Goal: Task Accomplishment & Management: Manage account settings

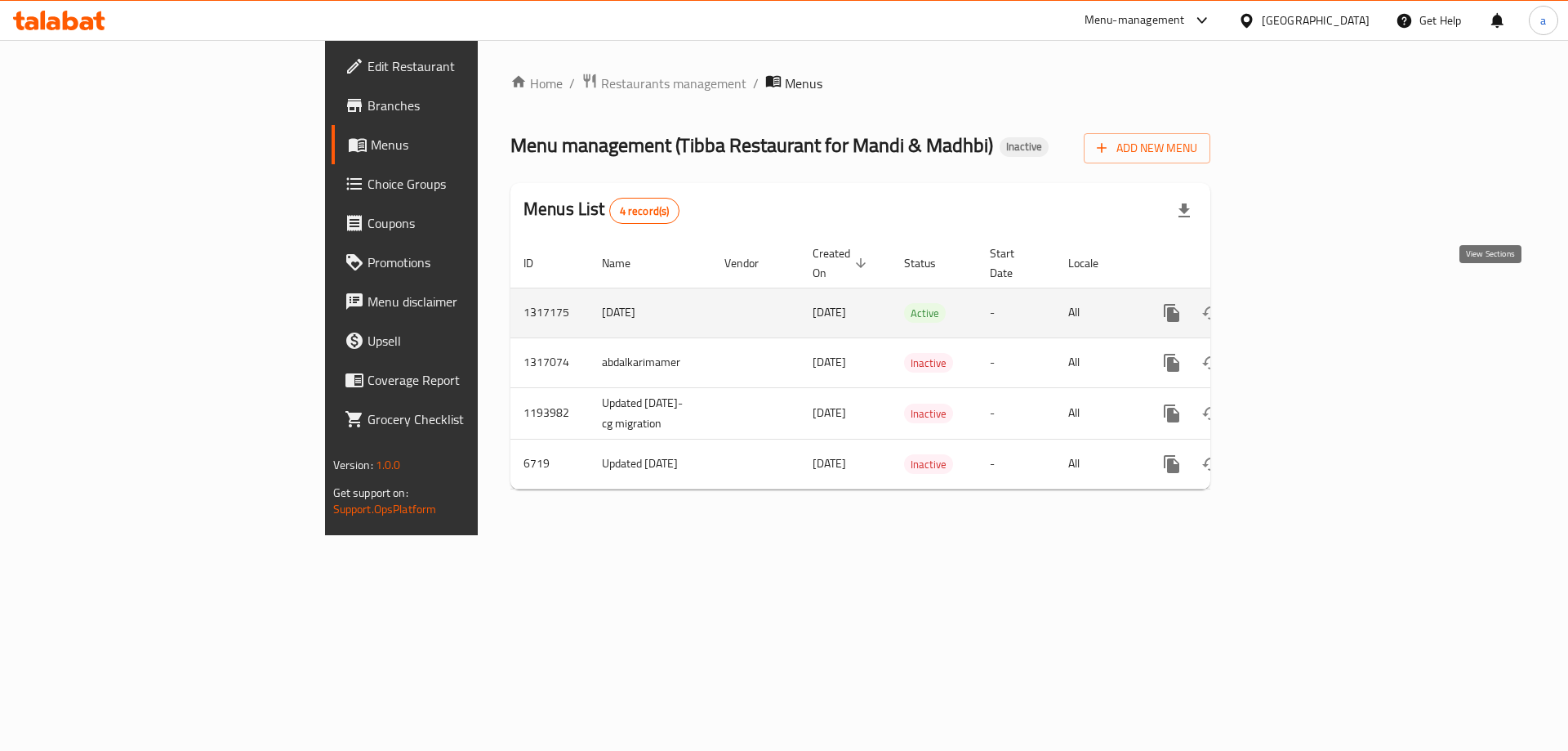
click at [1297, 305] on icon "enhanced table" at bounding box center [1289, 312] width 14 height 14
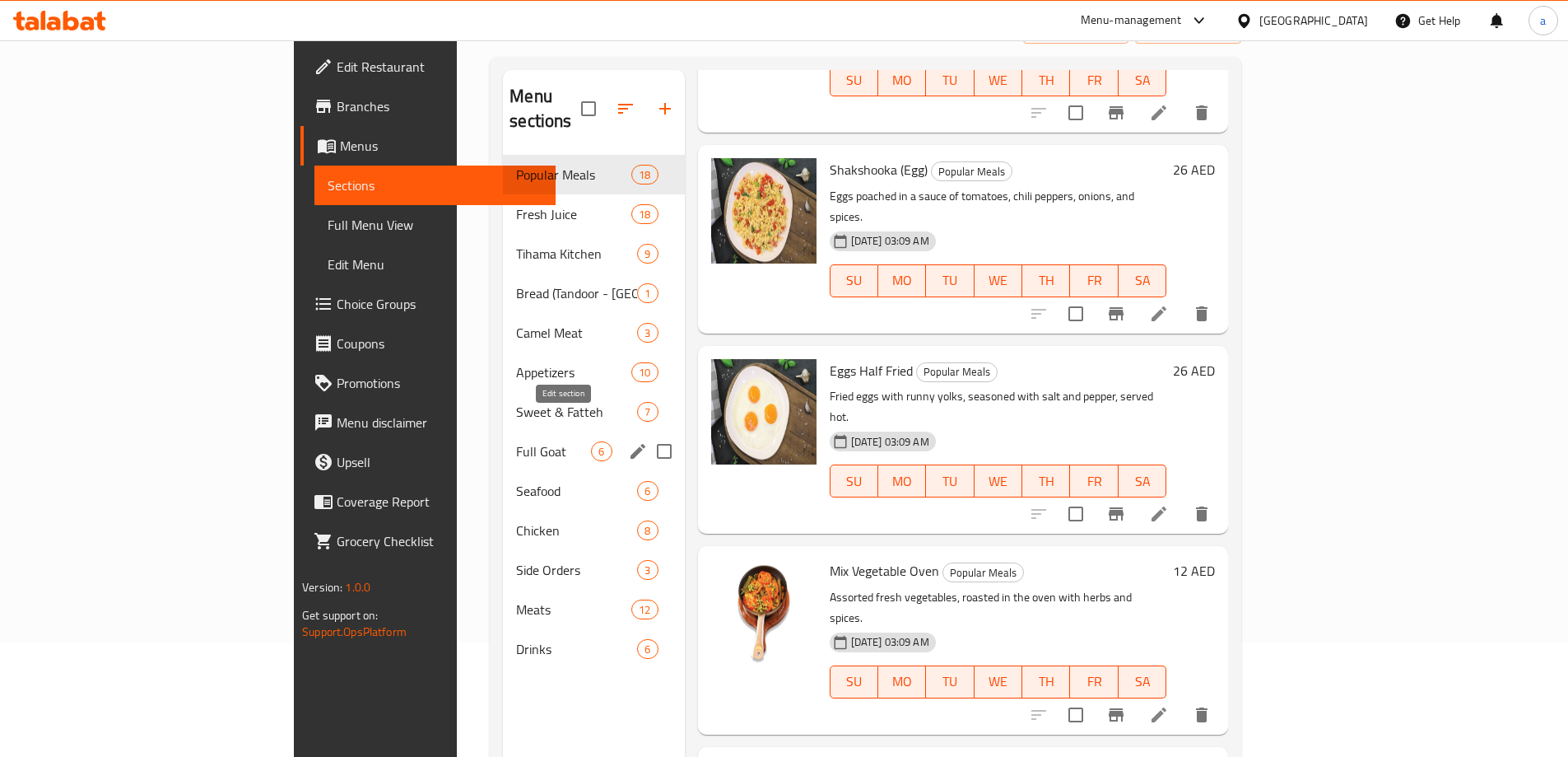
scroll to position [230, 0]
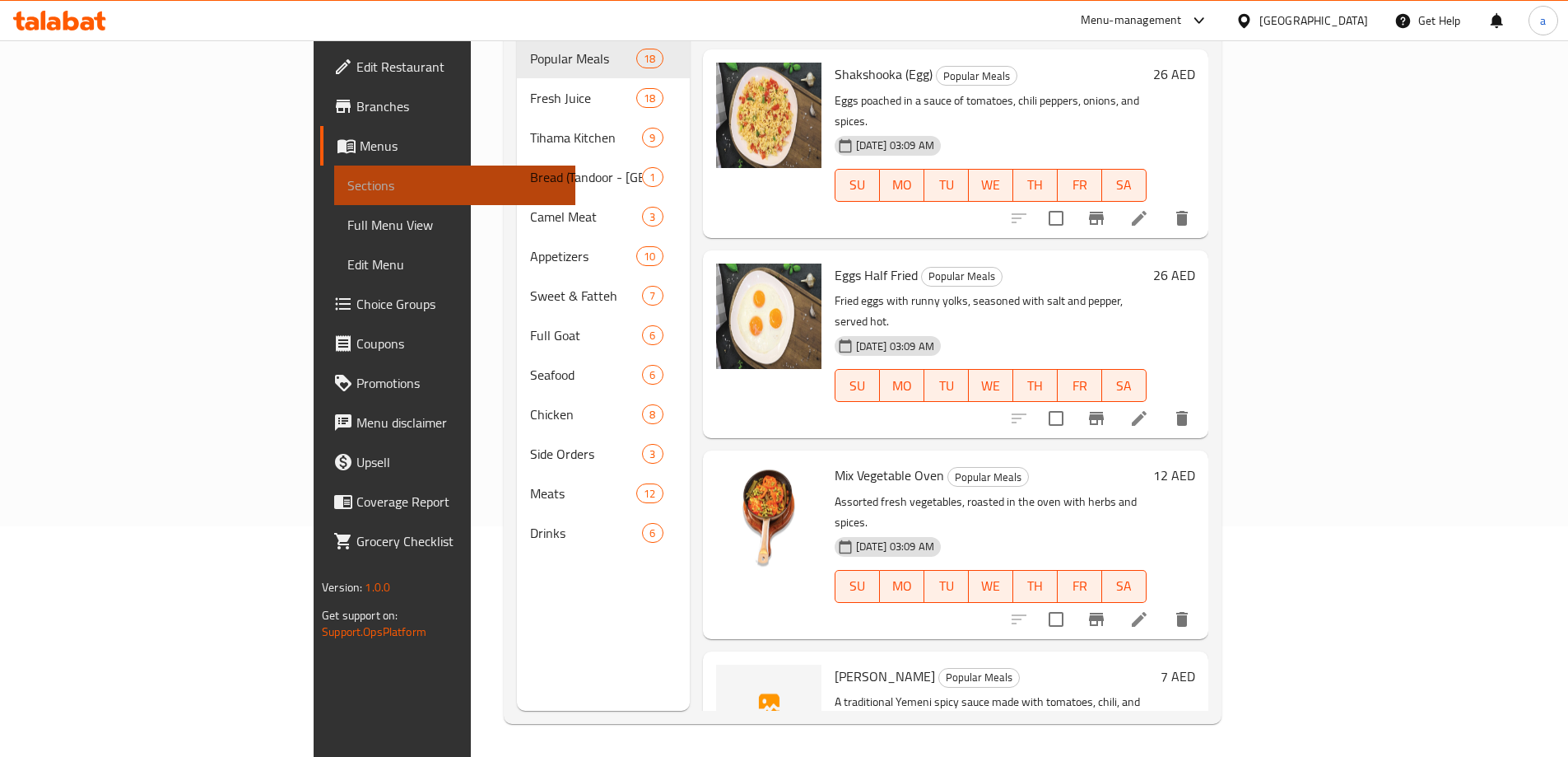
click at [347, 178] on span "Sections" at bounding box center [455, 185] width 215 height 19
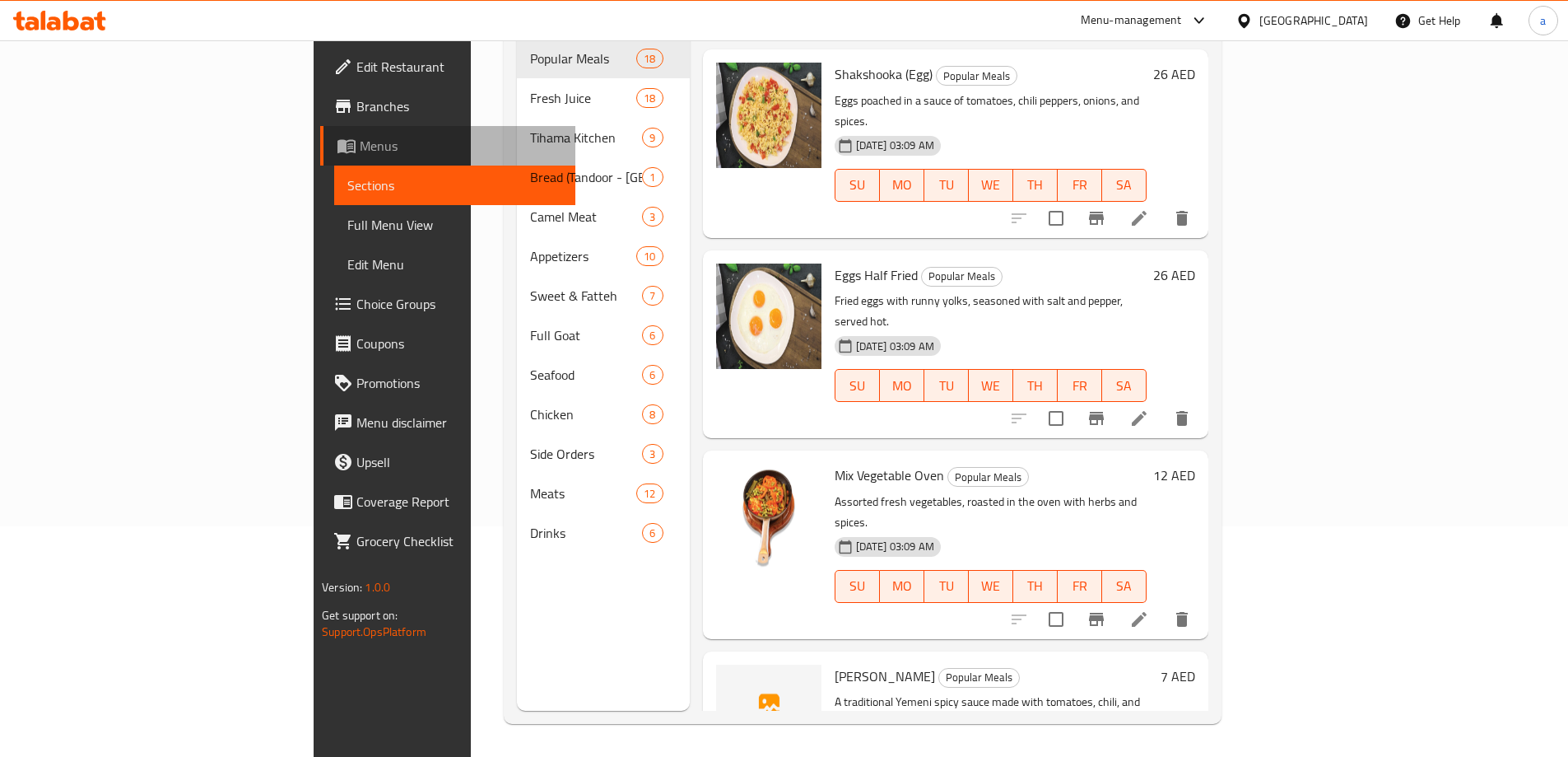
click at [360, 152] on span "Menus" at bounding box center [461, 145] width 202 height 19
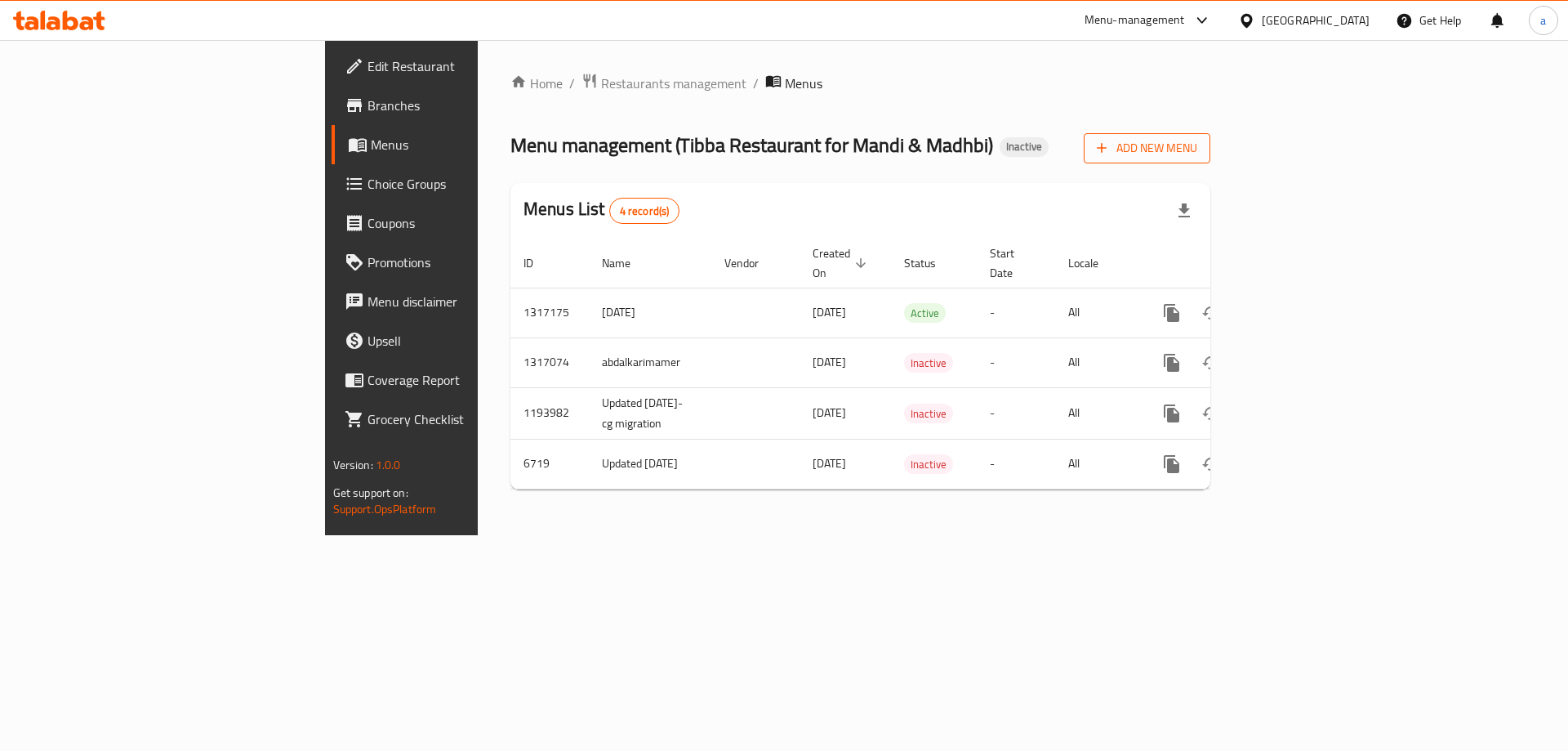
click at [1211, 160] on button "Add New Menu" at bounding box center [1147, 148] width 127 height 30
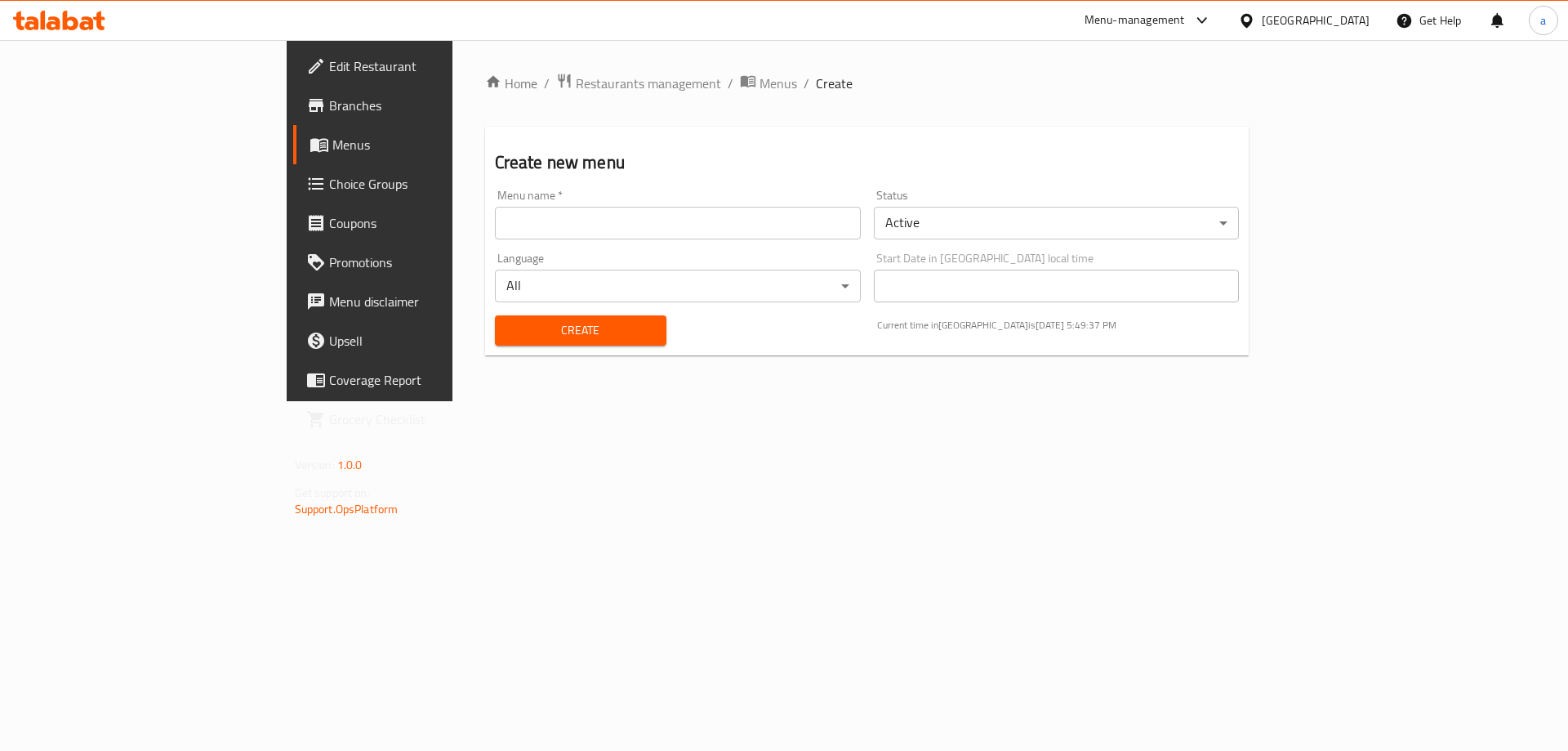
click at [681, 222] on input "text" at bounding box center [677, 223] width 366 height 33
type input "14/10"
click at [495, 315] on button "Create" at bounding box center [580, 329] width 172 height 30
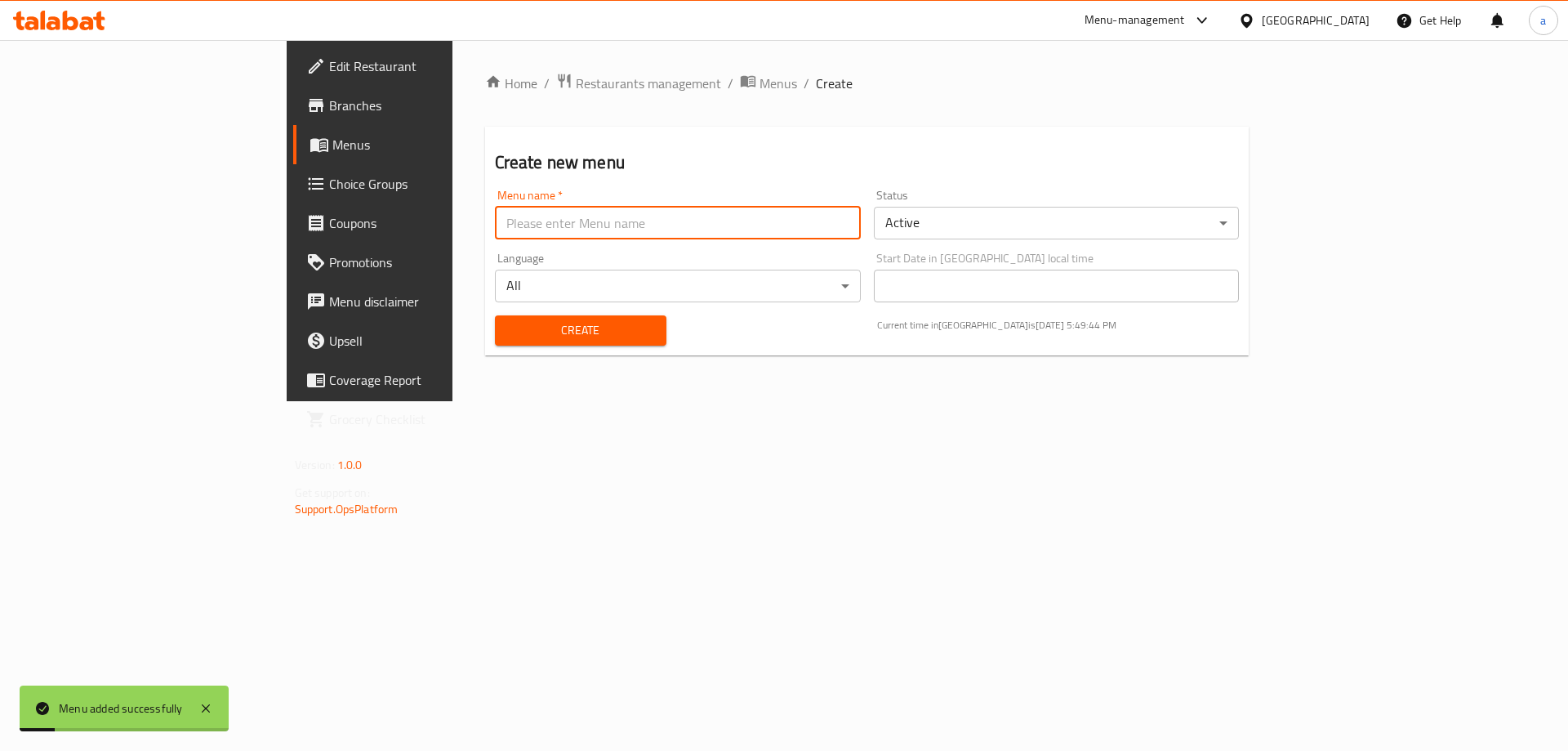
click at [332, 144] on span "Menus" at bounding box center [434, 144] width 204 height 19
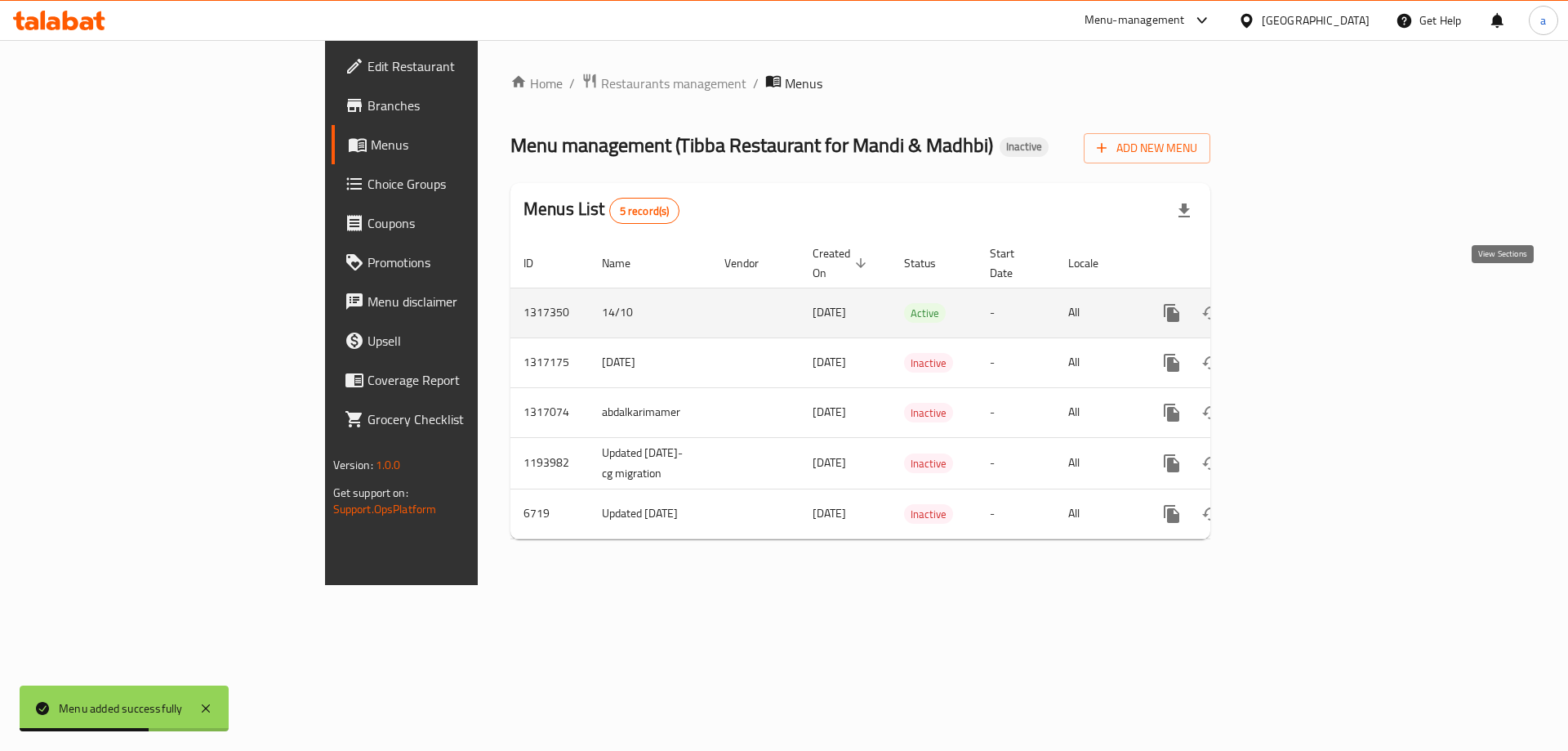
click at [1309, 293] on link "enhanced table" at bounding box center [1290, 312] width 39 height 39
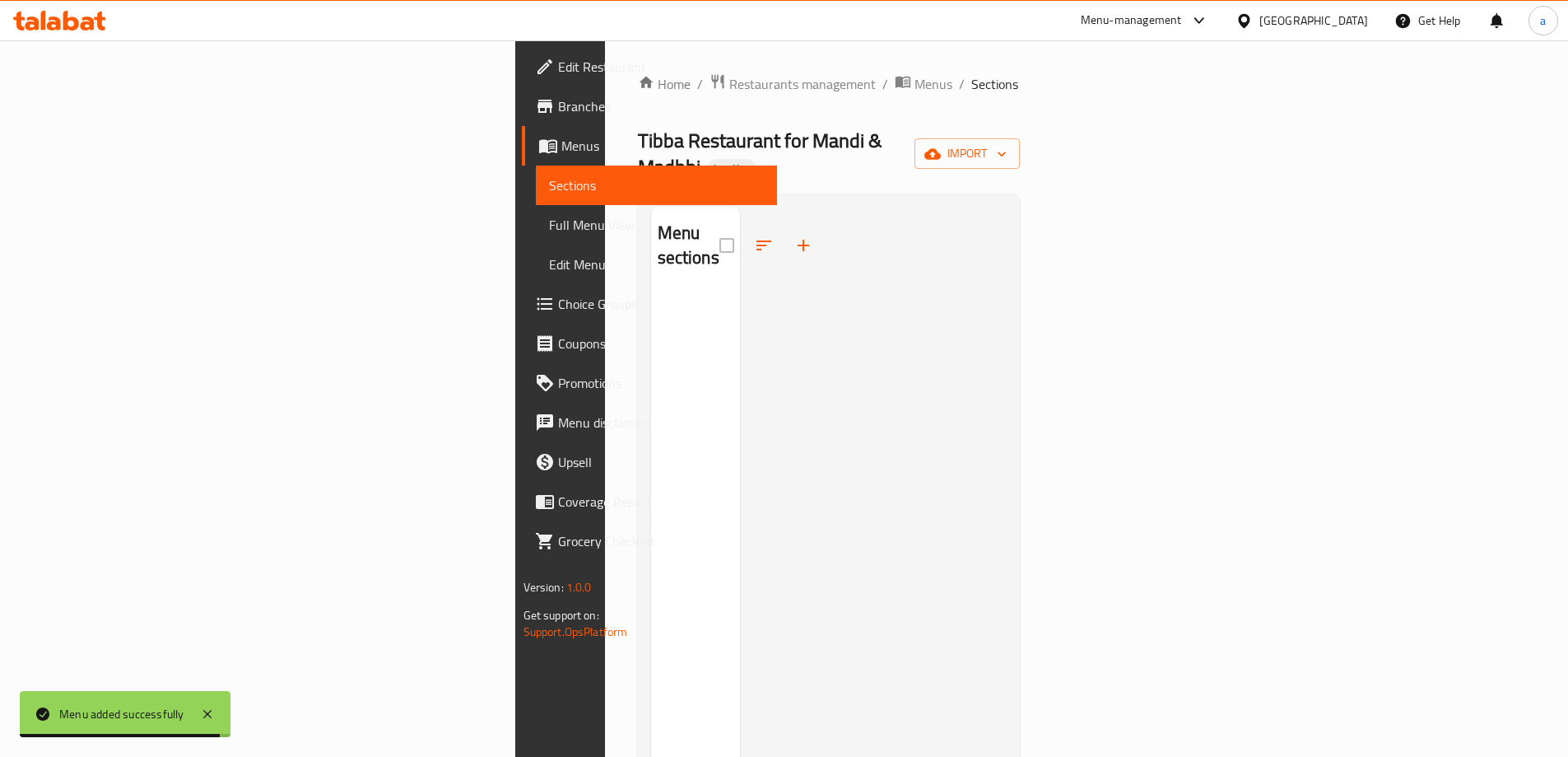
click at [561, 147] on span "Menus" at bounding box center [662, 145] width 202 height 19
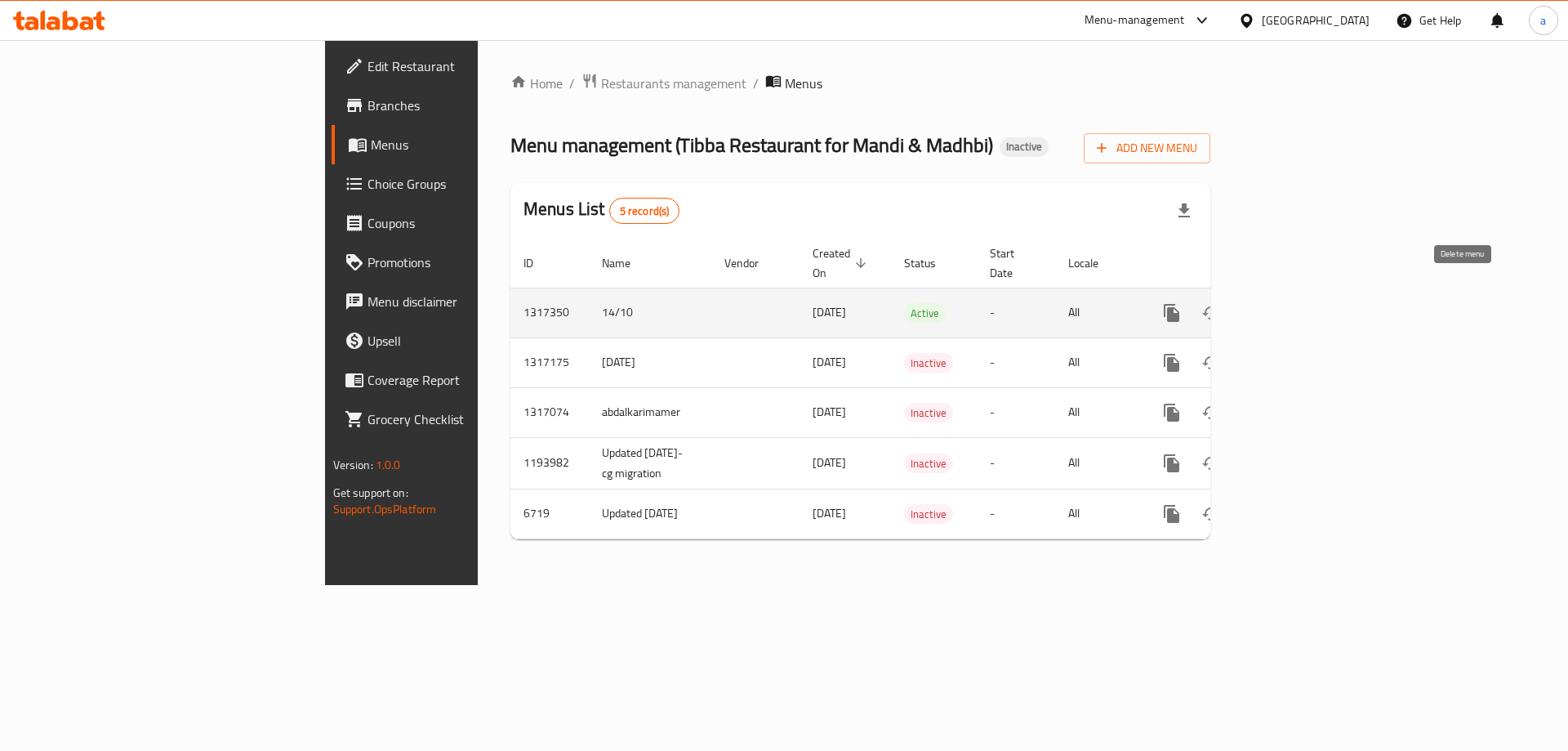
click at [1260, 303] on icon "enhanced table" at bounding box center [1250, 313] width 19 height 19
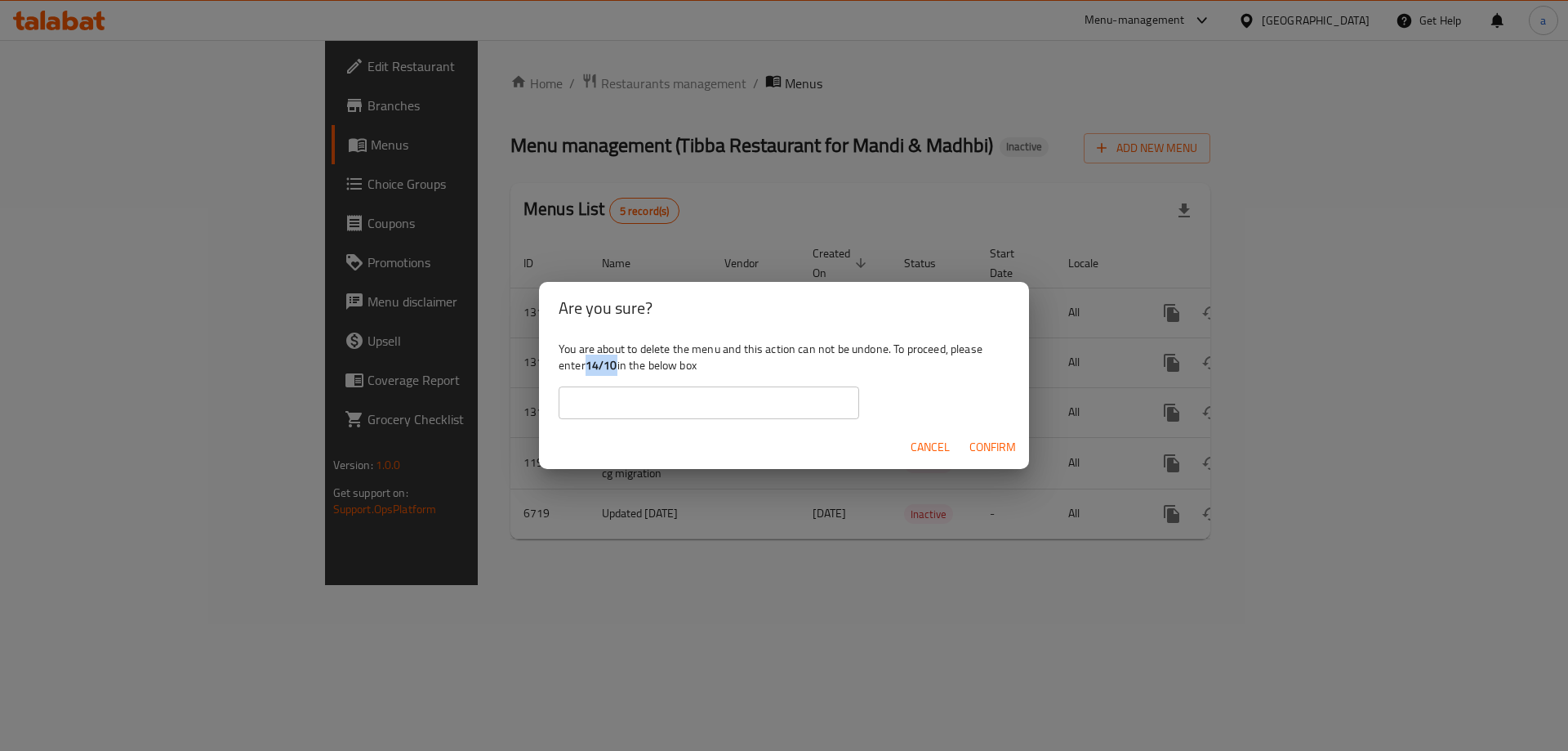
drag, startPoint x: 591, startPoint y: 364, endPoint x: 615, endPoint y: 363, distance: 24.0
click at [615, 363] on b "14/10" at bounding box center [601, 365] width 32 height 21
copy b "14/10"
click at [612, 393] on input "text" at bounding box center [709, 402] width 301 height 33
paste input "14/10"
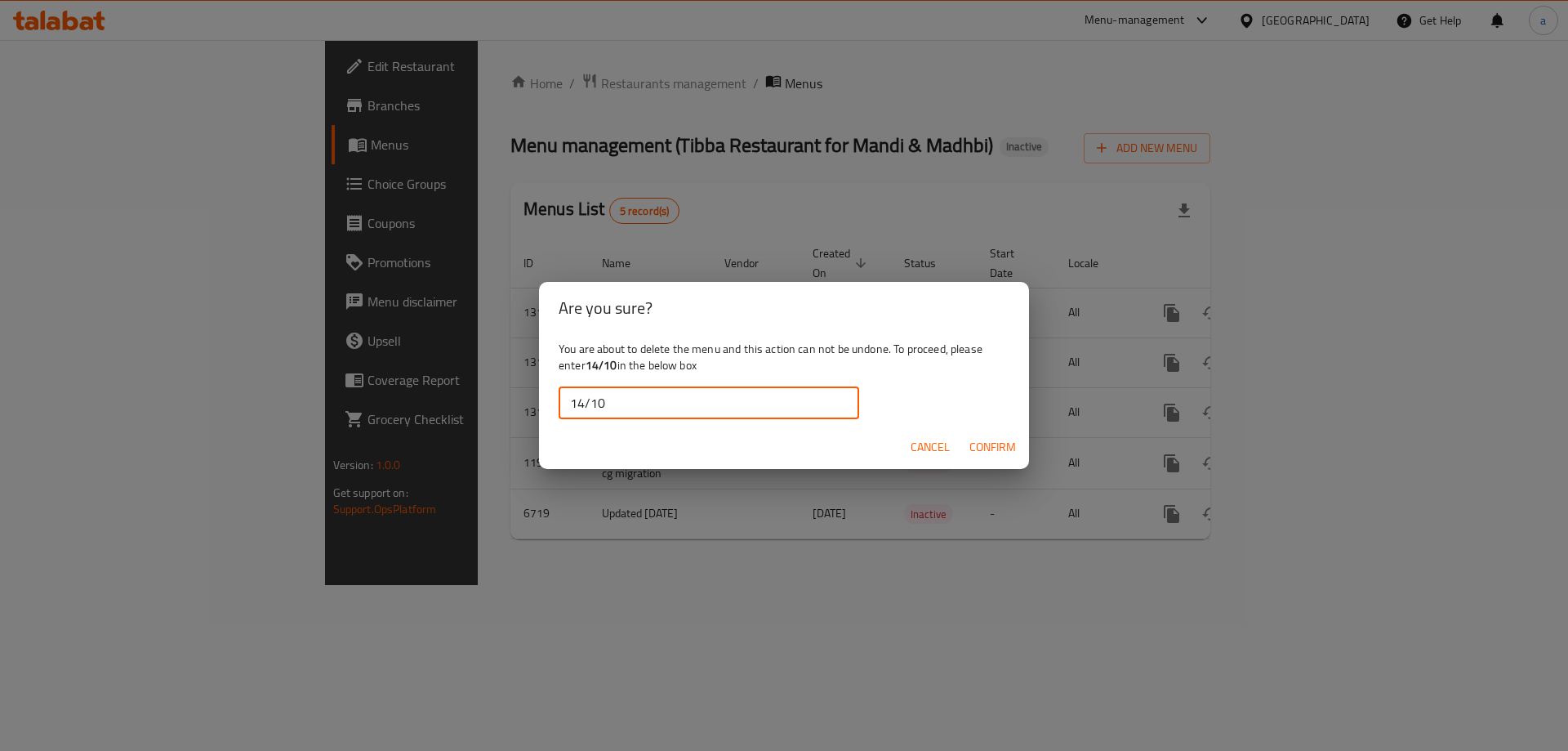
type input "14/10"
click at [932, 442] on span "Cancel" at bounding box center [929, 447] width 39 height 20
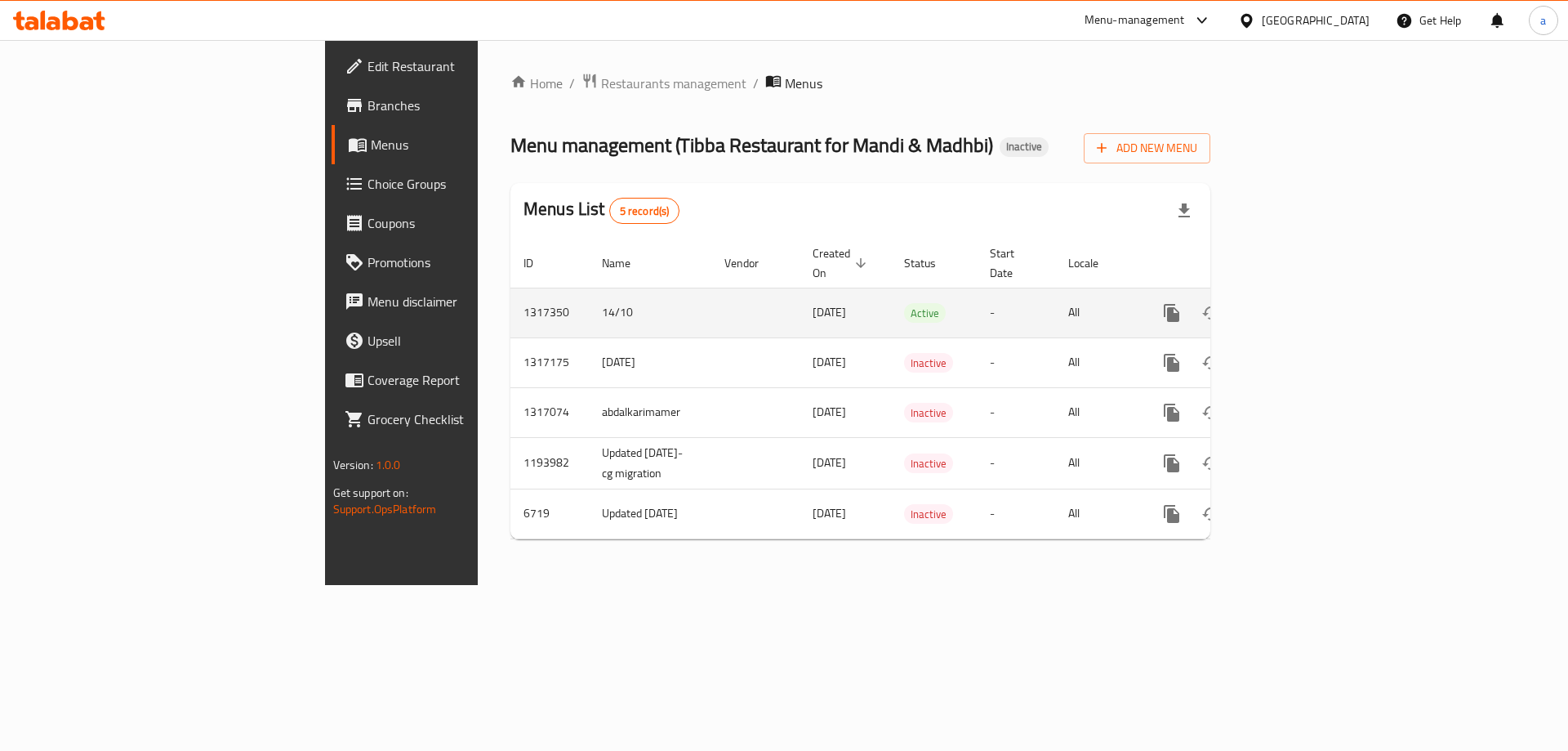
click at [1055, 287] on td "-" at bounding box center [1016, 312] width 79 height 50
click at [1297, 305] on icon "enhanced table" at bounding box center [1289, 312] width 14 height 14
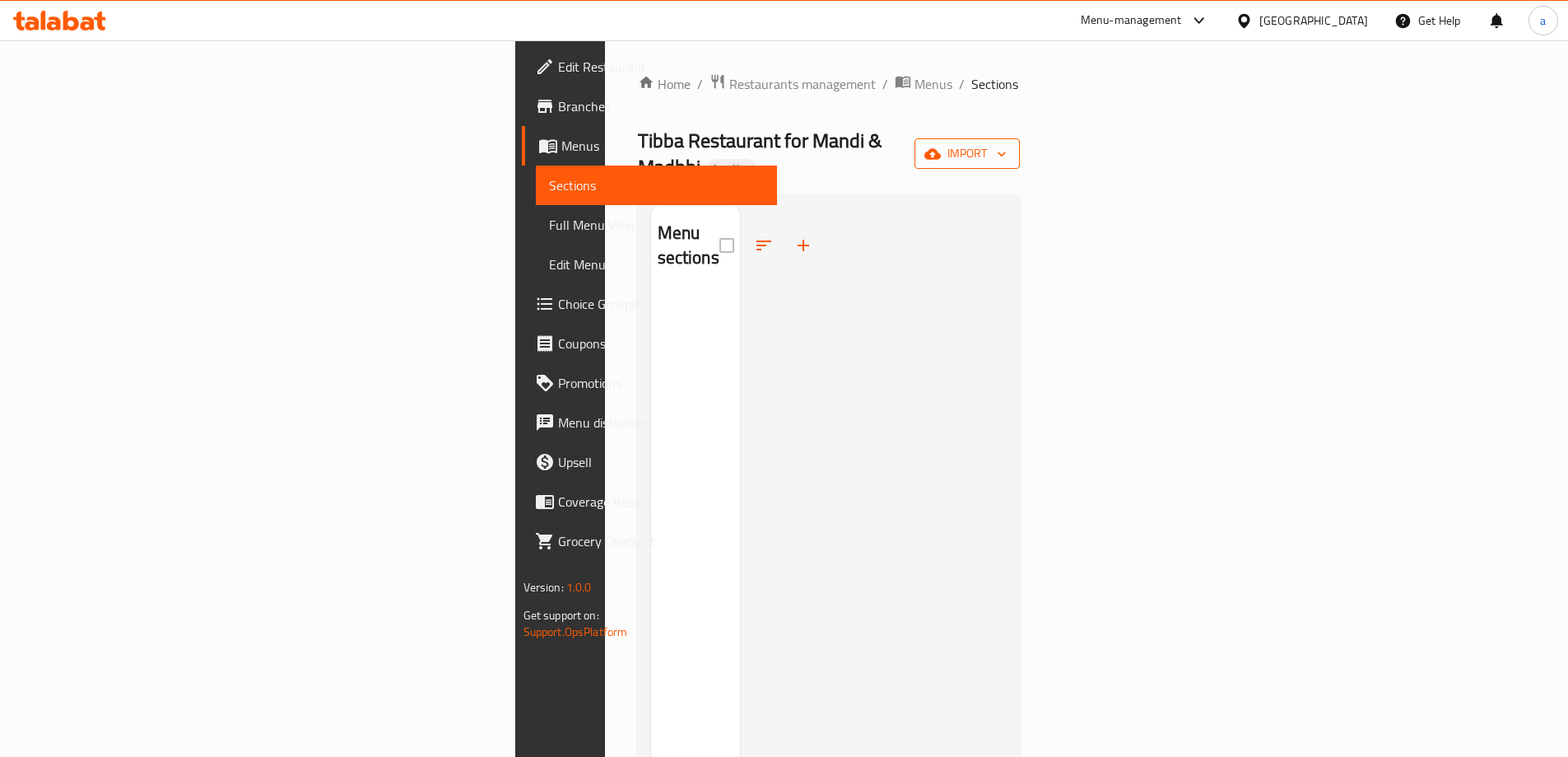
click at [941, 146] on icon "button" at bounding box center [932, 154] width 16 height 16
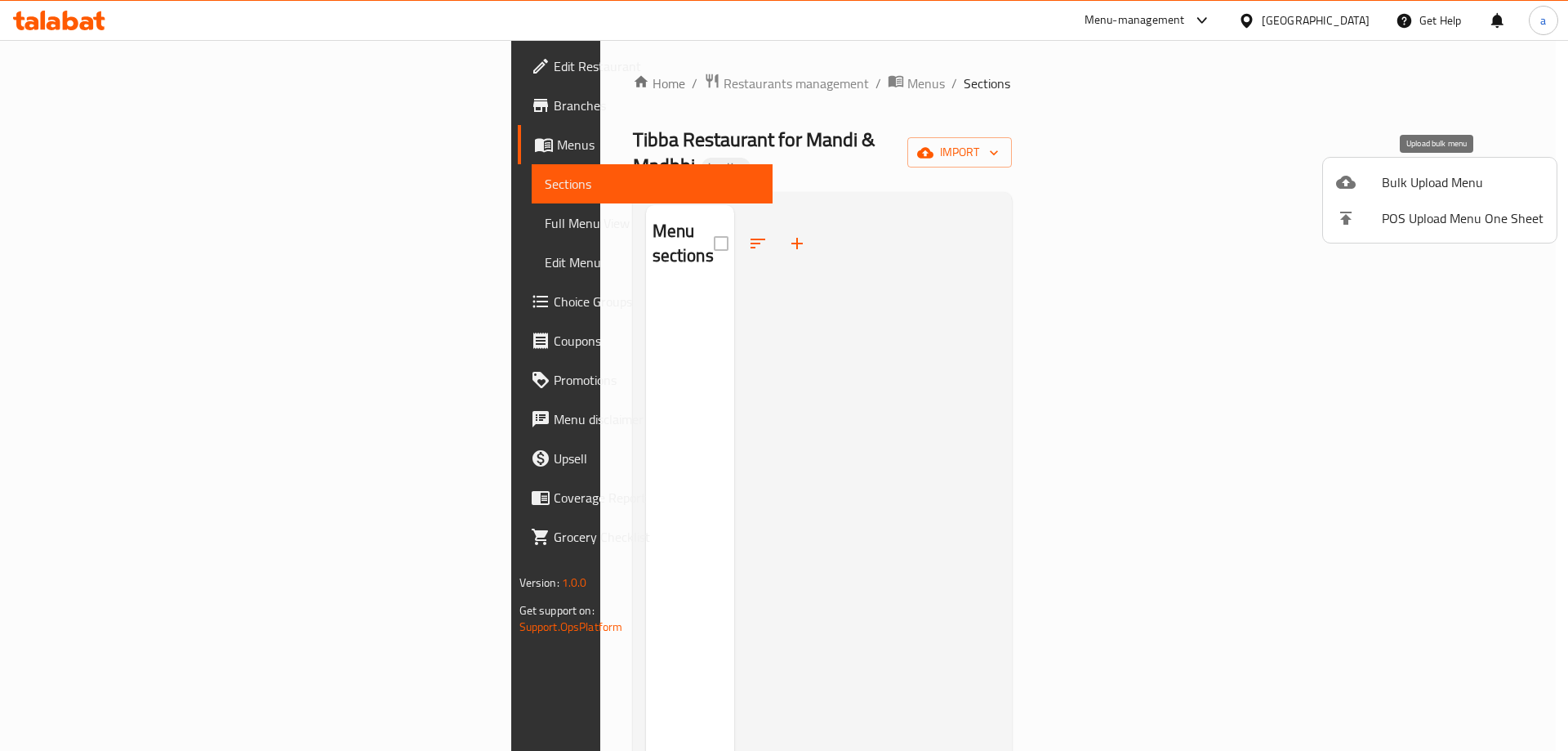
click at [1352, 182] on icon at bounding box center [1346, 182] width 19 height 13
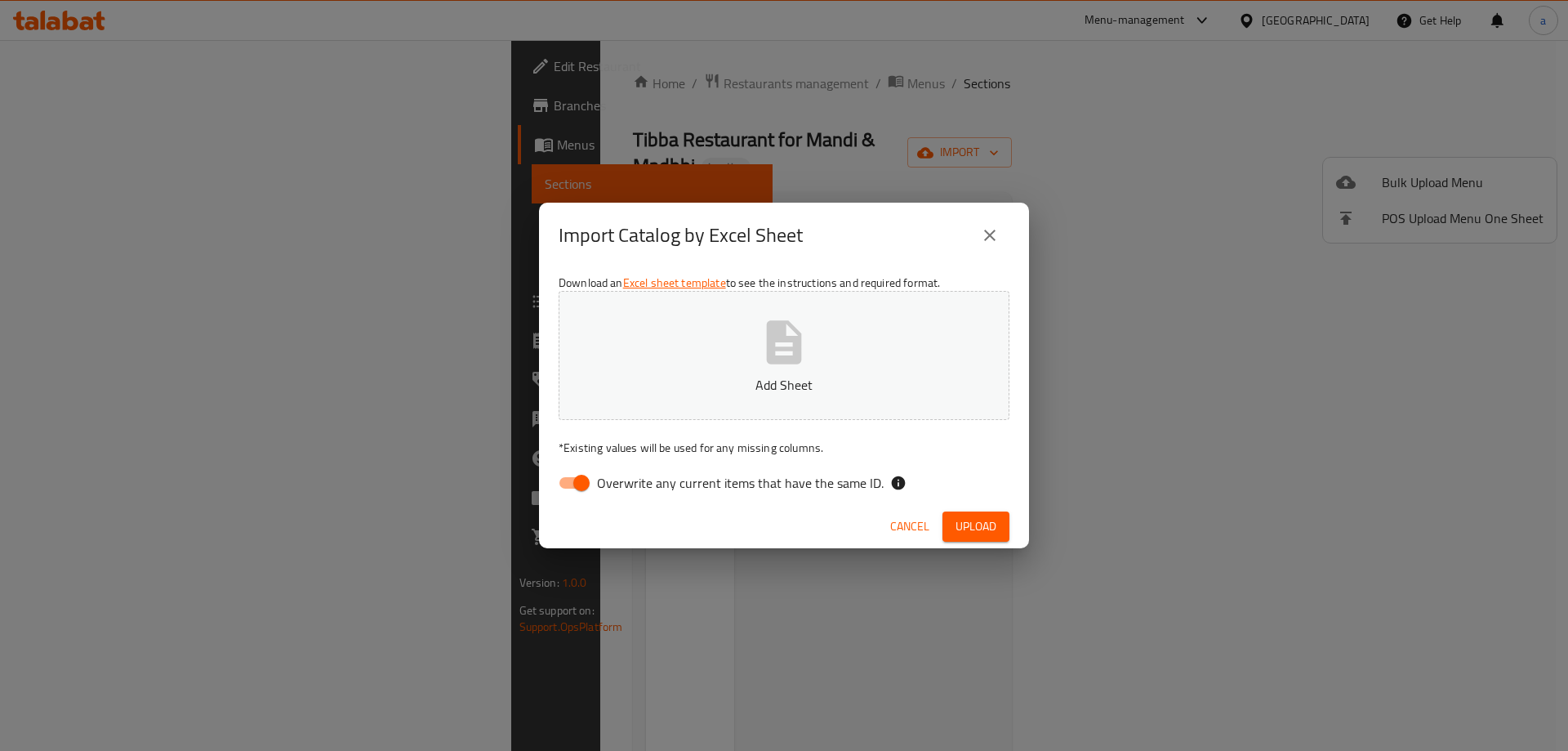
click at [574, 483] on input "Overwrite any current items that have the same ID." at bounding box center [581, 483] width 93 height 31
checkbox input "false"
click at [979, 521] on span "Upload" at bounding box center [976, 526] width 41 height 20
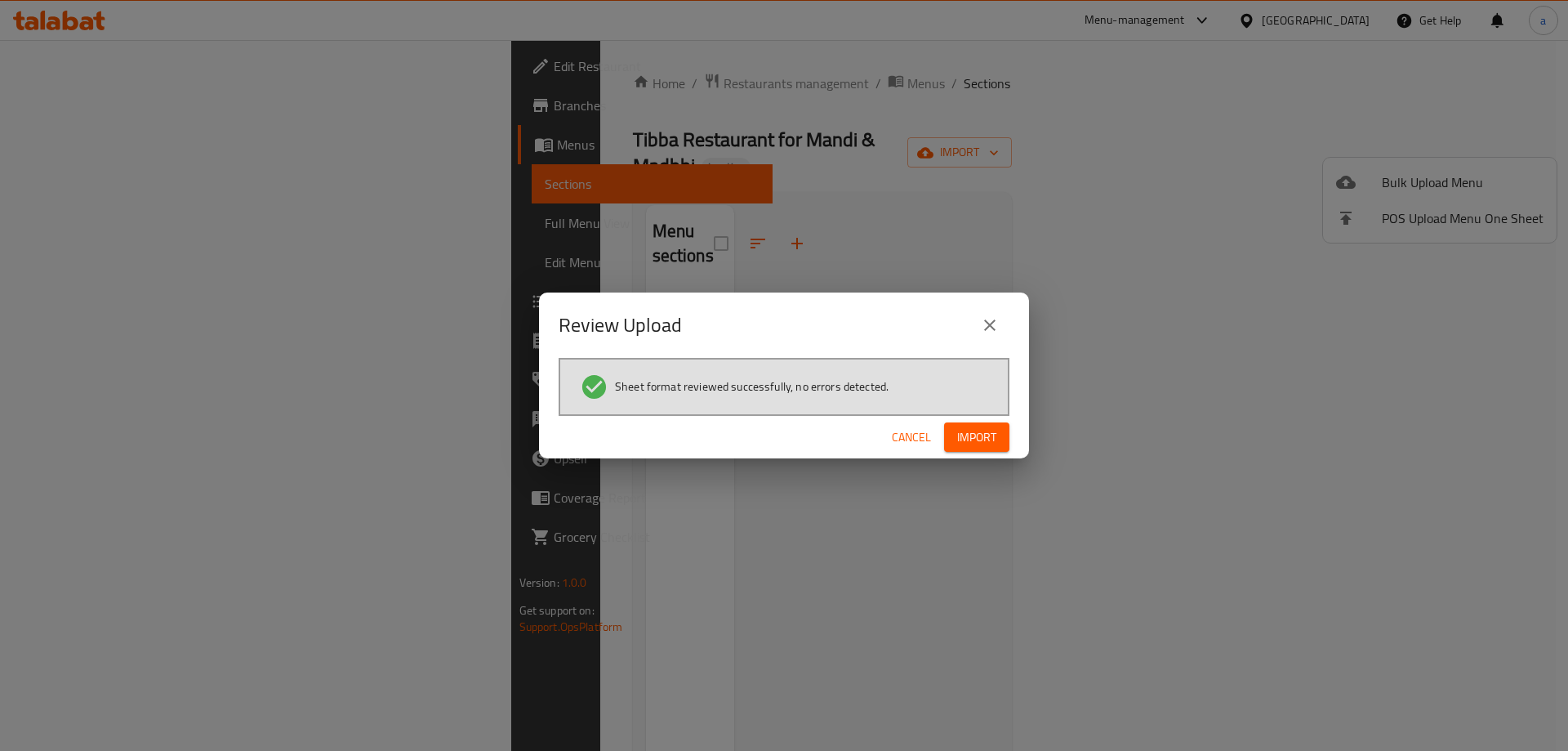
click at [983, 439] on span "Import" at bounding box center [977, 437] width 39 height 20
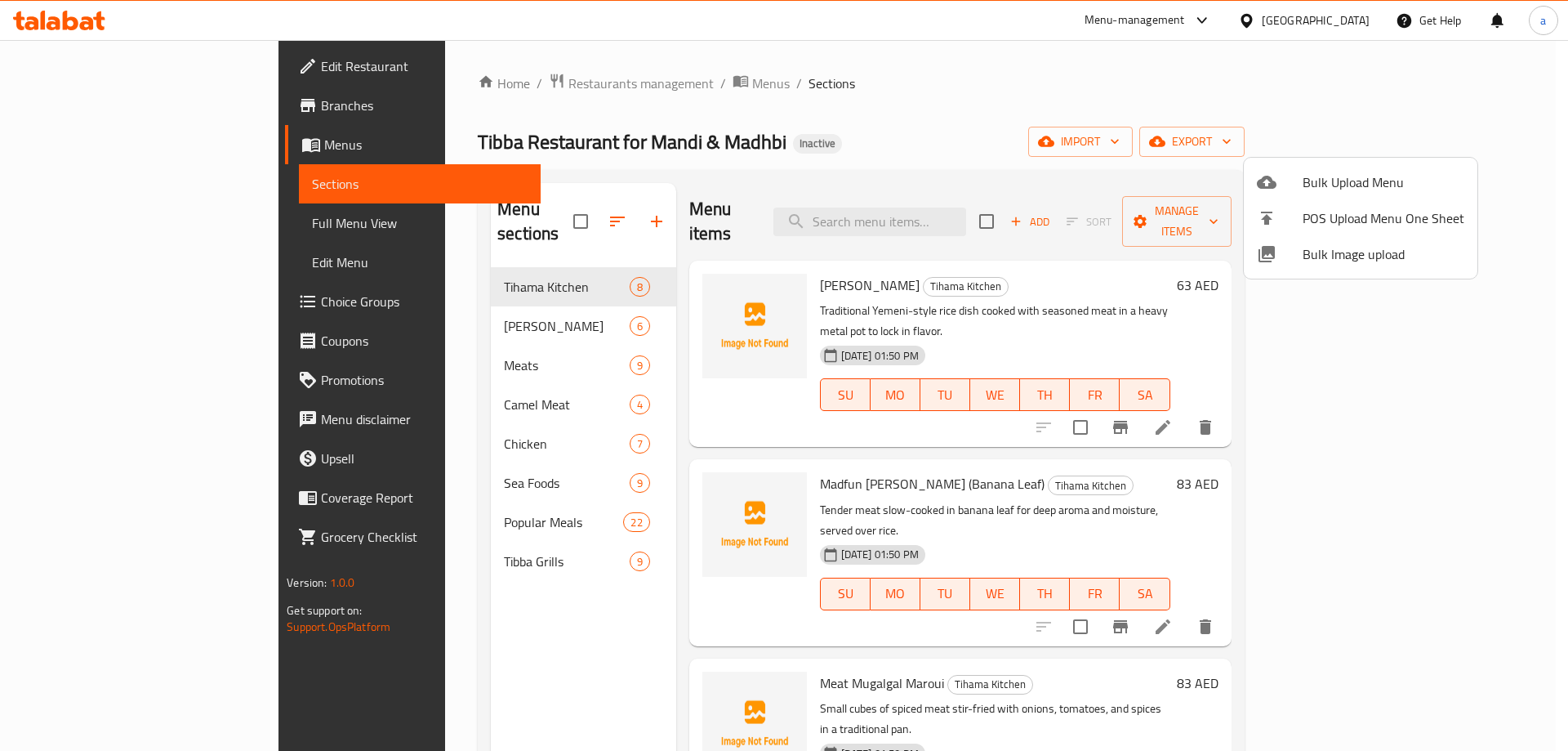
click at [129, 223] on div at bounding box center [784, 376] width 1568 height 751
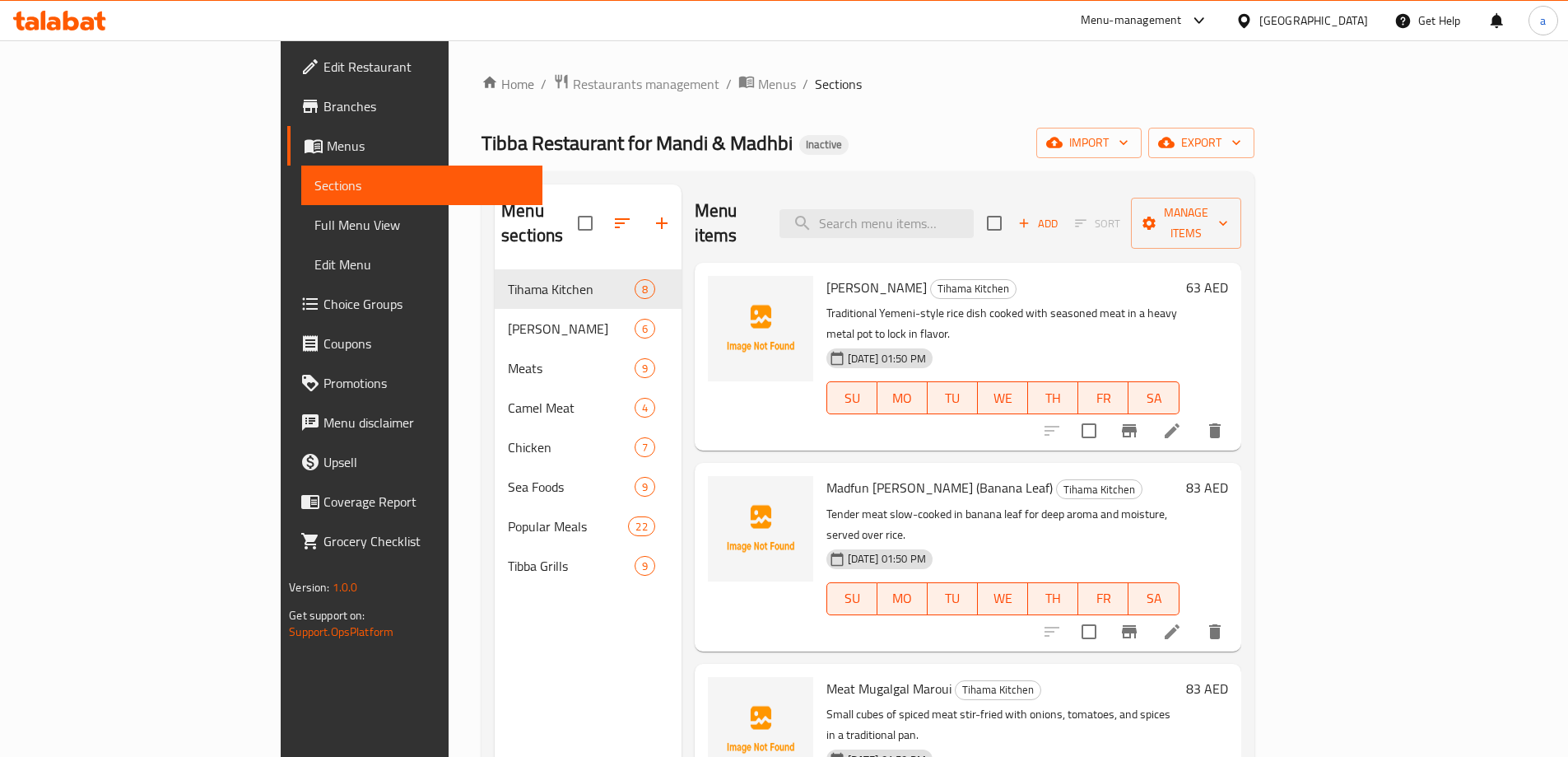
click at [315, 226] on span "Full Menu View" at bounding box center [422, 225] width 215 height 19
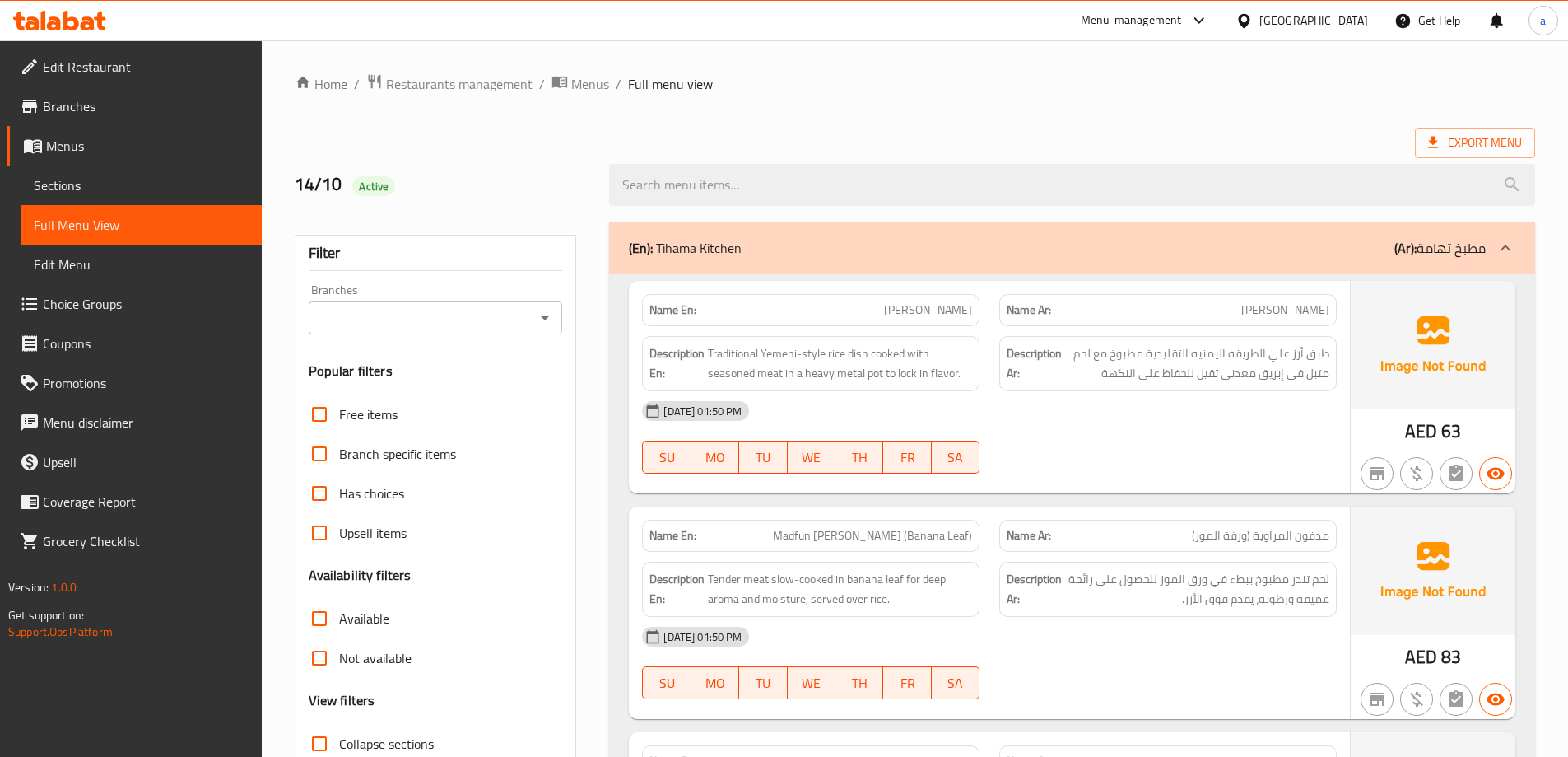
scroll to position [329, 0]
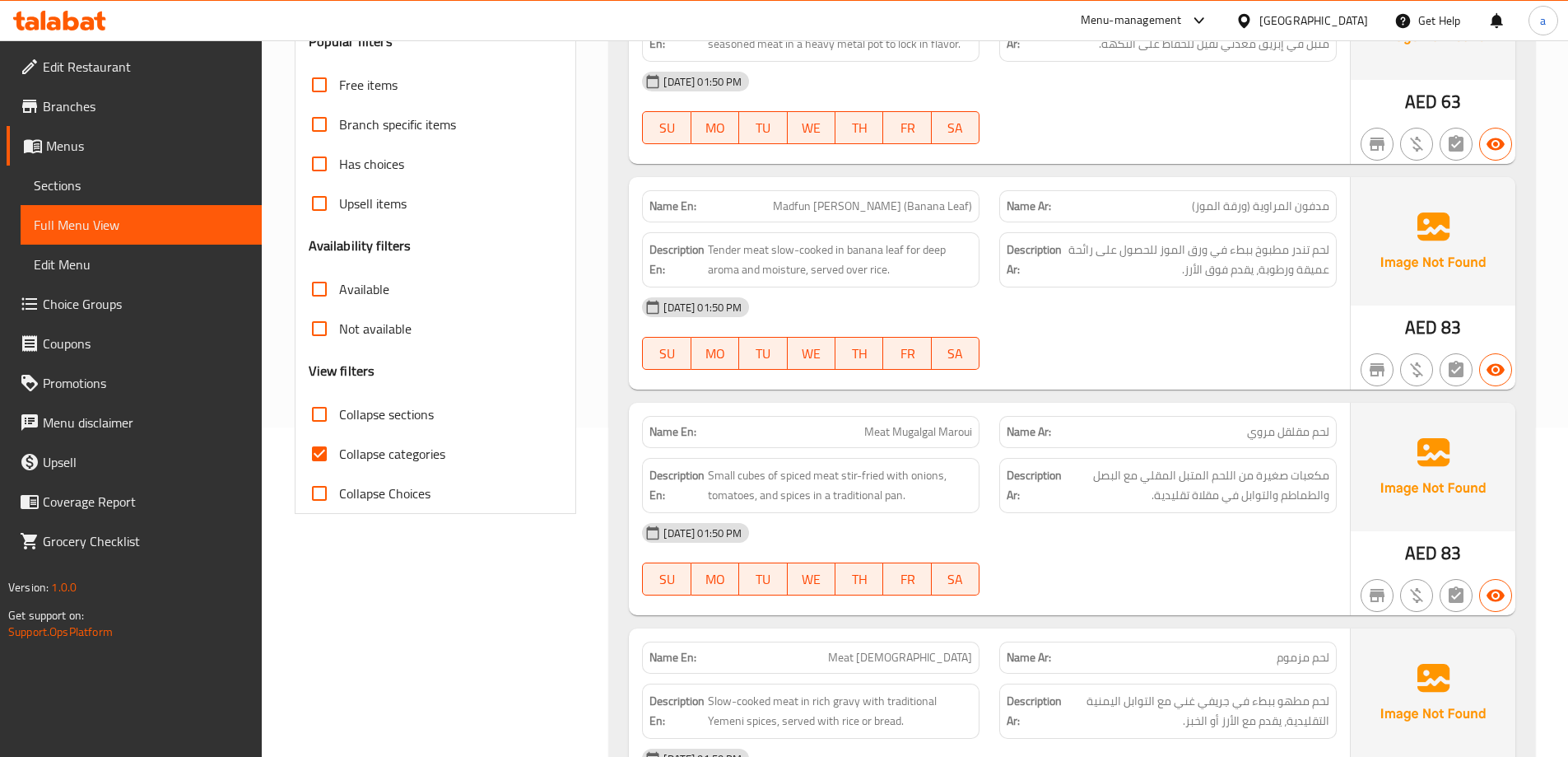
click at [317, 455] on input "Collapse categories" at bounding box center [319, 453] width 40 height 40
checkbox input "false"
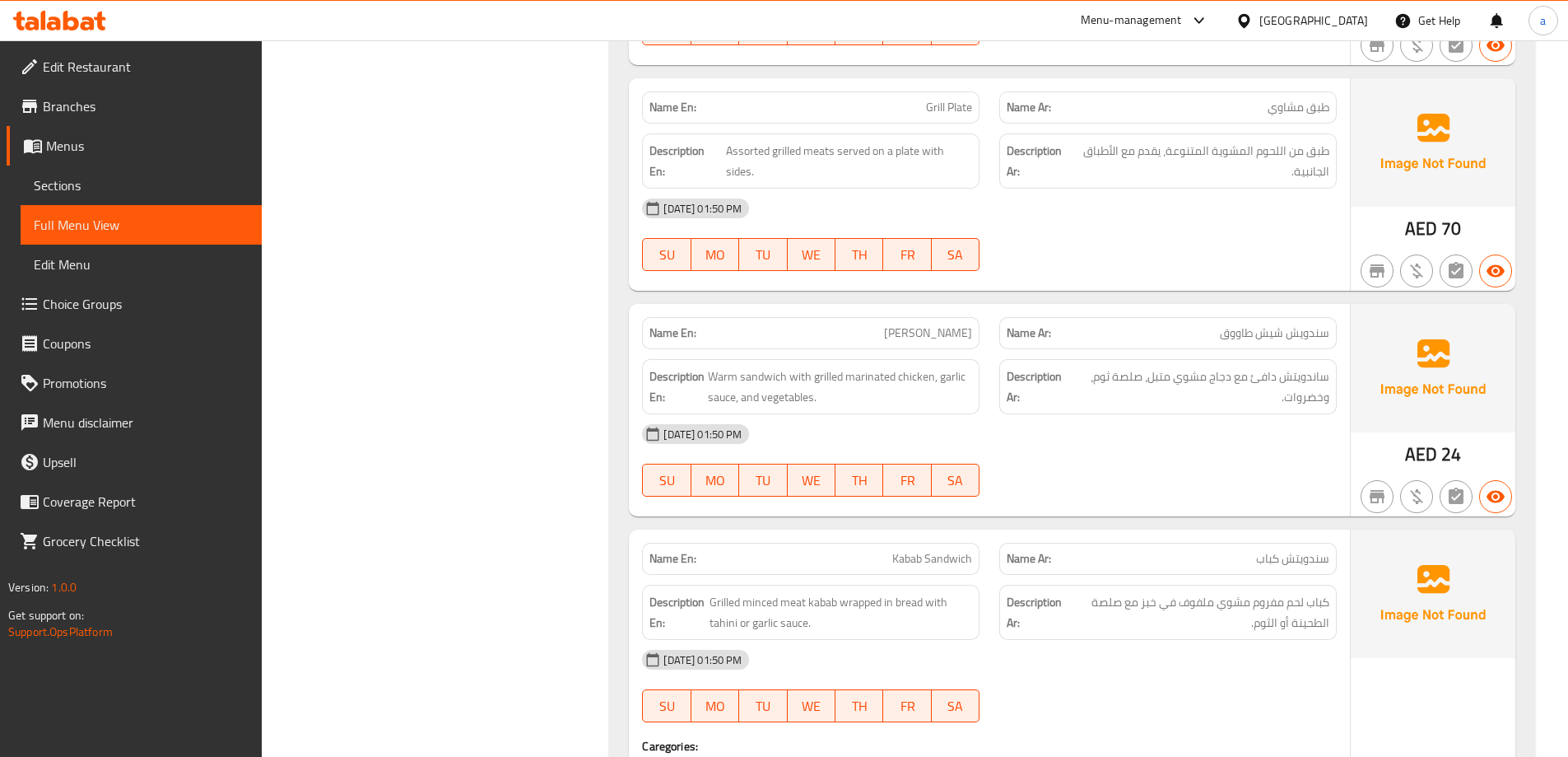
scroll to position [18911, 0]
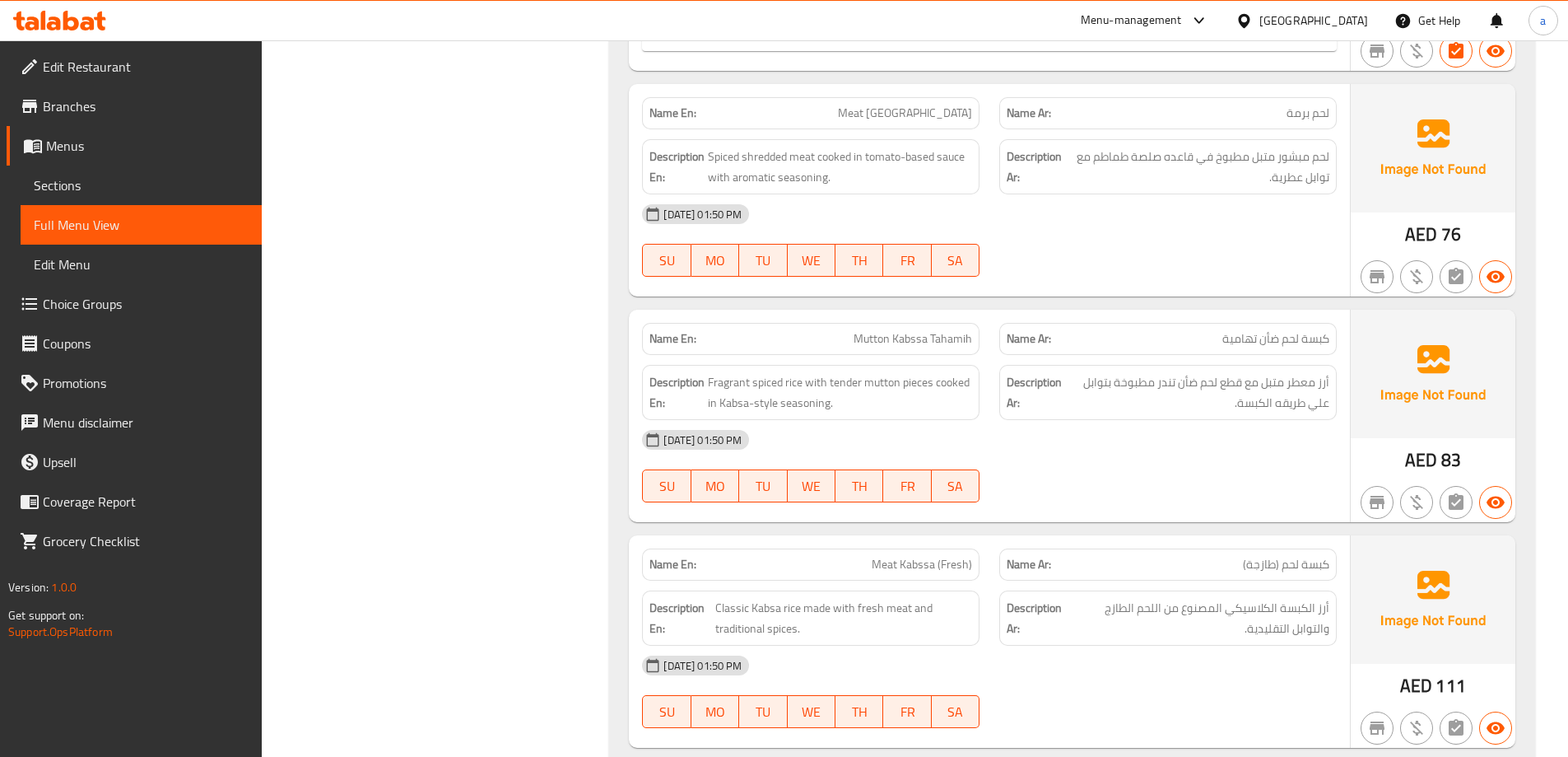
scroll to position [45, 0]
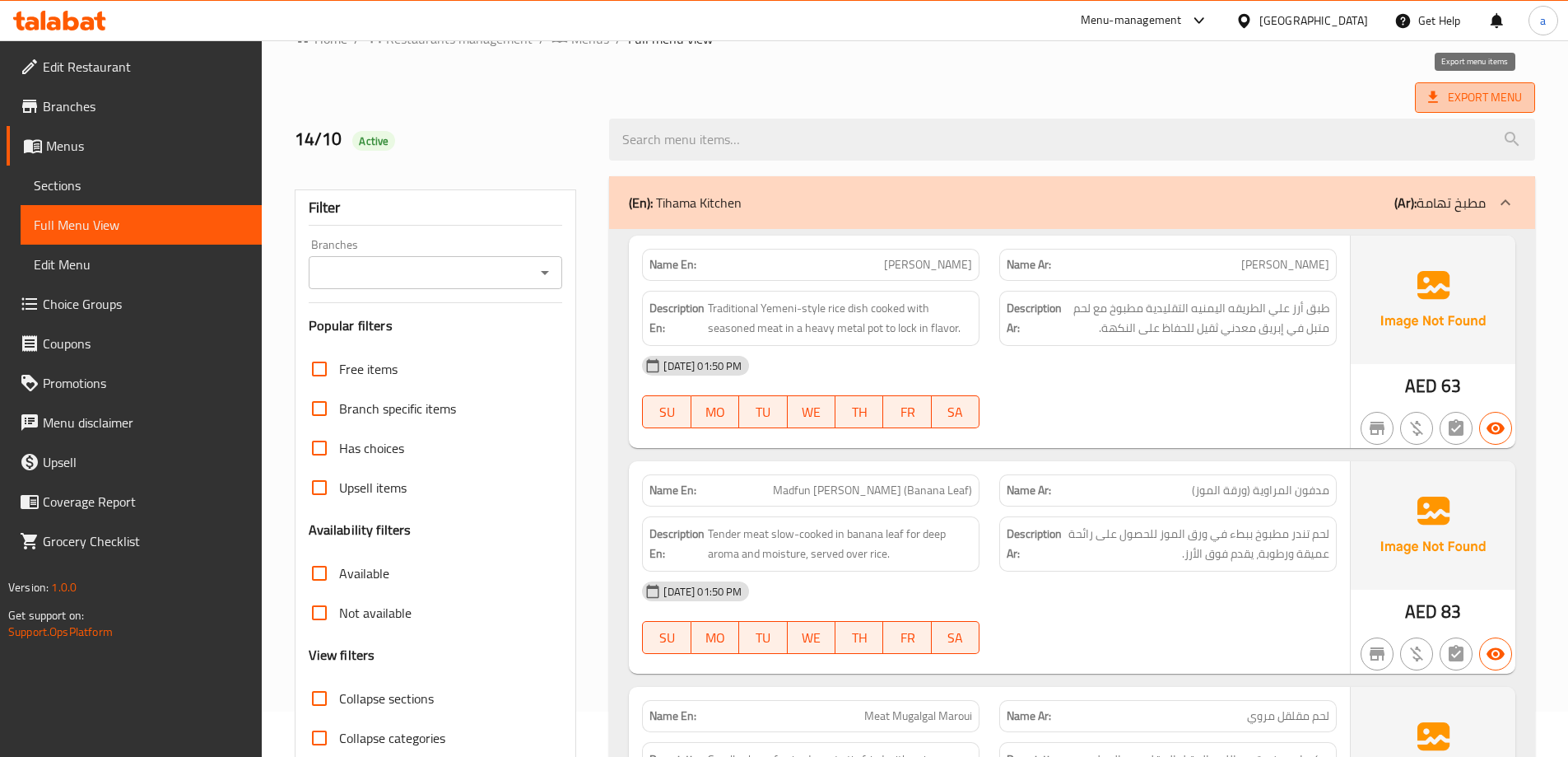
click at [1488, 103] on span "Export Menu" at bounding box center [1475, 97] width 94 height 20
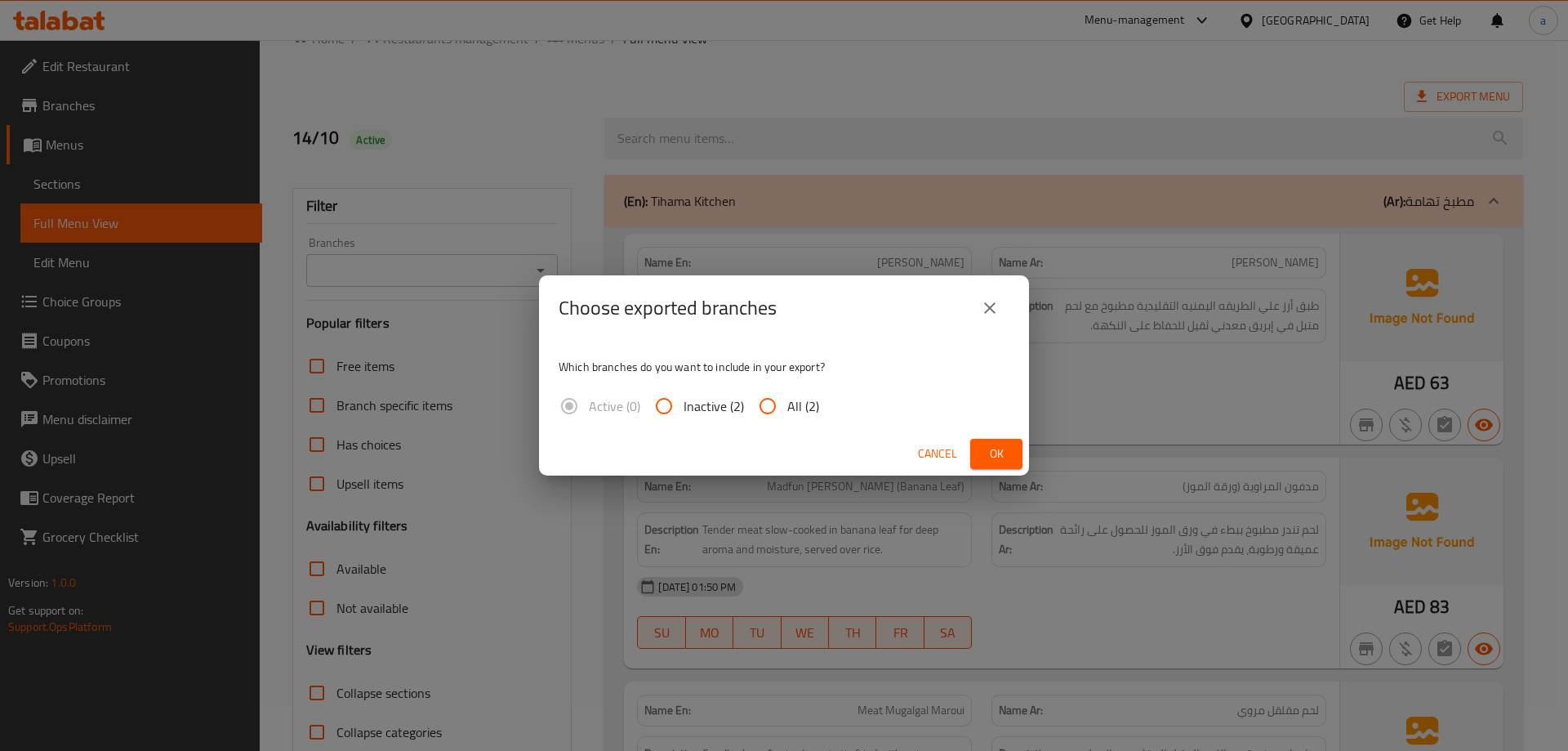
click at [773, 411] on input "All (2)" at bounding box center [767, 405] width 39 height 39
radio input "true"
click at [990, 448] on span "Ok" at bounding box center [996, 453] width 26 height 20
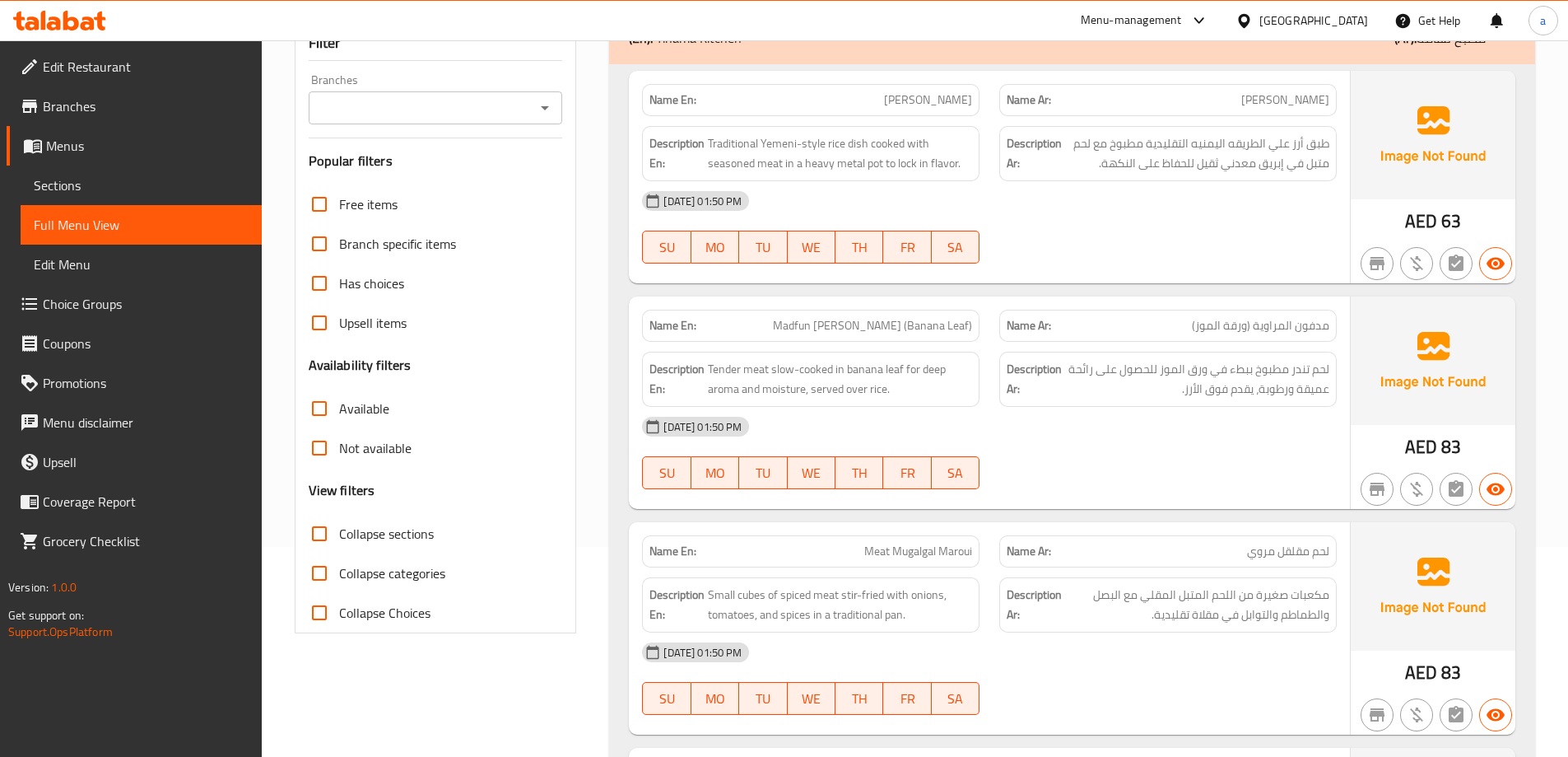
scroll to position [0, 0]
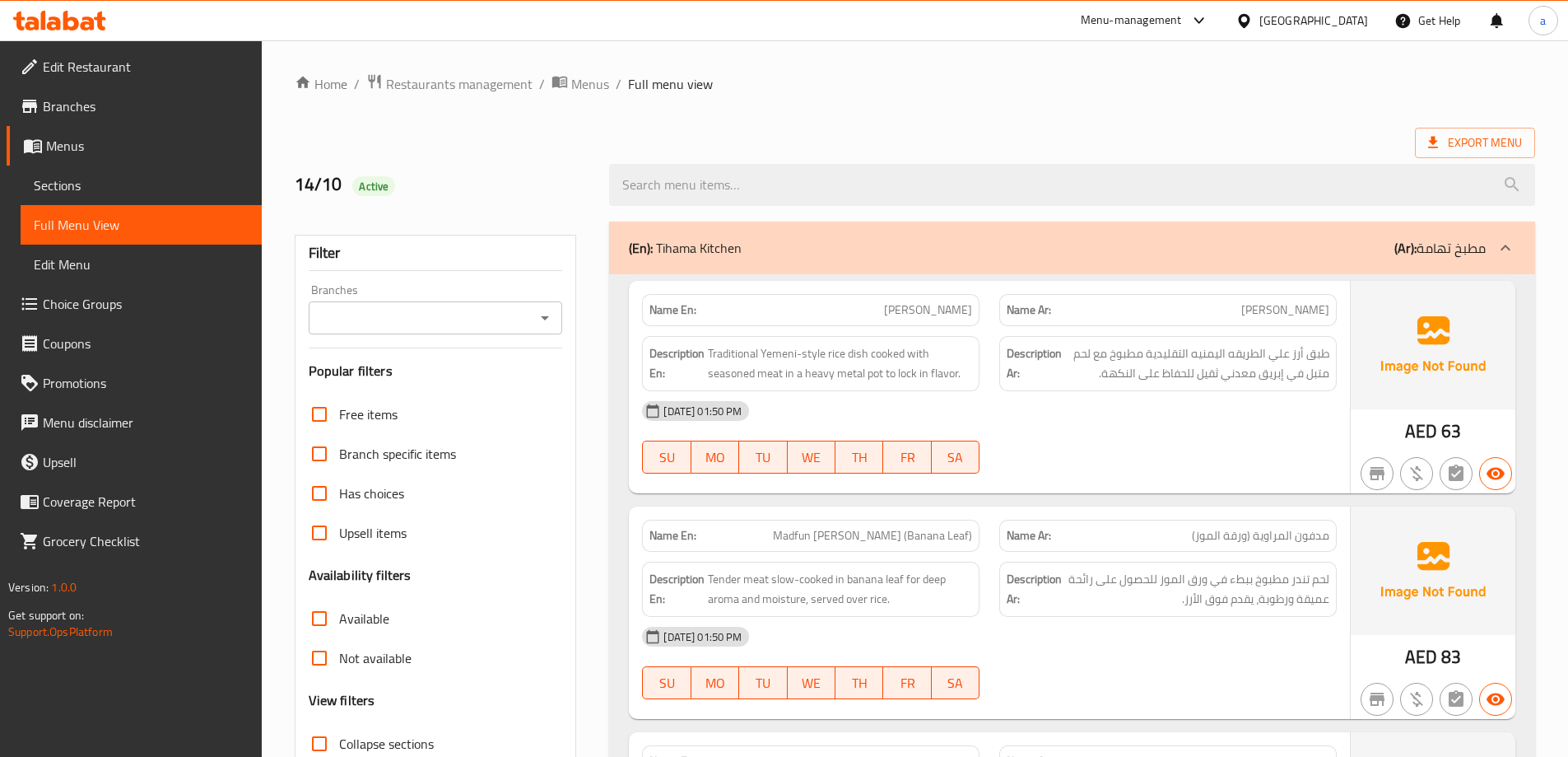
click at [1025, 238] on div "(En): Tihama Kitchen (Ar): مطبخ تهامة" at bounding box center [1057, 248] width 857 height 19
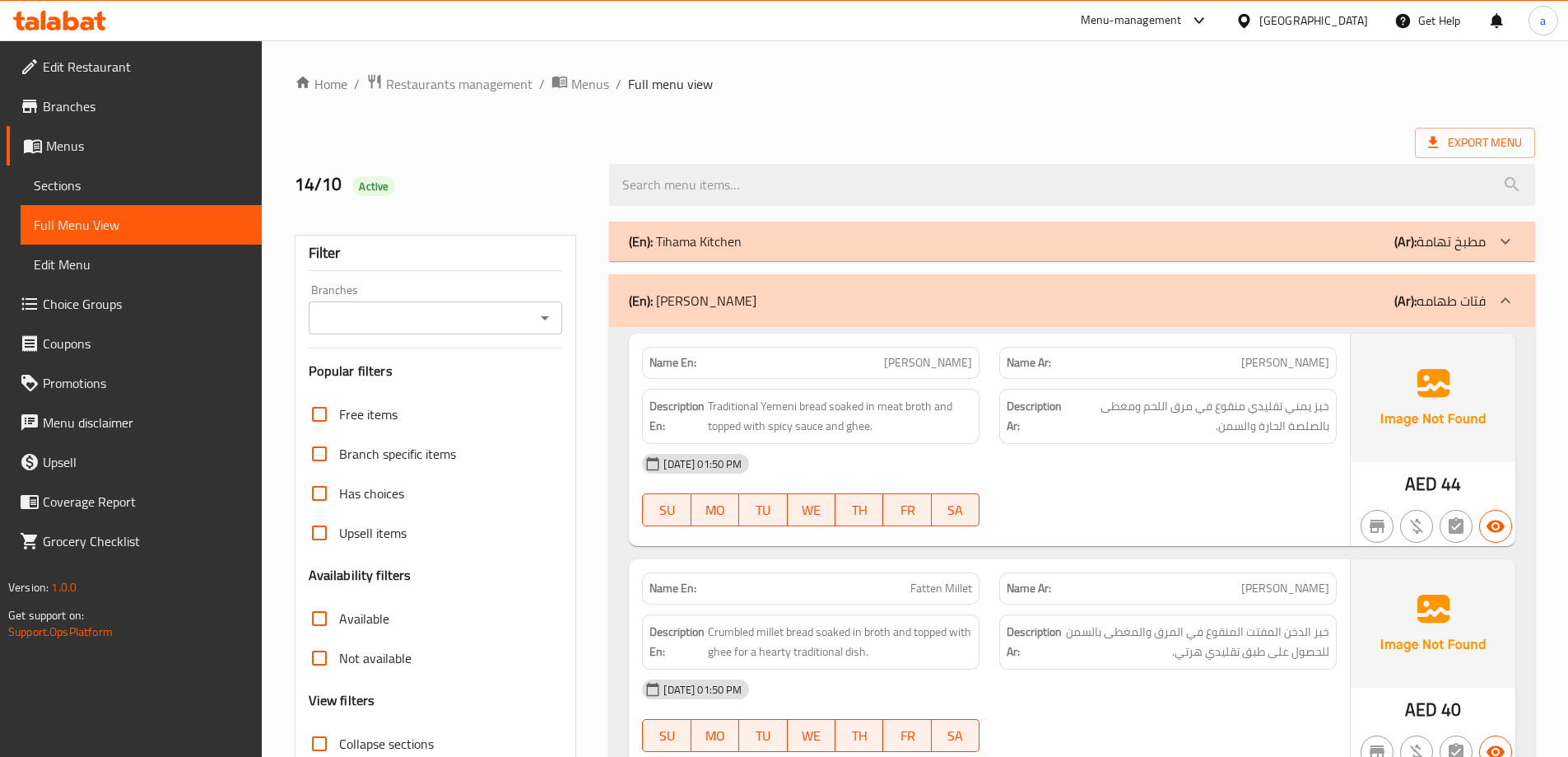
click at [769, 301] on div "(En): [PERSON_NAME] (Ar): فتات طهامه" at bounding box center [1057, 300] width 857 height 19
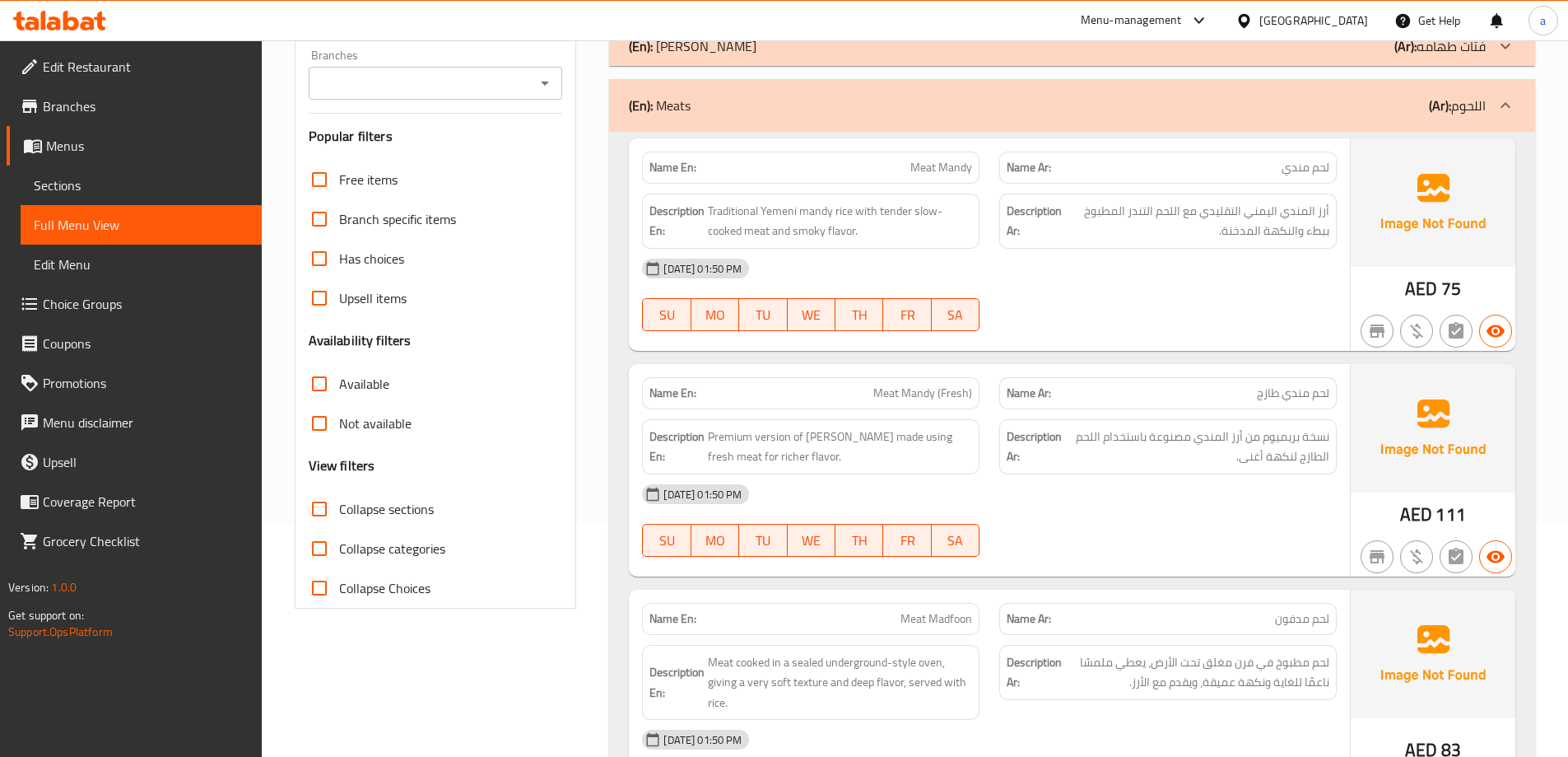
scroll to position [247, 0]
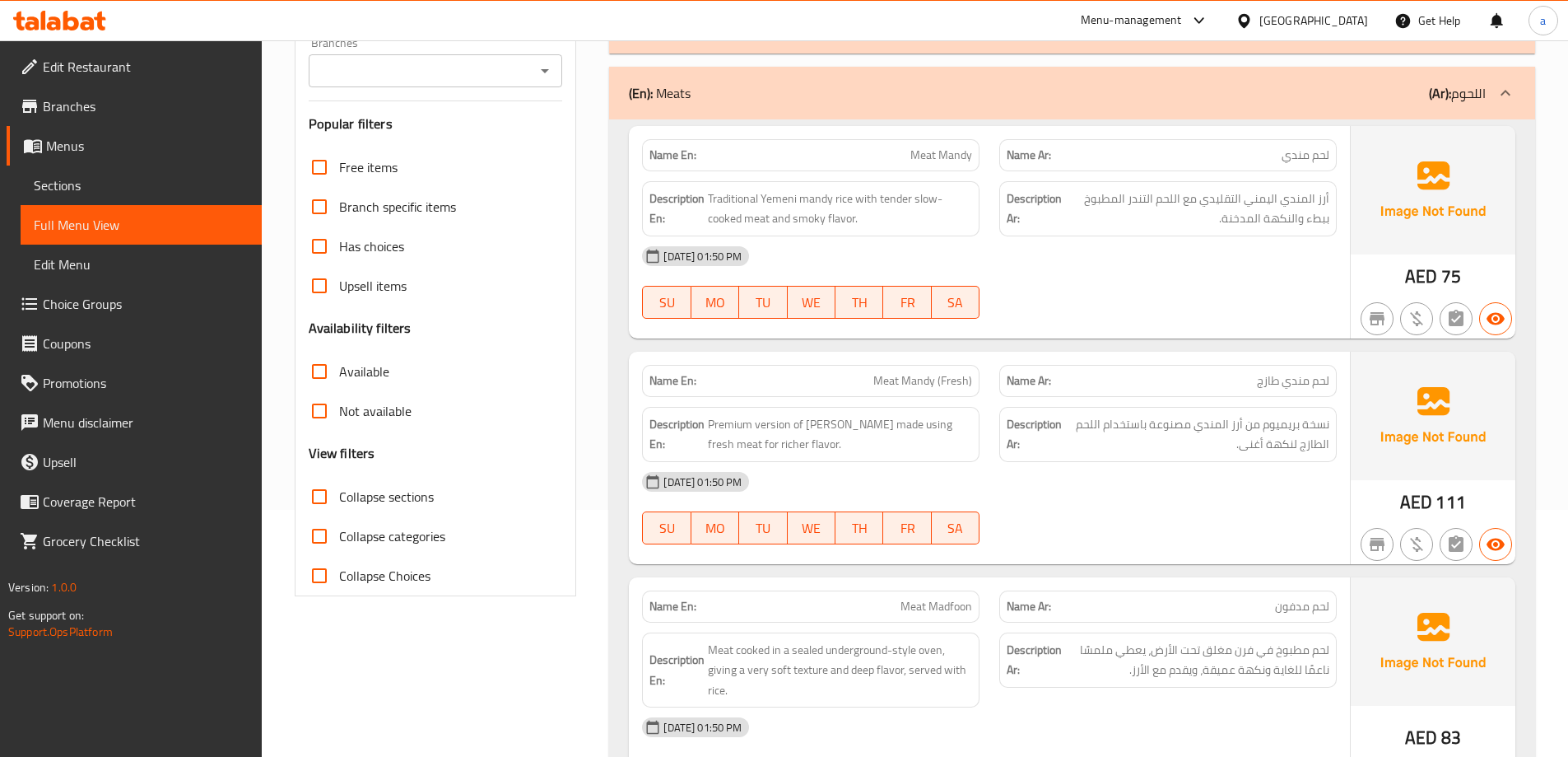
click at [736, 106] on div "(En): Meats (Ar): اللحوم" at bounding box center [1071, 93] width 926 height 52
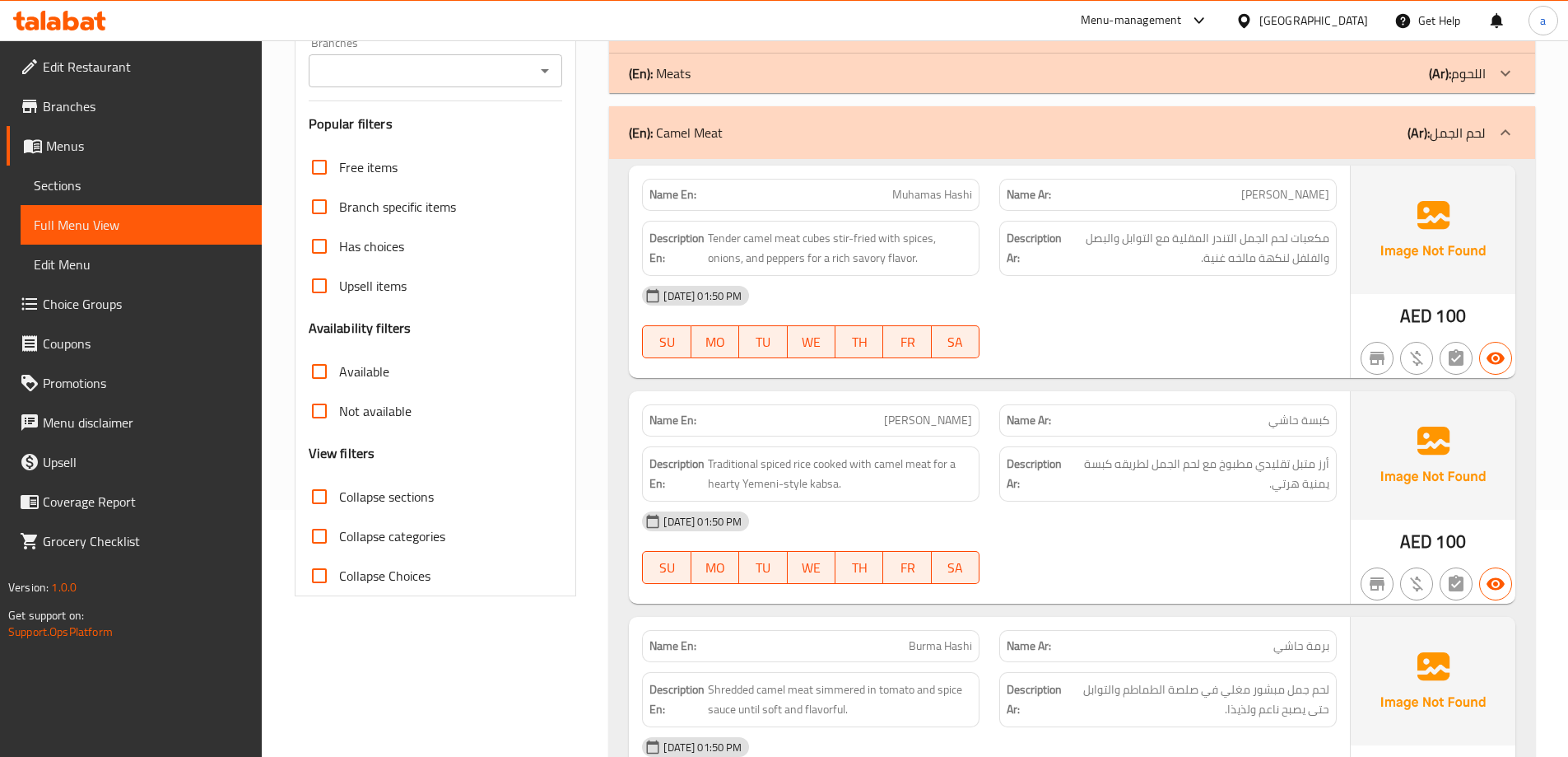
click at [698, 125] on p "(En): Camel Meat" at bounding box center [676, 133] width 94 height 19
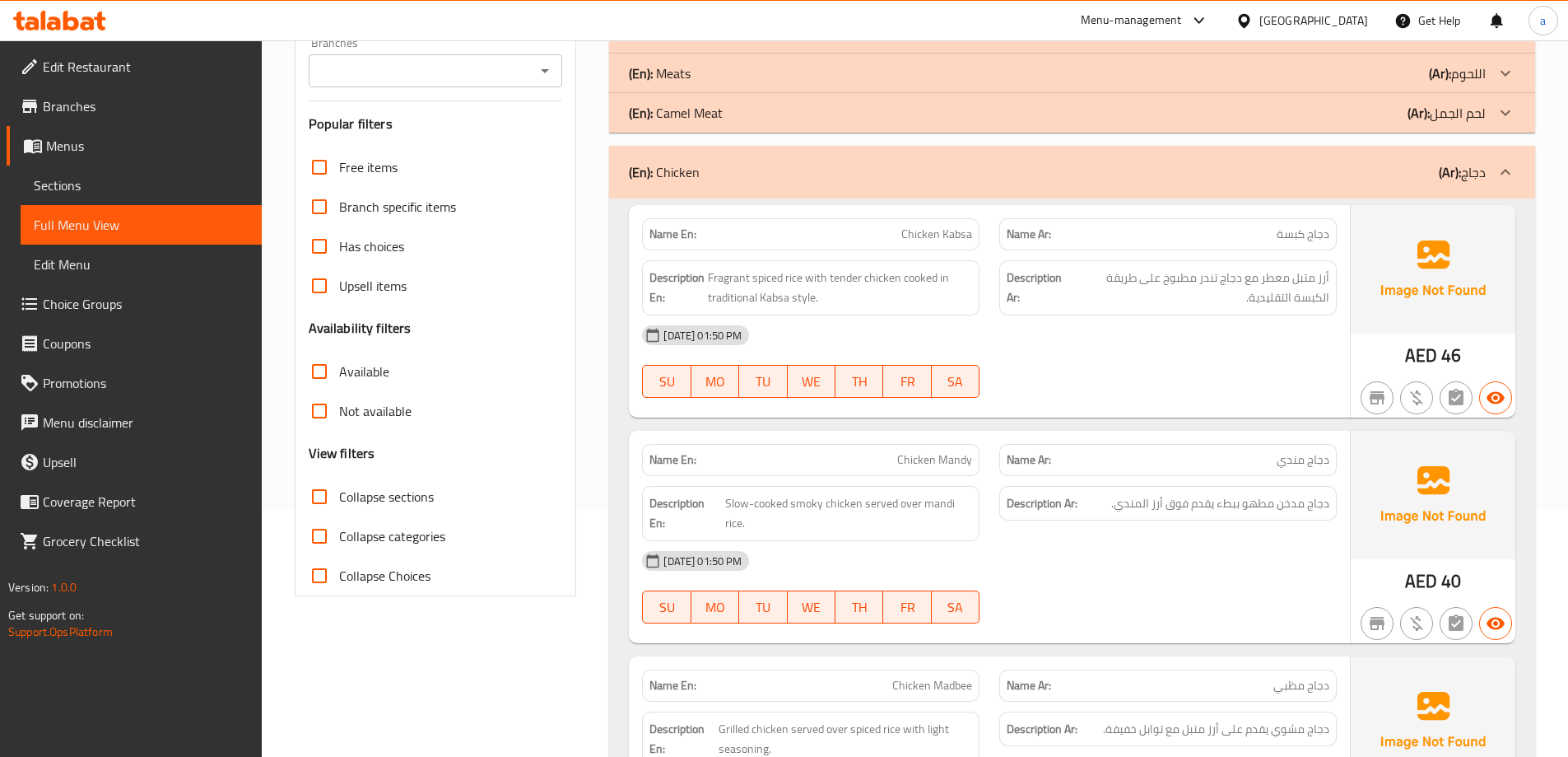
click at [694, 170] on p "(En): Chicken" at bounding box center [664, 172] width 71 height 19
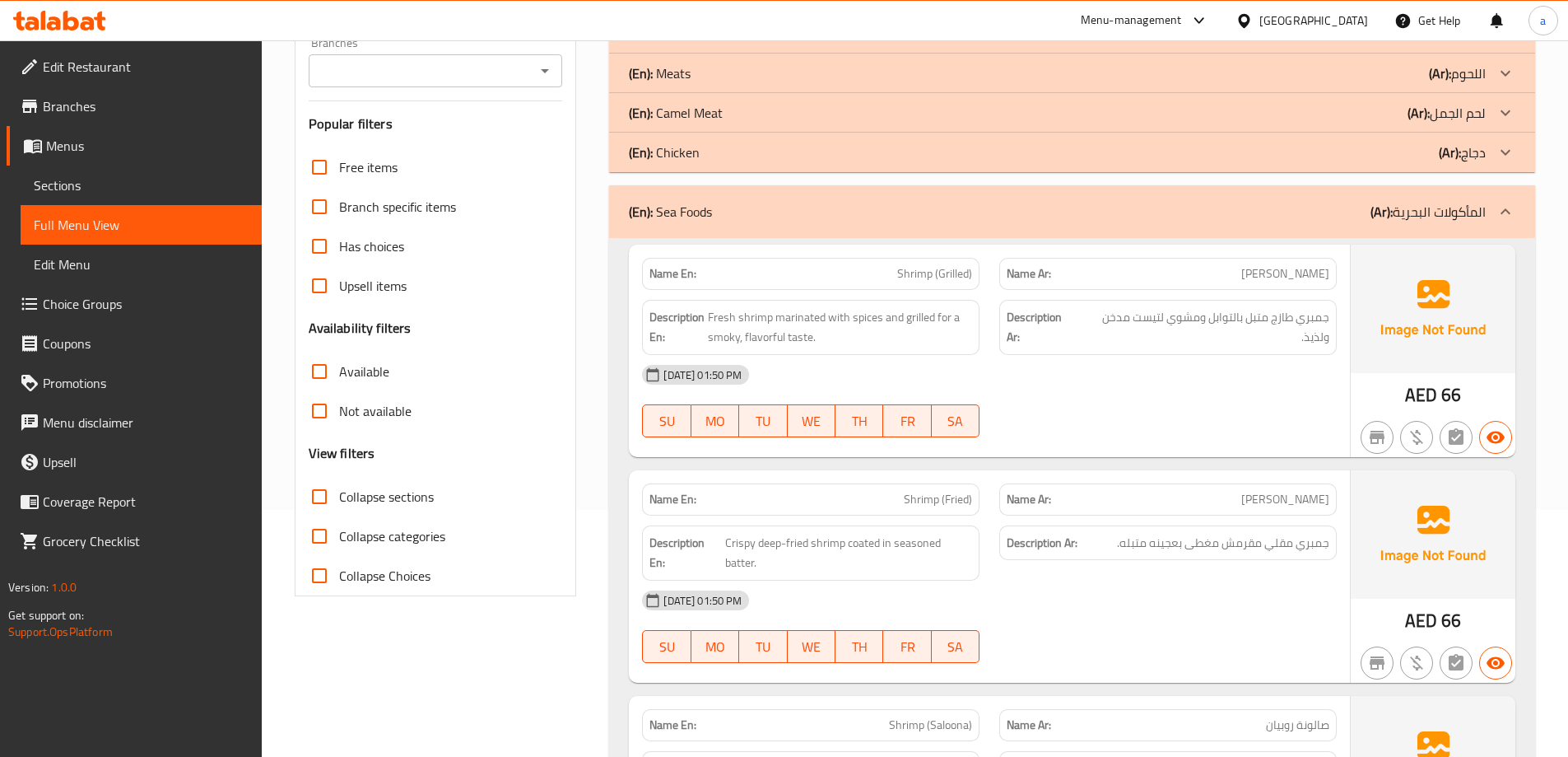
click at [722, 223] on div "(En): Sea Foods (Ar): المأكولات البحرية" at bounding box center [1071, 211] width 926 height 52
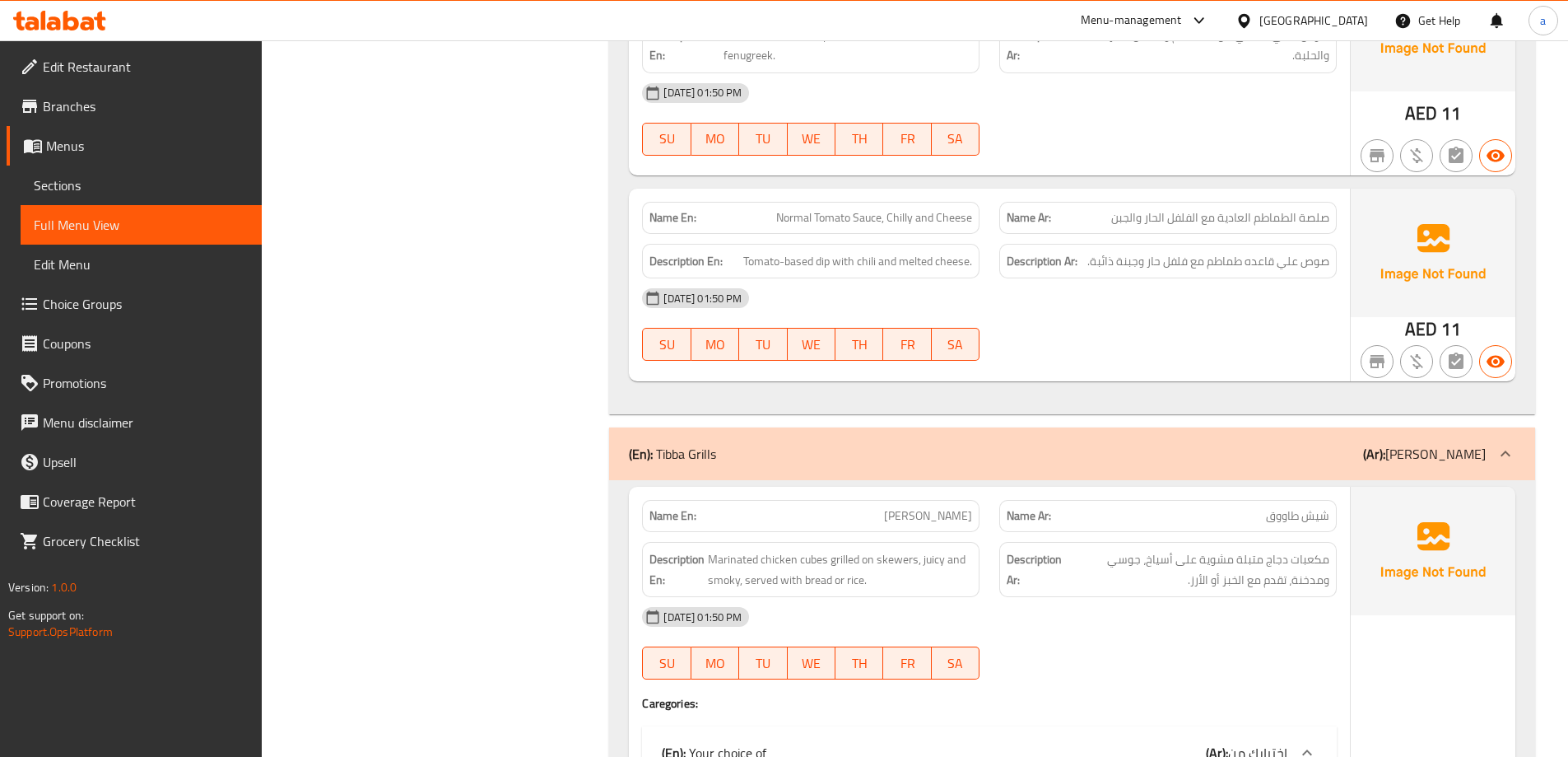
scroll to position [5599, 0]
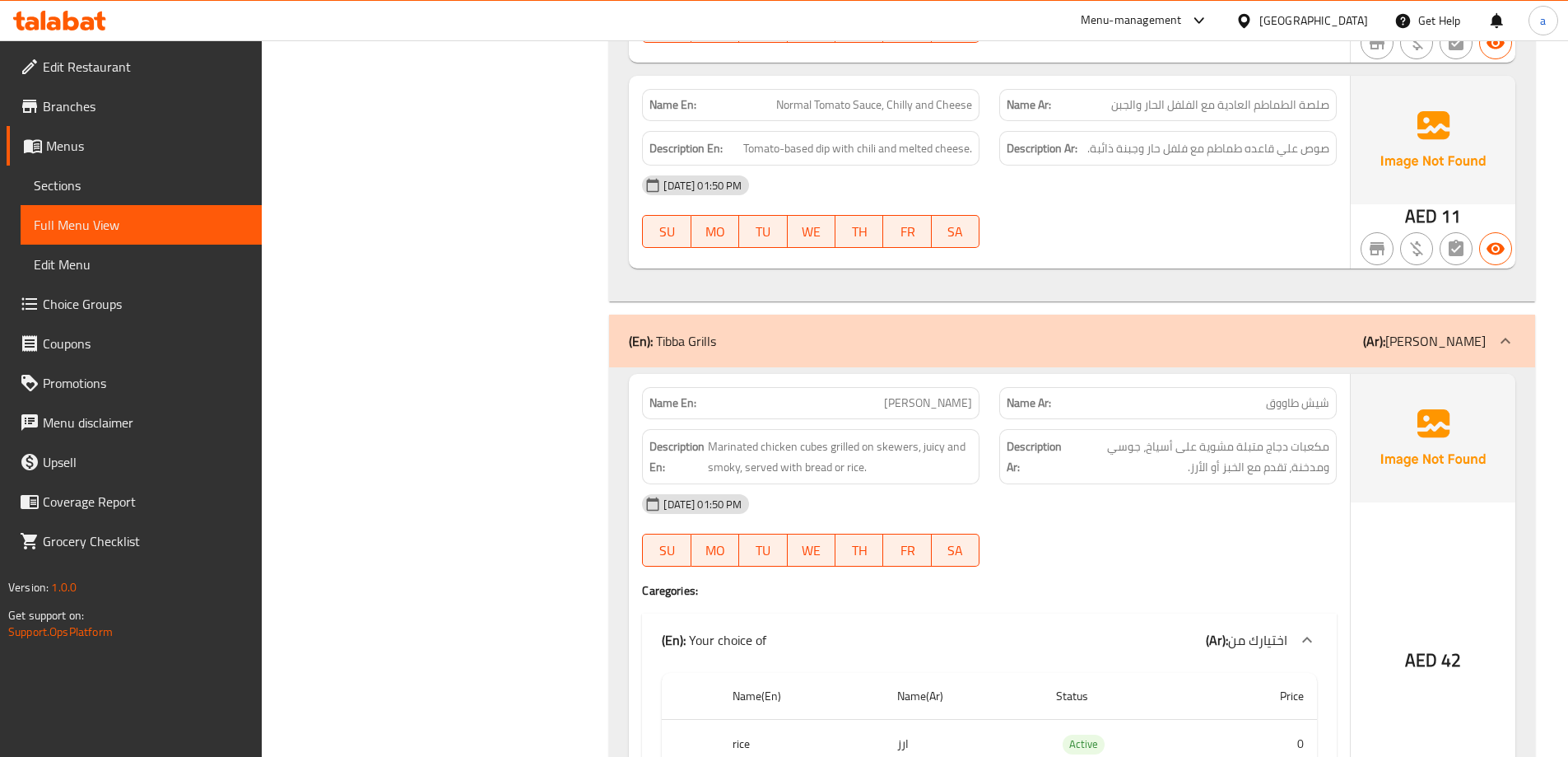
click at [748, 335] on div "(En): [PERSON_NAME] (Ar): مشاوي تيبا" at bounding box center [1071, 341] width 926 height 52
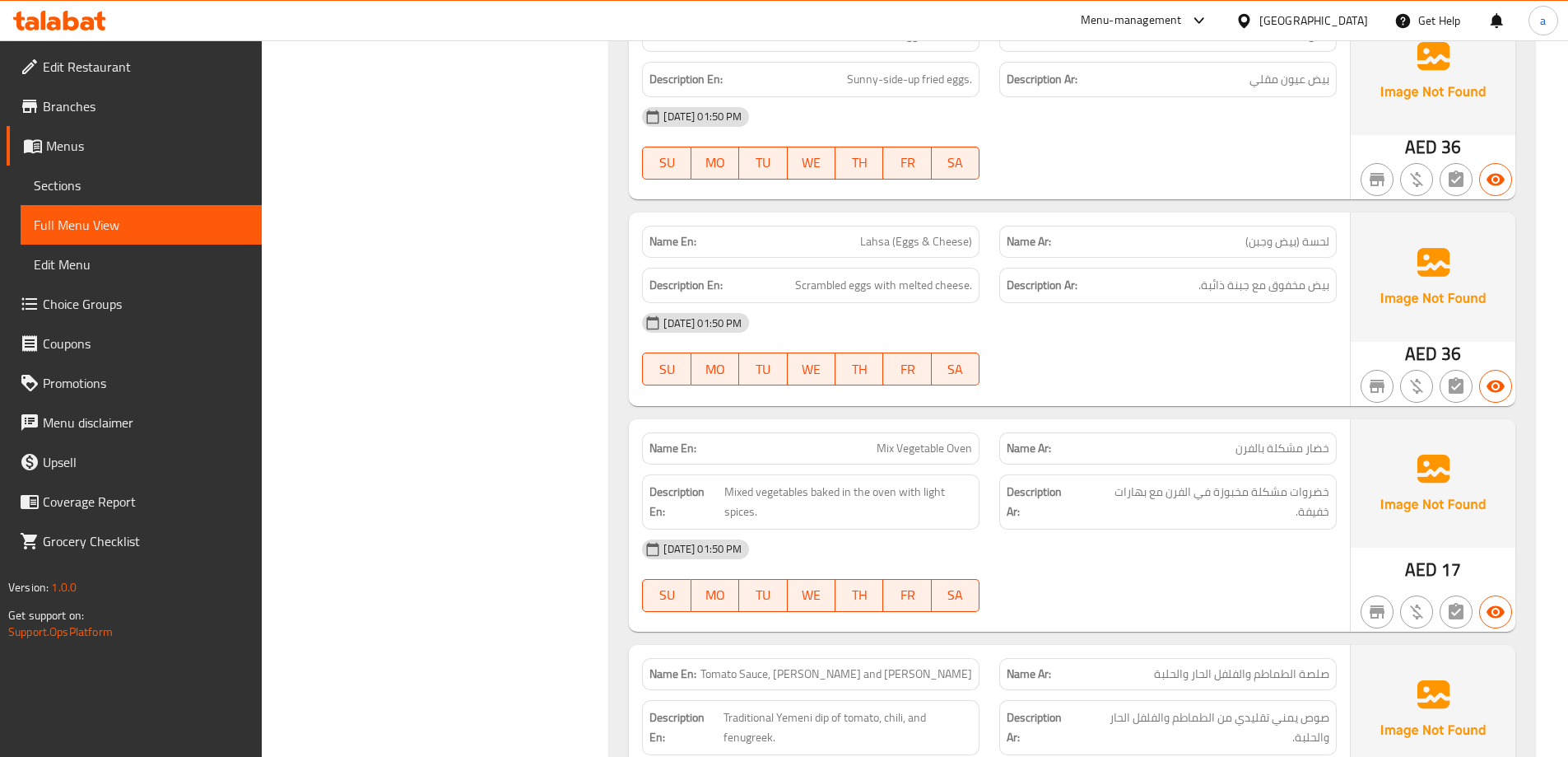
scroll to position [4798, 0]
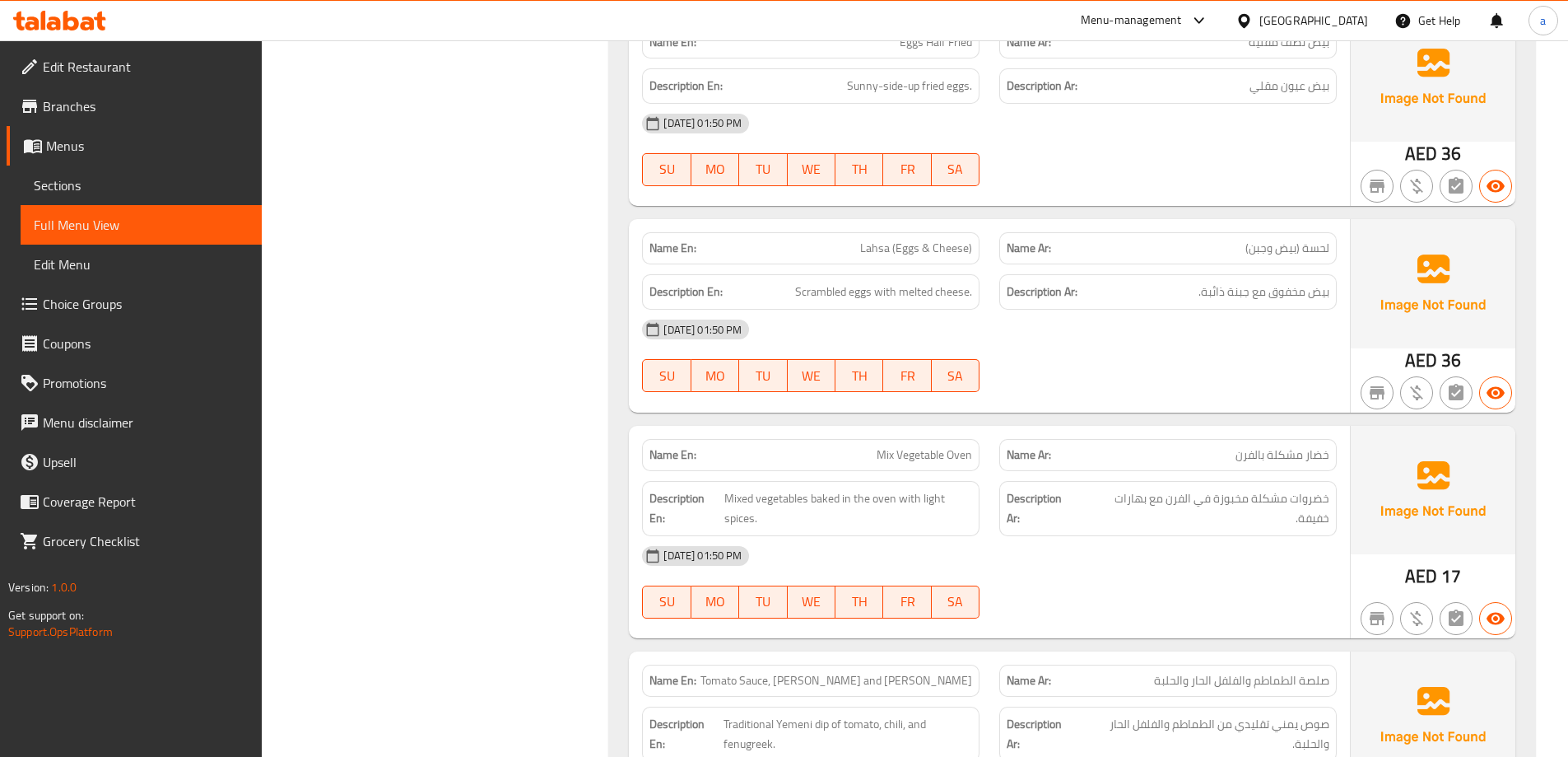
click at [96, 180] on span "Sections" at bounding box center [141, 185] width 215 height 19
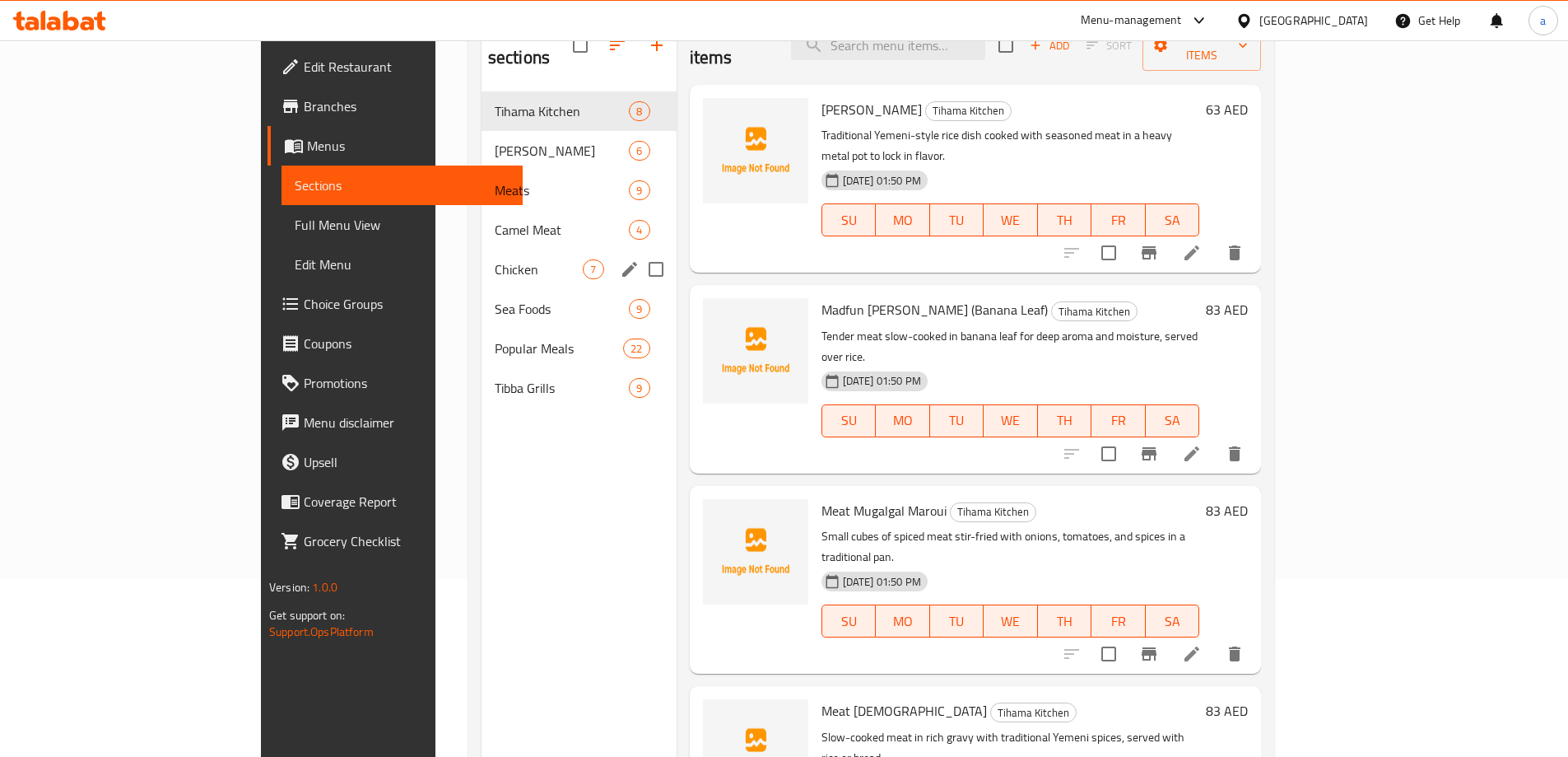
scroll to position [148, 0]
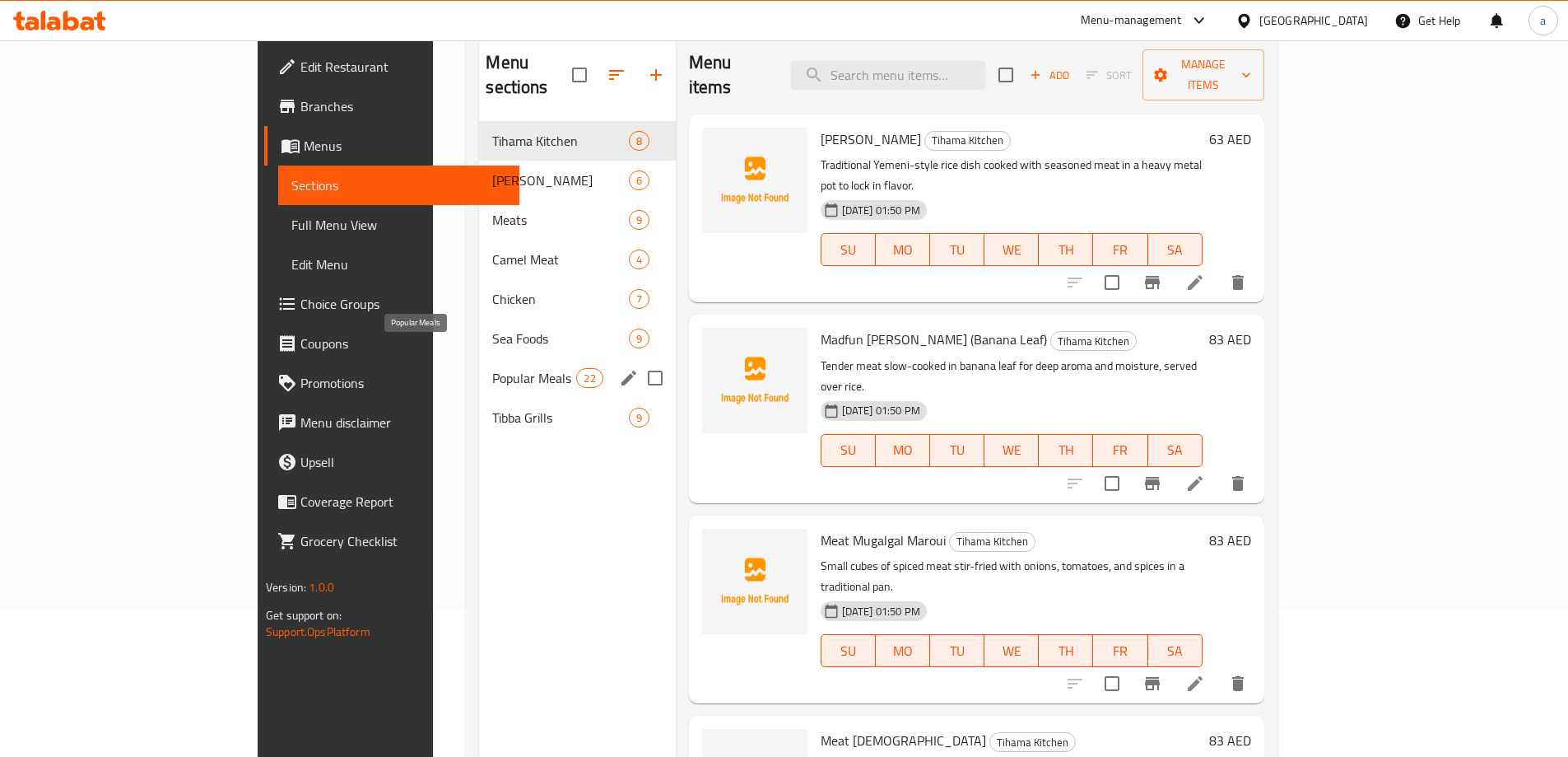
click at [493, 368] on span "Popular Meals" at bounding box center [534, 378] width 84 height 19
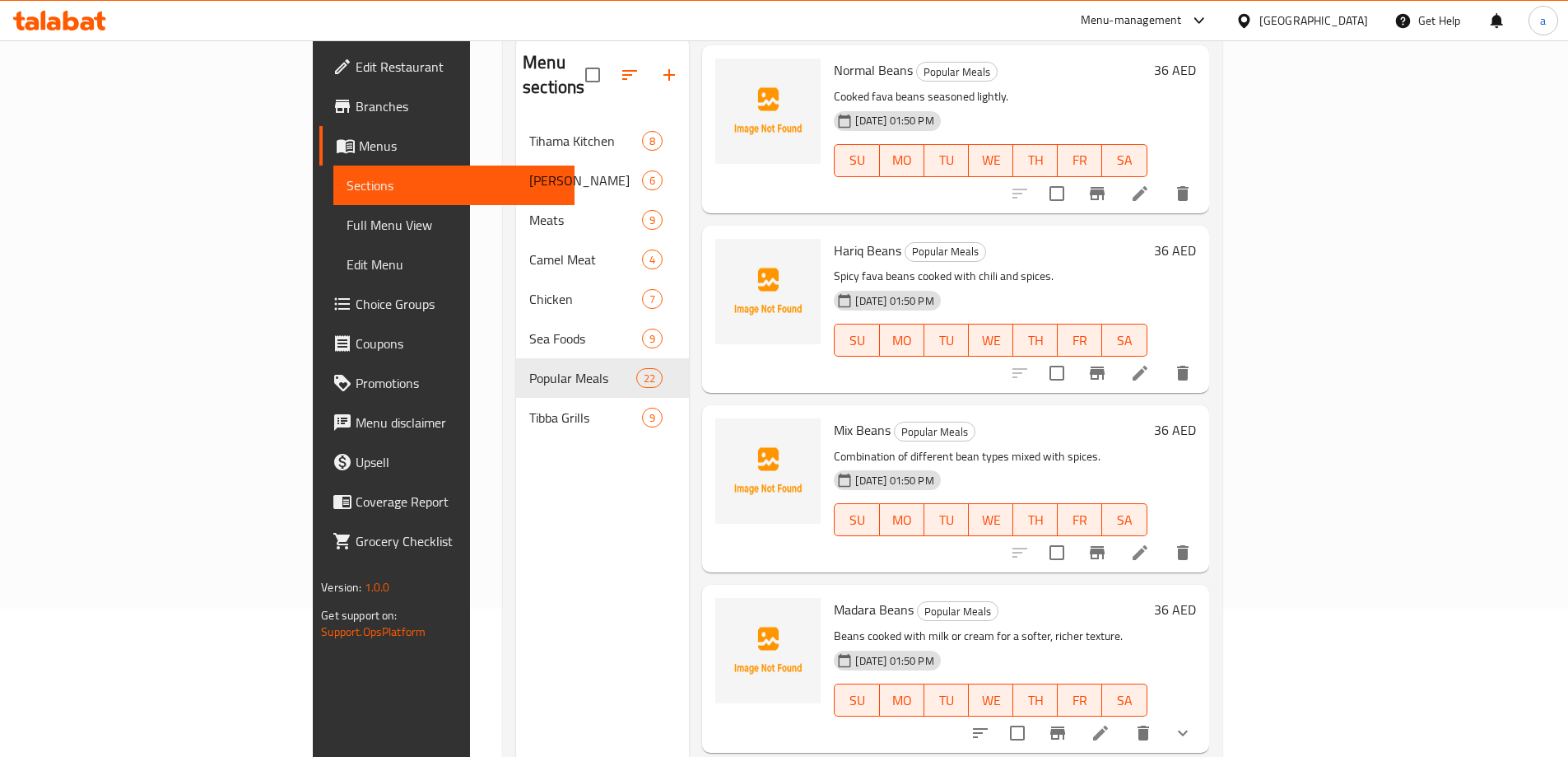
scroll to position [1647, 0]
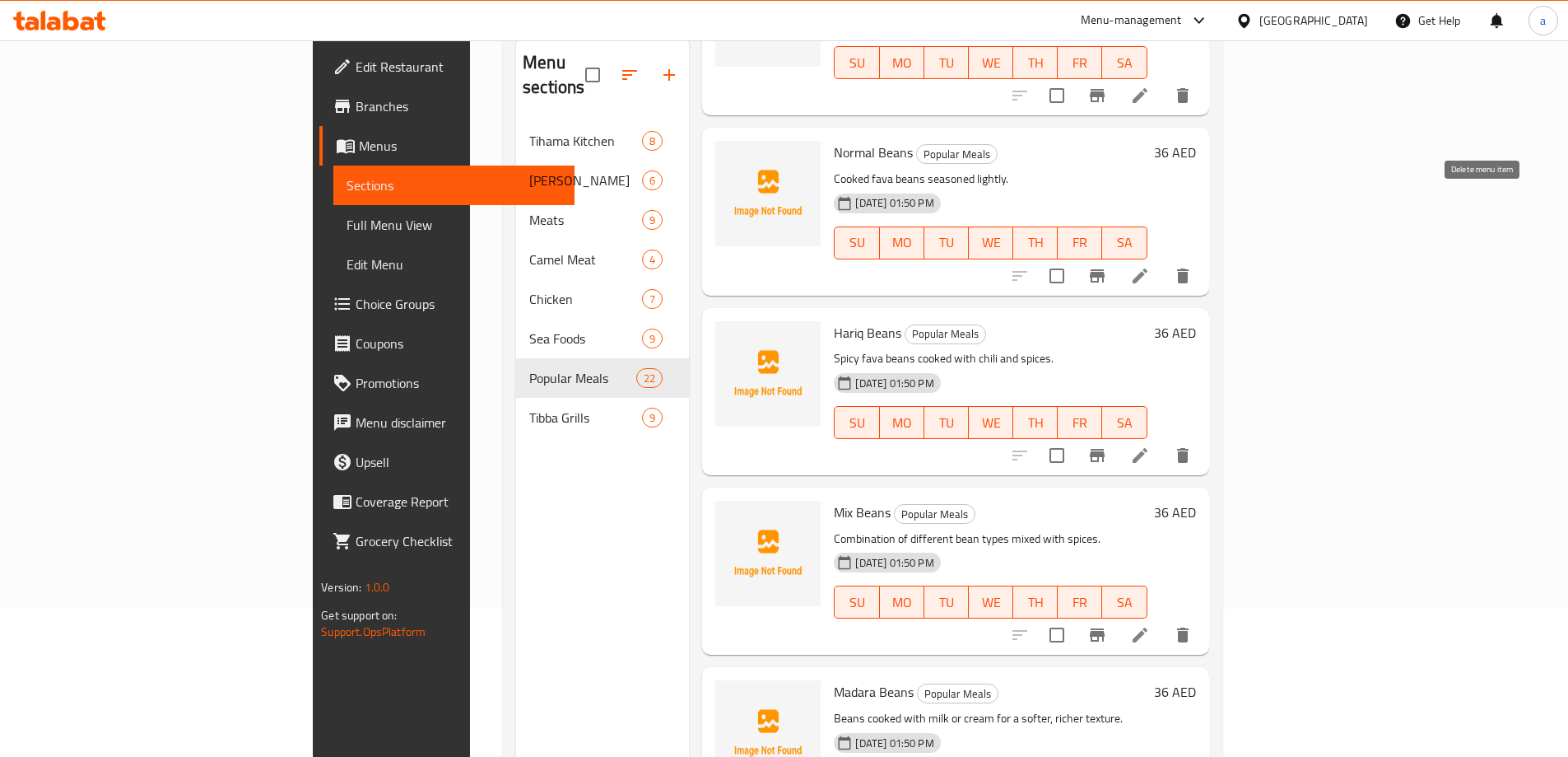
click at [1189, 268] on icon "delete" at bounding box center [1183, 275] width 12 height 15
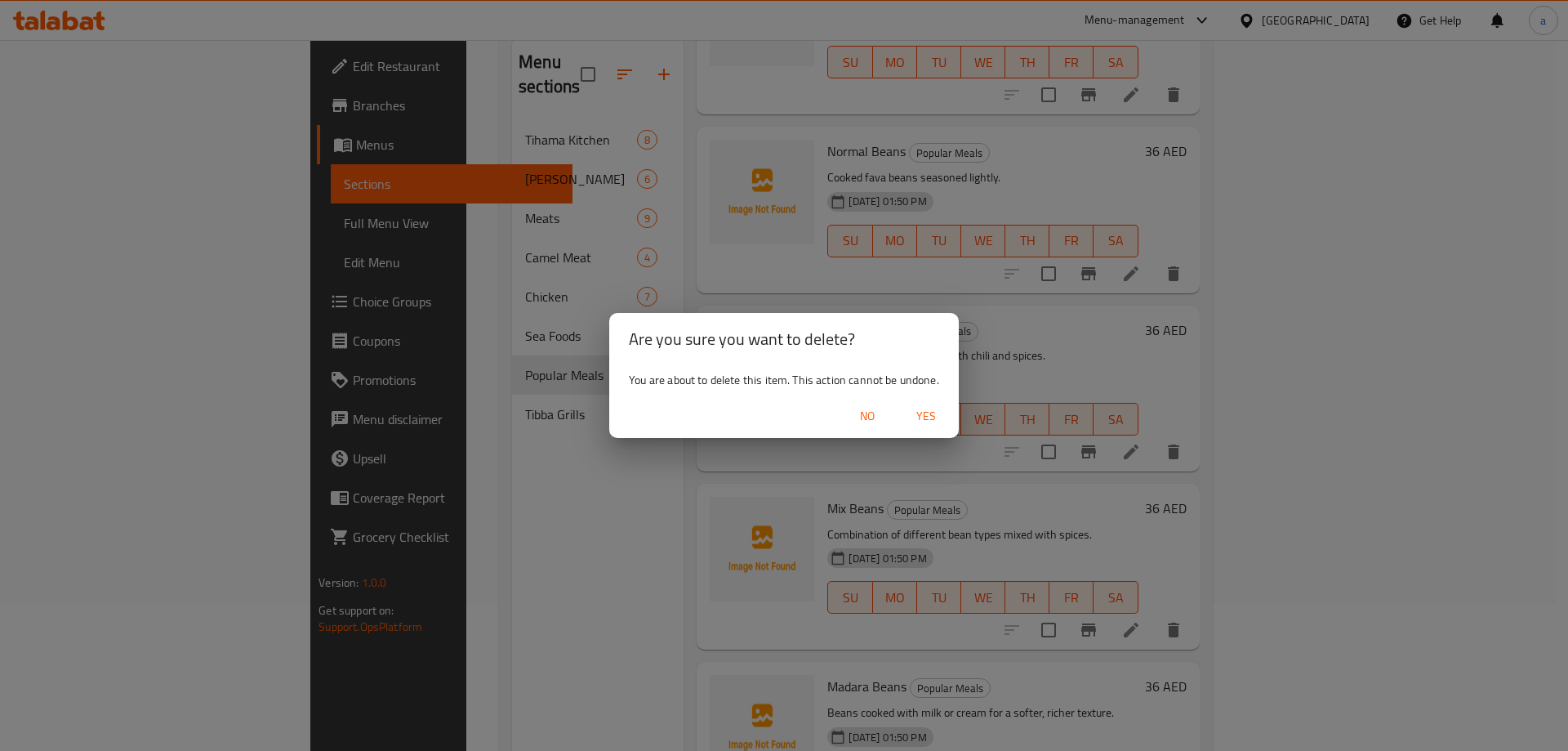
click at [929, 413] on span "Yes" at bounding box center [926, 416] width 39 height 20
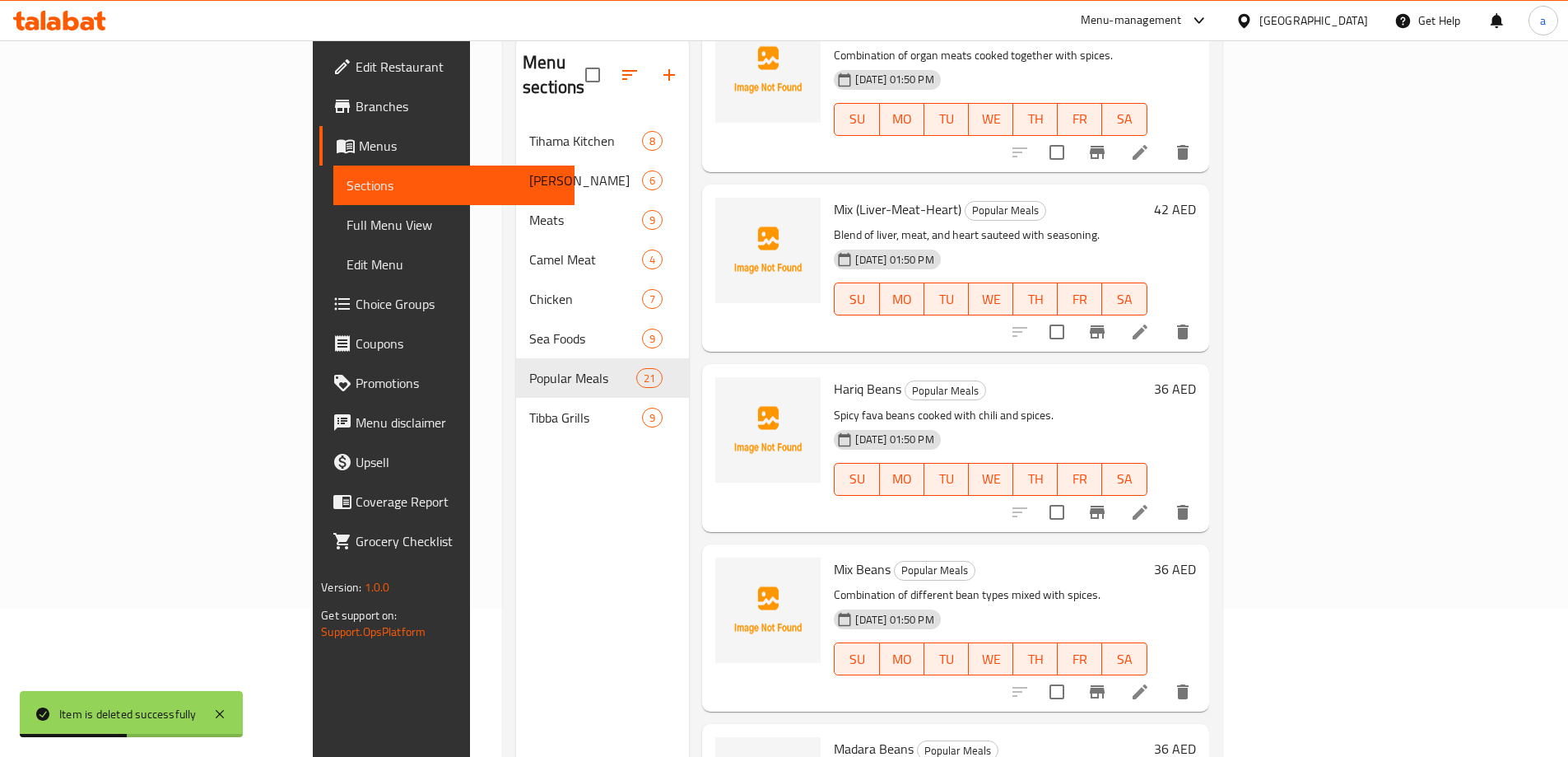
scroll to position [1400, 0]
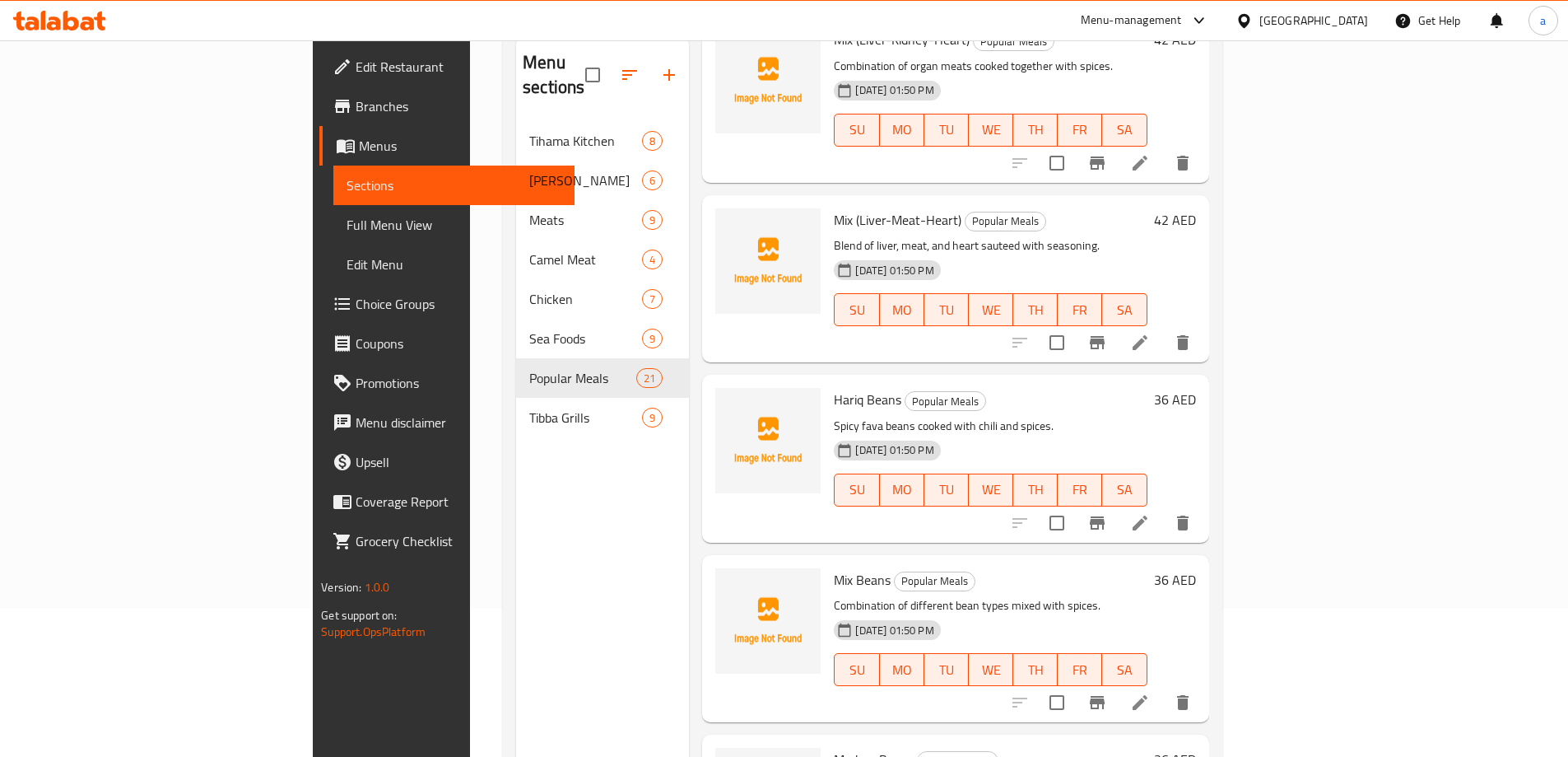
click at [834, 387] on span "Hariq Beans" at bounding box center [868, 400] width 68 height 25
copy h6 "Hariq Beans"
click at [1192, 513] on icon "delete" at bounding box center [1183, 523] width 19 height 19
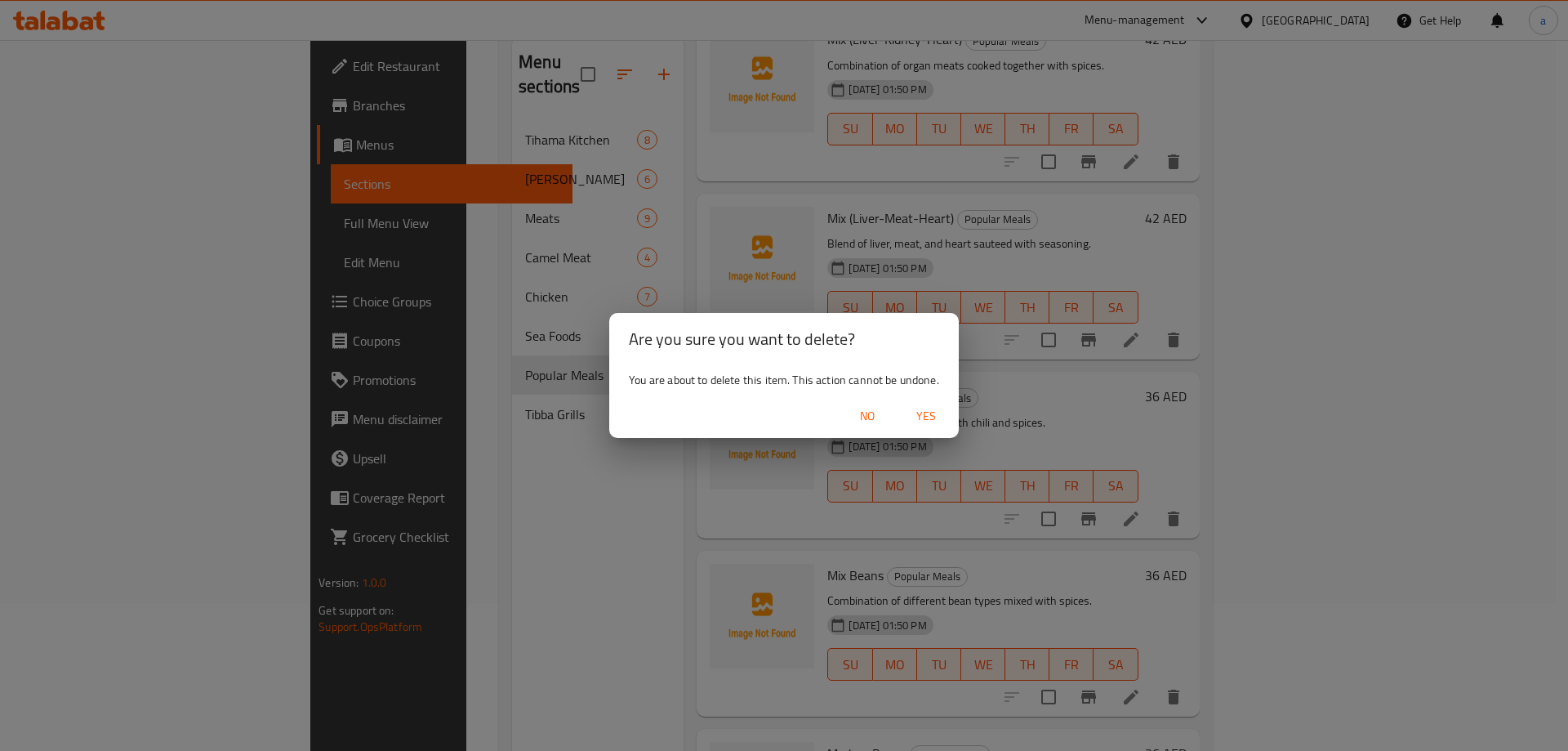
click at [927, 408] on span "Yes" at bounding box center [926, 416] width 39 height 20
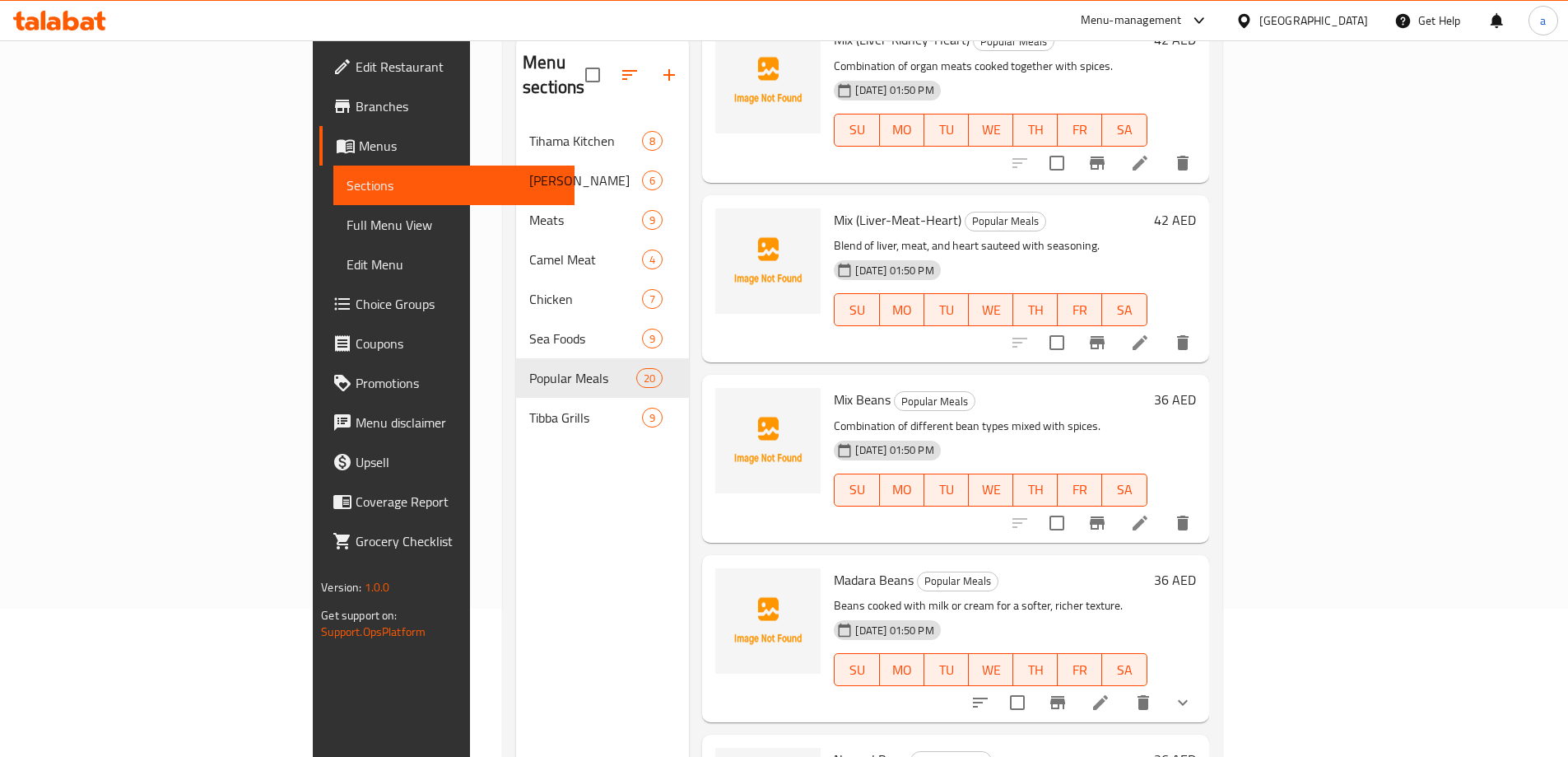
click at [1148, 515] on icon at bounding box center [1139, 522] width 15 height 15
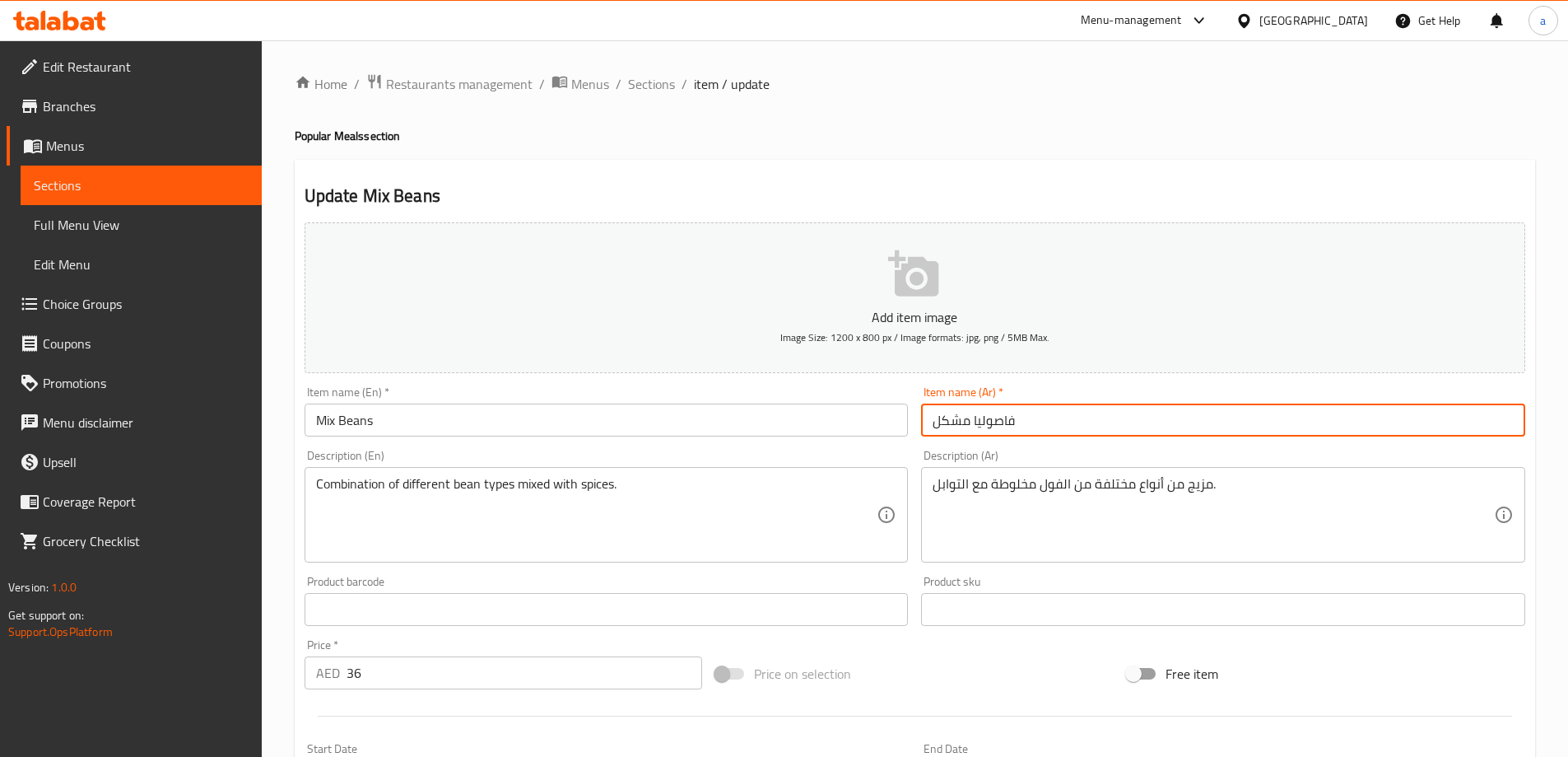
drag, startPoint x: 974, startPoint y: 421, endPoint x: 1014, endPoint y: 420, distance: 40.0
click at [1014, 420] on input "فاصوليا مشكل" at bounding box center [1223, 420] width 604 height 33
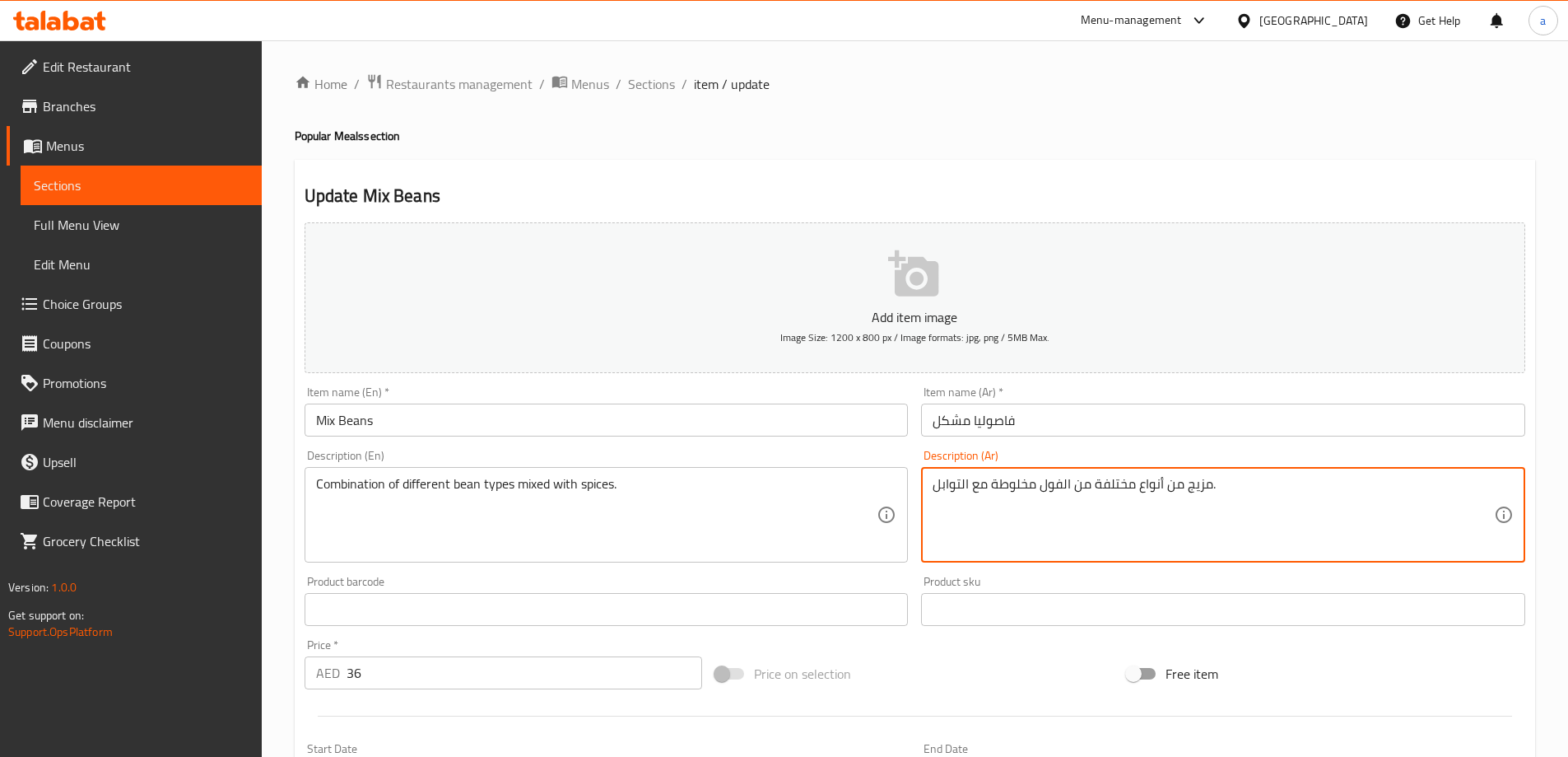
drag, startPoint x: 1040, startPoint y: 485, endPoint x: 1062, endPoint y: 487, distance: 22.1
click at [1062, 487] on textarea "مزيج من أنواع مختلفة من الفول مخلوطة مع التوابل." at bounding box center [1214, 515] width 561 height 78
paste textarea "اصوليا"
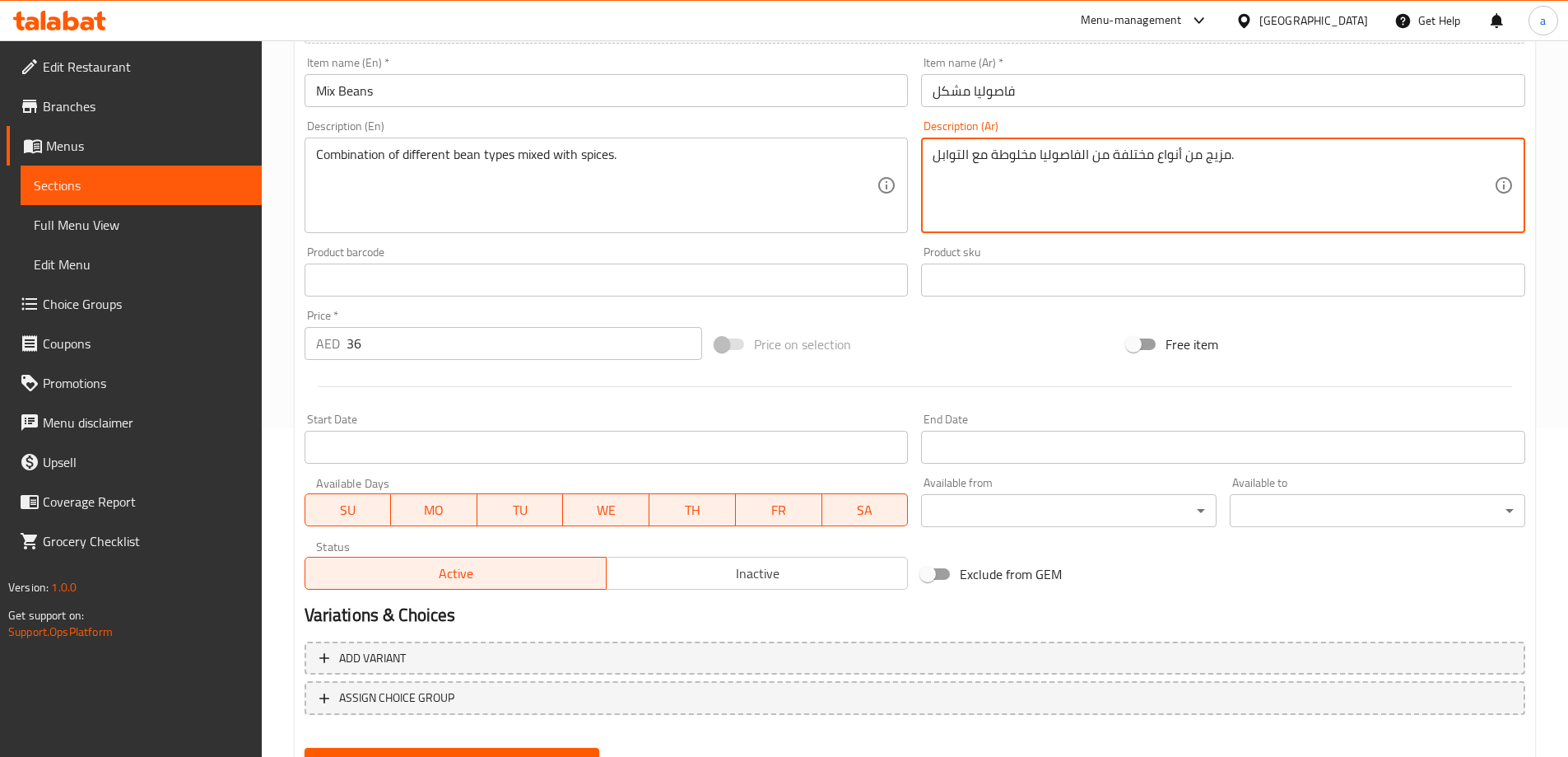
scroll to position [407, 0]
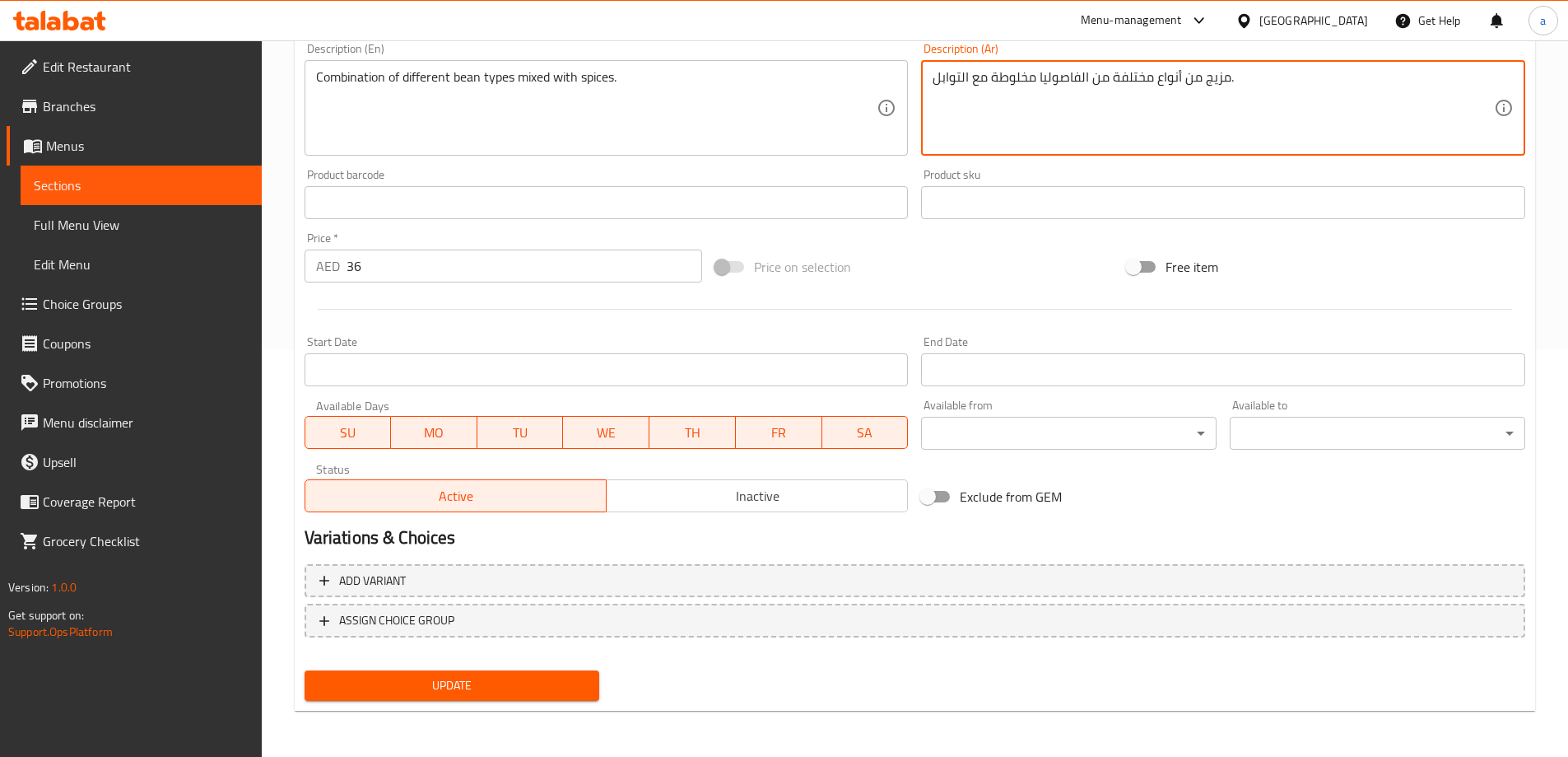
type textarea "مزيج من أنواع مختلفة من الفاصوليا مخلوطة مع التوابل."
click at [498, 686] on span "Update" at bounding box center [452, 684] width 269 height 20
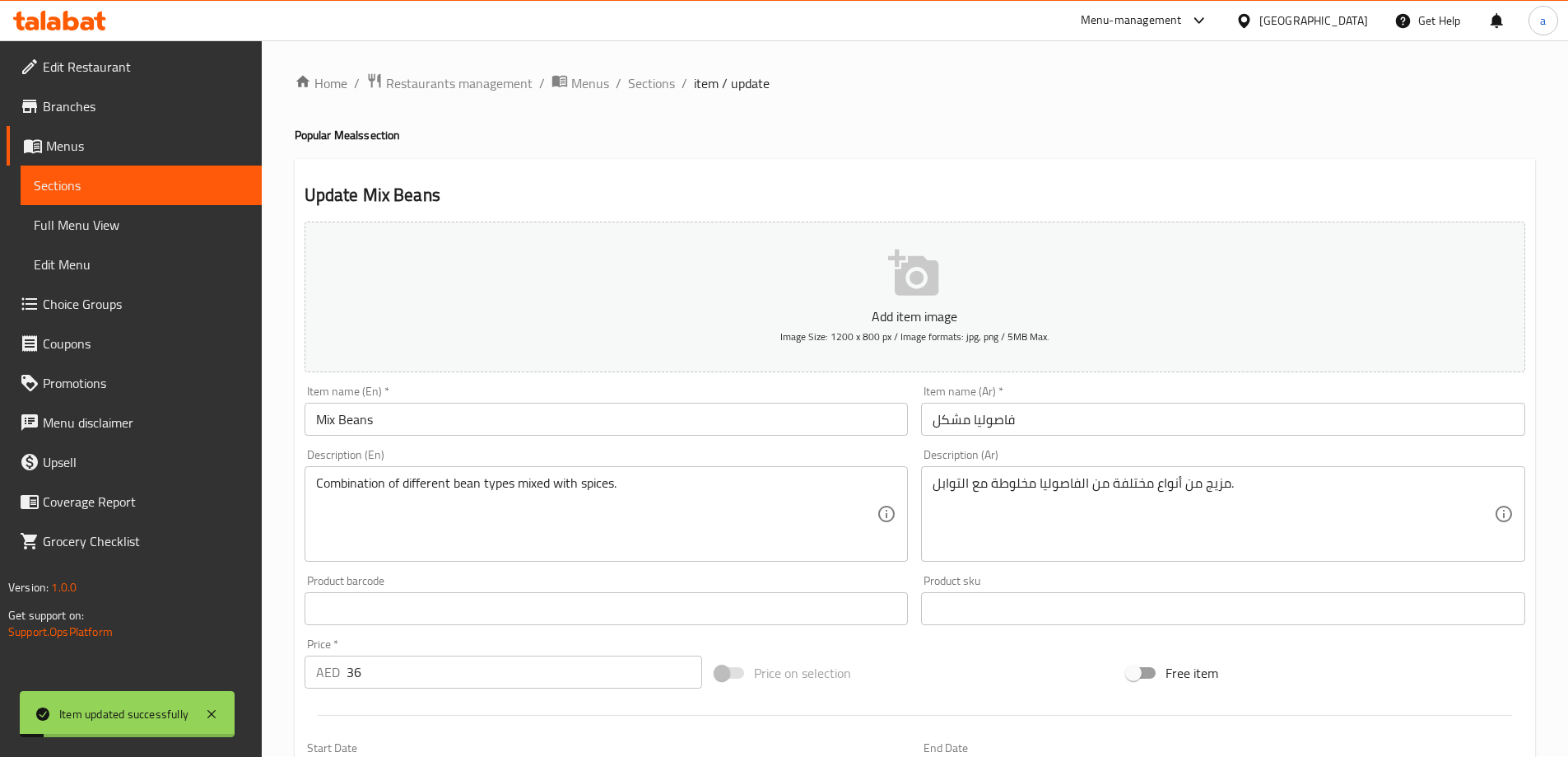
scroll to position [0, 0]
click at [649, 92] on span "Sections" at bounding box center [651, 84] width 46 height 19
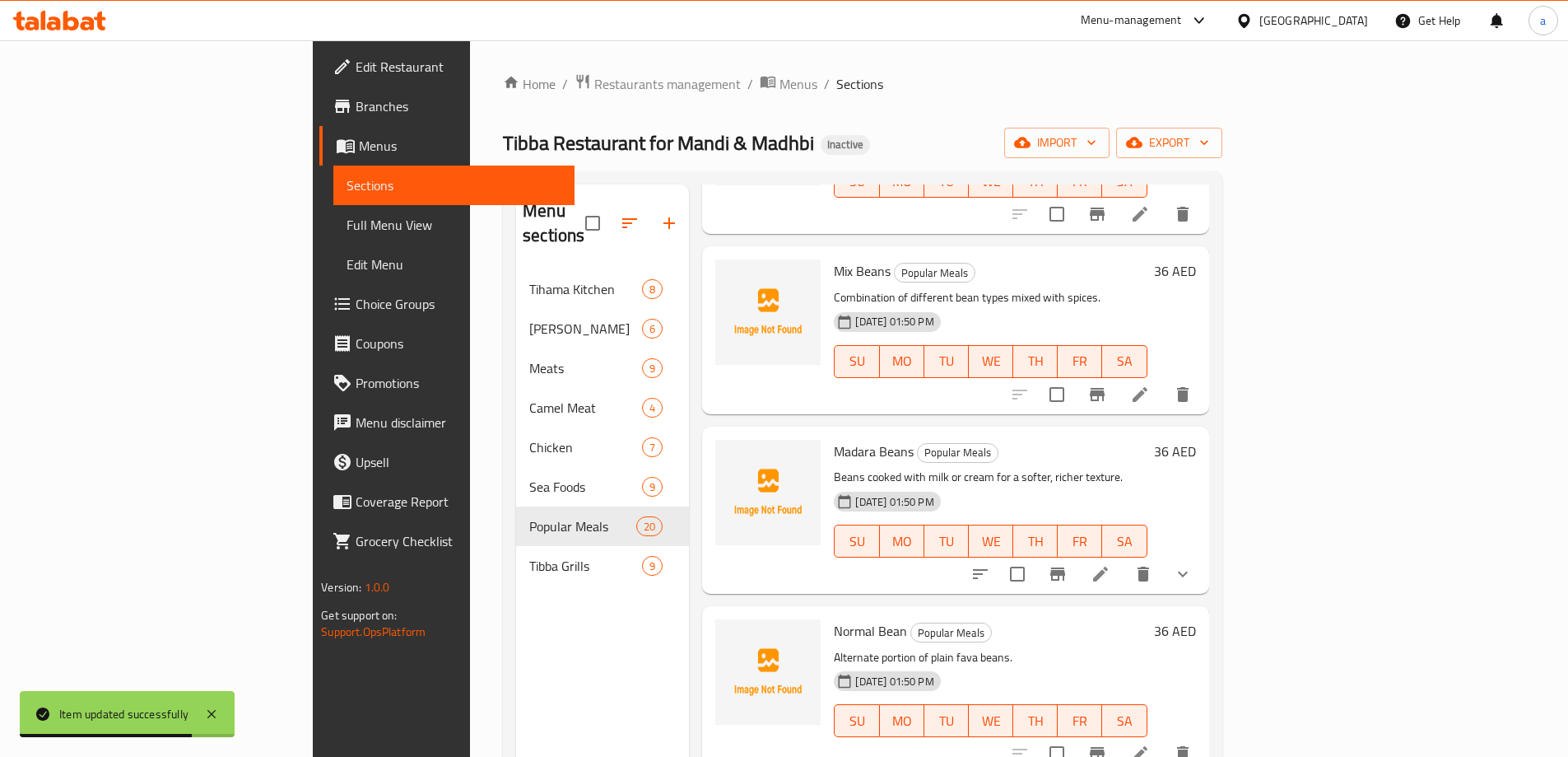
scroll to position [1647, 0]
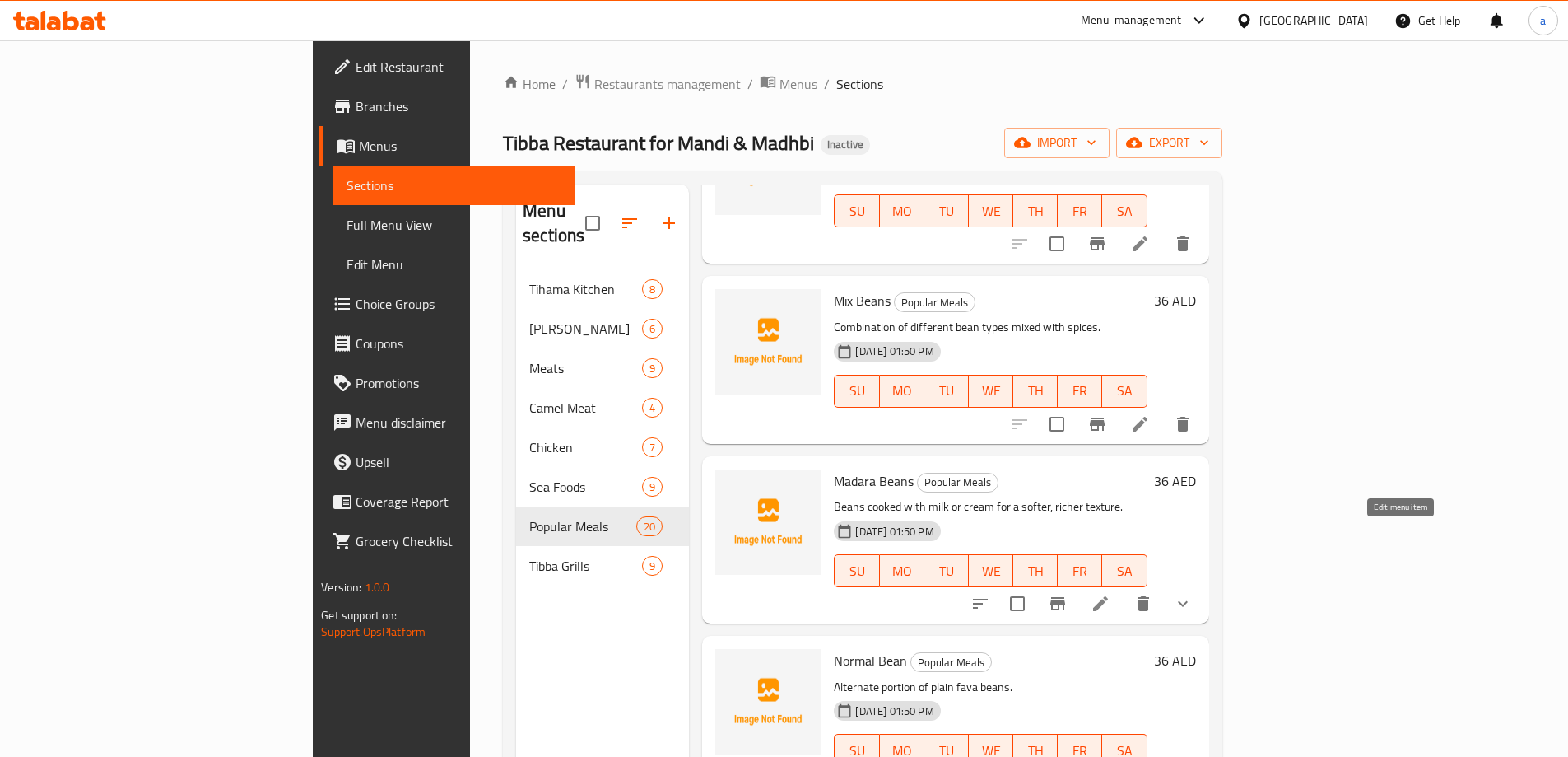
click at [1110, 593] on icon at bounding box center [1101, 603] width 19 height 19
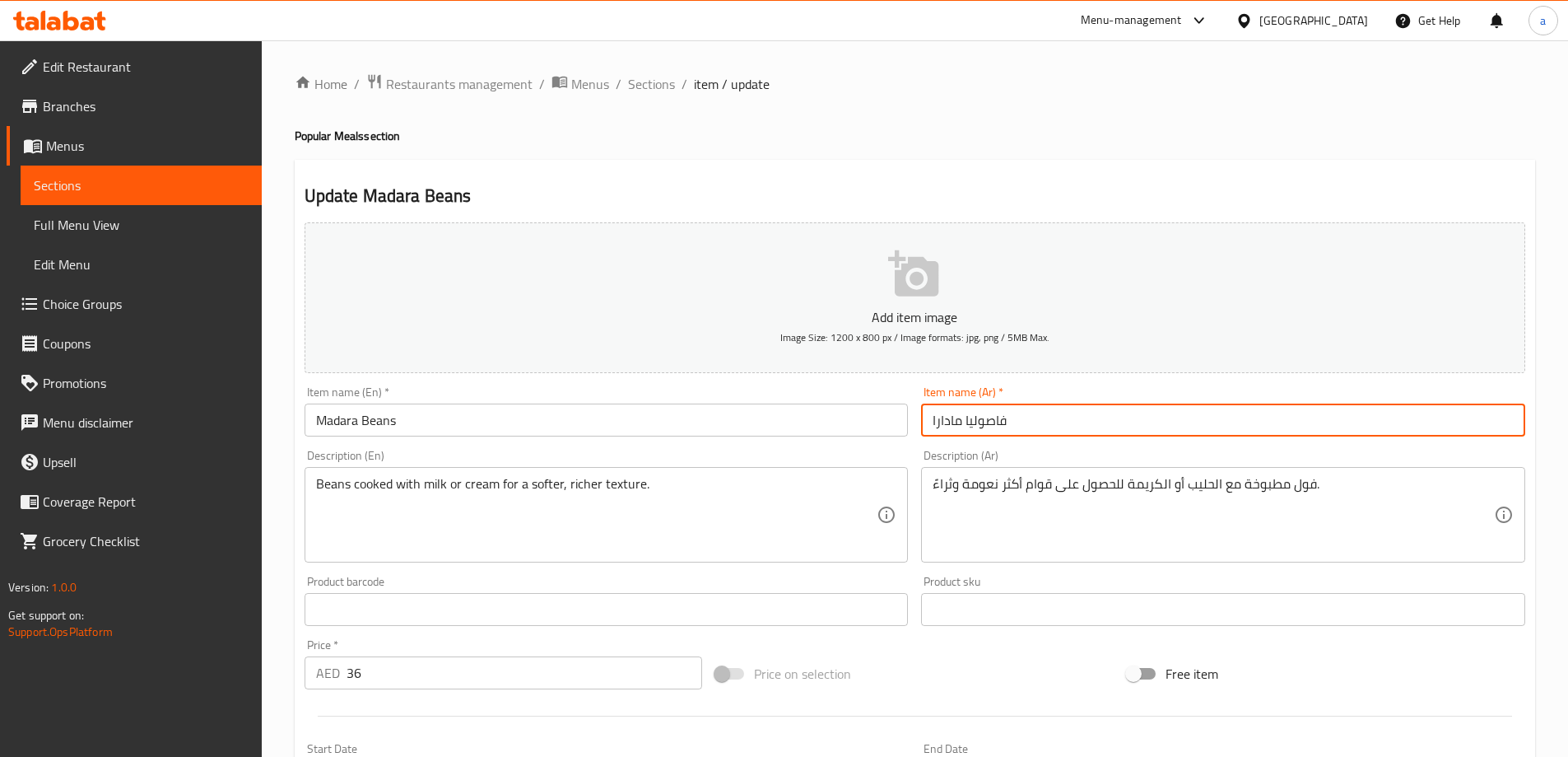
drag, startPoint x: 966, startPoint y: 421, endPoint x: 1161, endPoint y: 446, distance: 196.6
click at [1011, 421] on input "فاصوليا مادارا" at bounding box center [1223, 420] width 604 height 33
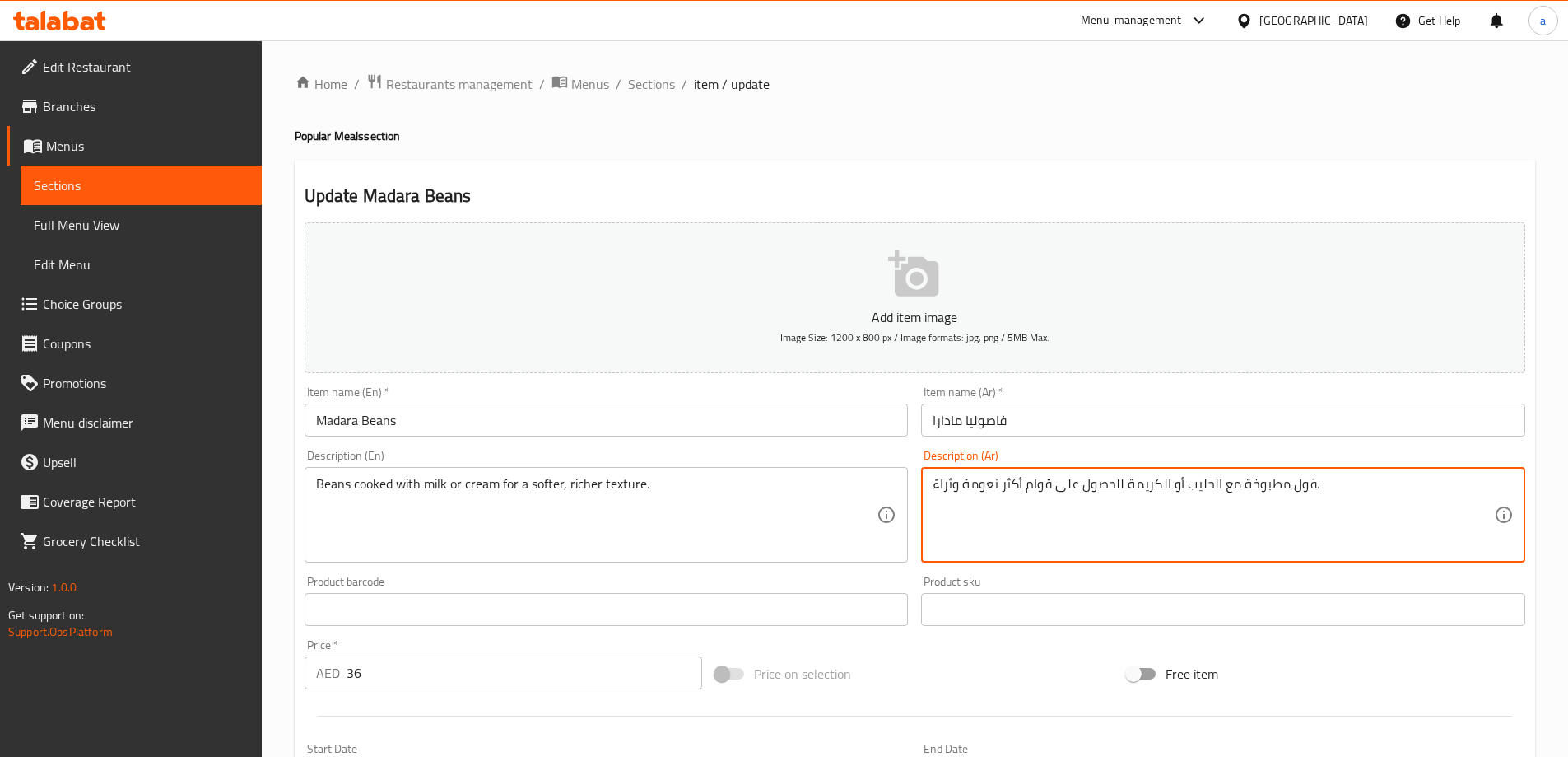
drag, startPoint x: 1296, startPoint y: 489, endPoint x: 1312, endPoint y: 491, distance: 16.1
click at [1312, 491] on textarea "فول مطبوخة مع الحليب أو الكريمة للحصول على قوام أكثر نعومة وثراءً." at bounding box center [1214, 515] width 561 height 78
paste textarea "اصوليا"
type textarea "فاصوليا مطبوخة مع الحليب أو الكريمة للحصول على قوام أكثر نعومة وثراءً."
click at [1303, 378] on div "Add item image Image Size: 1200 x 800 px / Image formats: jpg, png / 5MB Max." at bounding box center [915, 297] width 1234 height 164
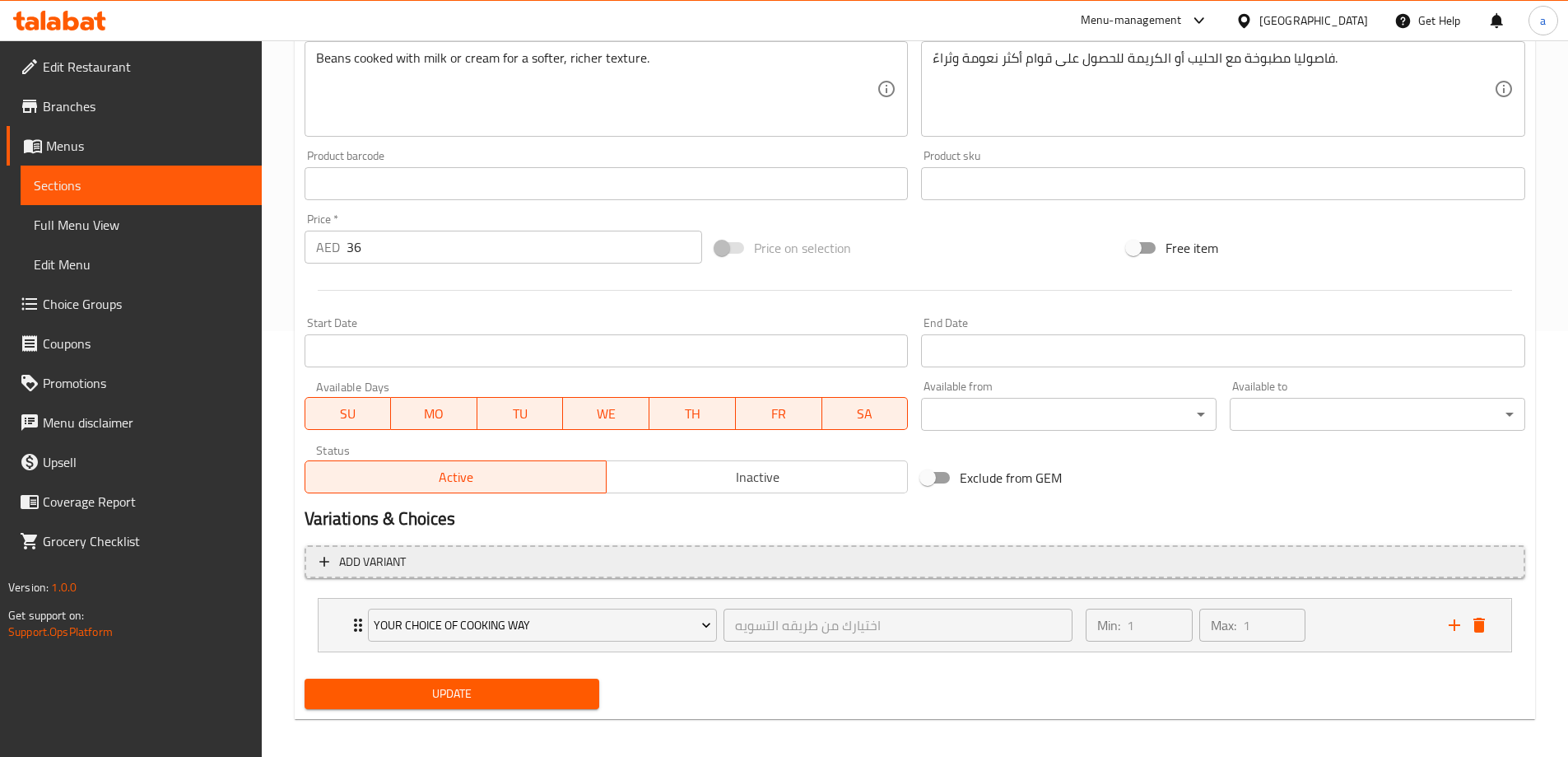
scroll to position [434, 0]
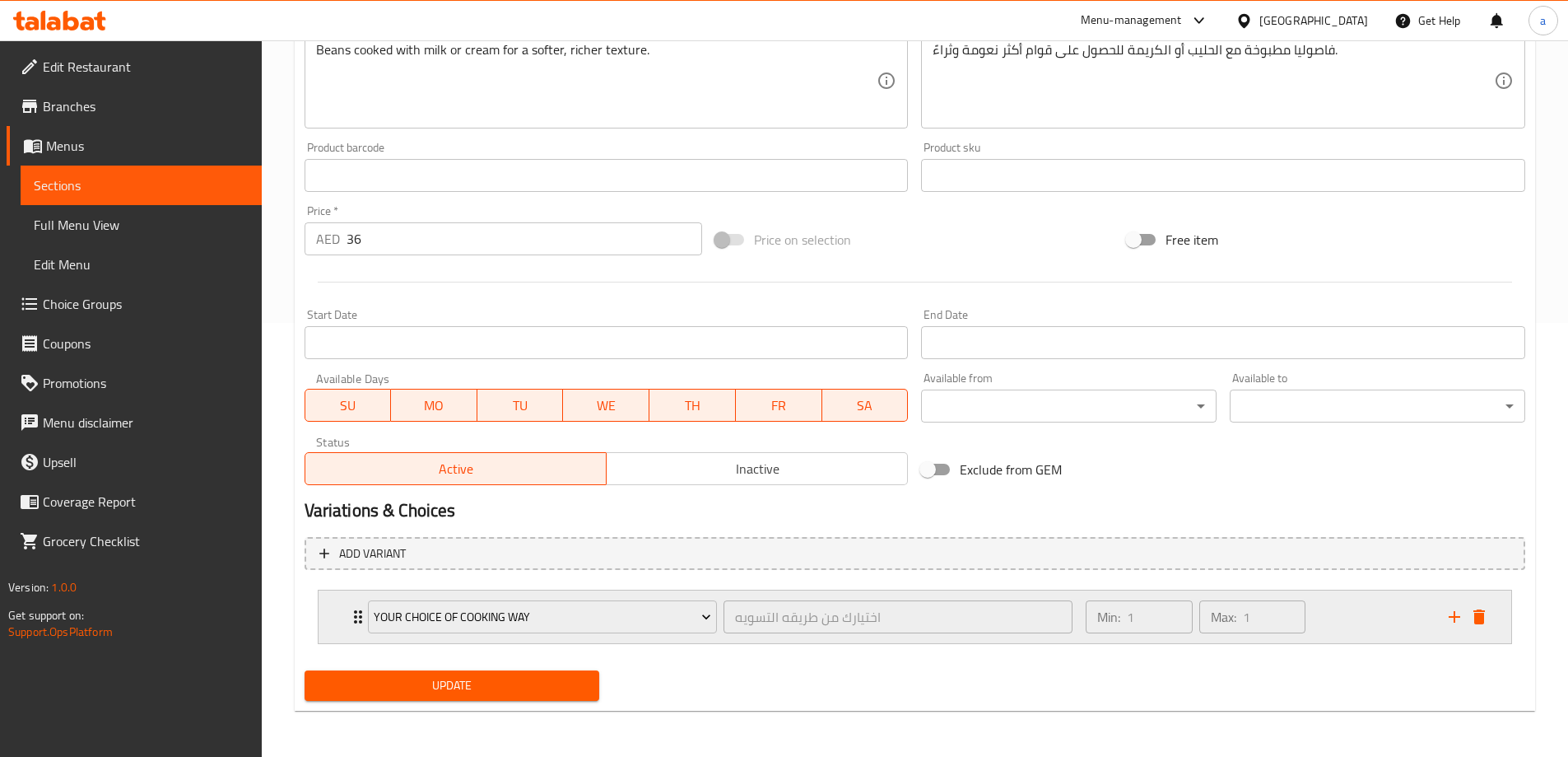
click at [1324, 617] on div "Min: 1 ​ Max: 1 ​" at bounding box center [1257, 617] width 362 height 52
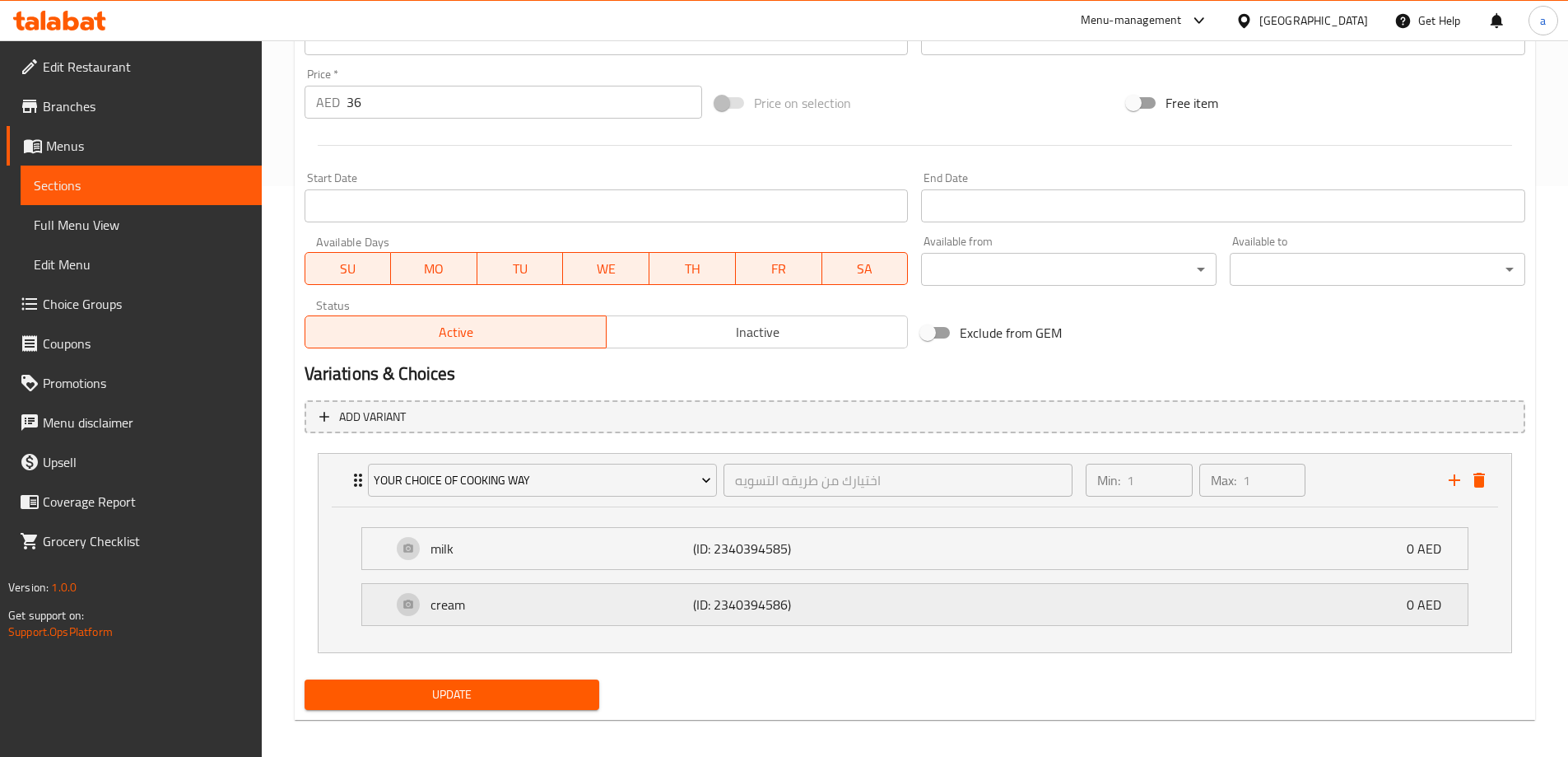
scroll to position [580, 0]
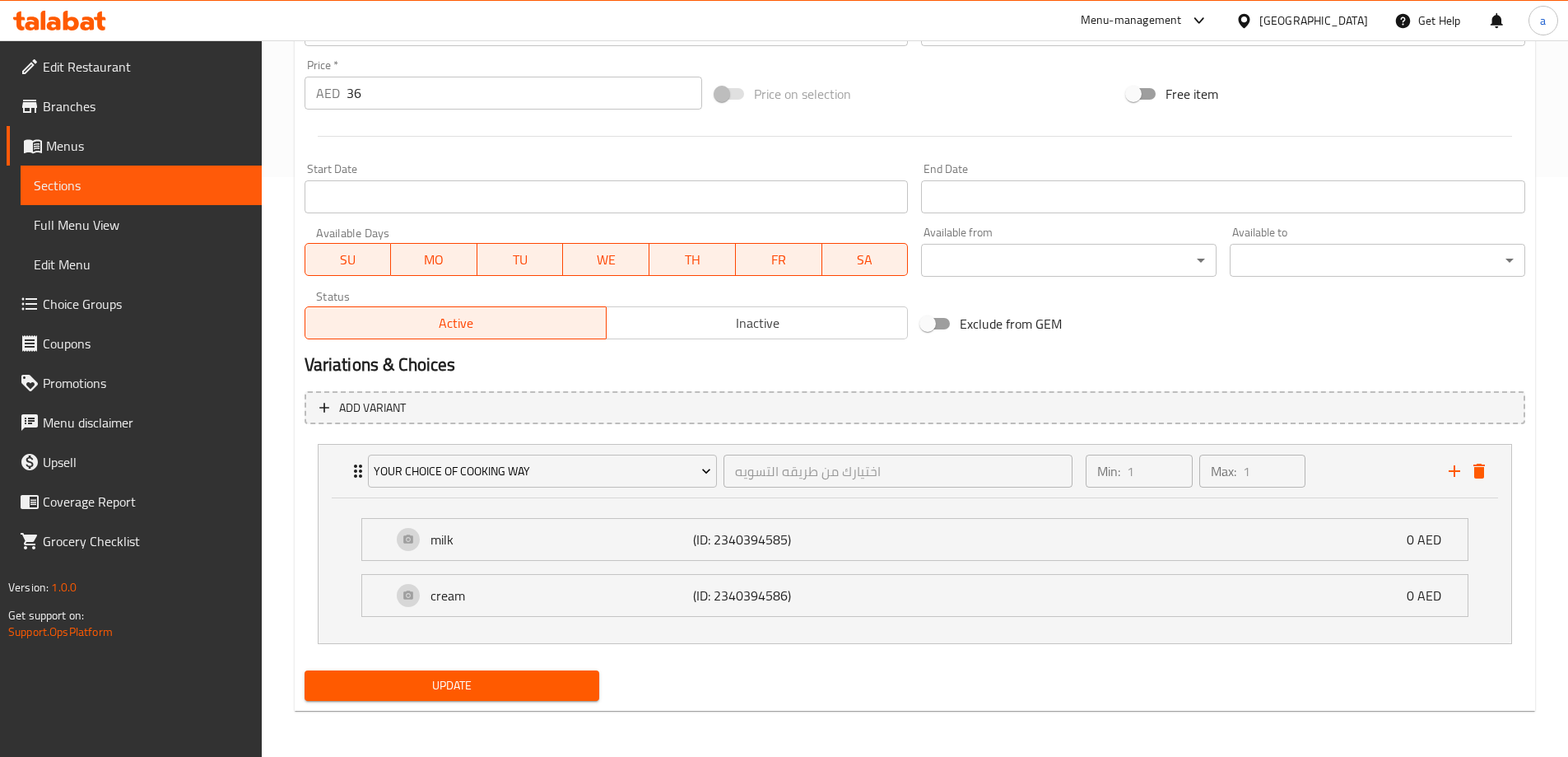
click at [590, 681] on button "Update" at bounding box center [452, 684] width 295 height 30
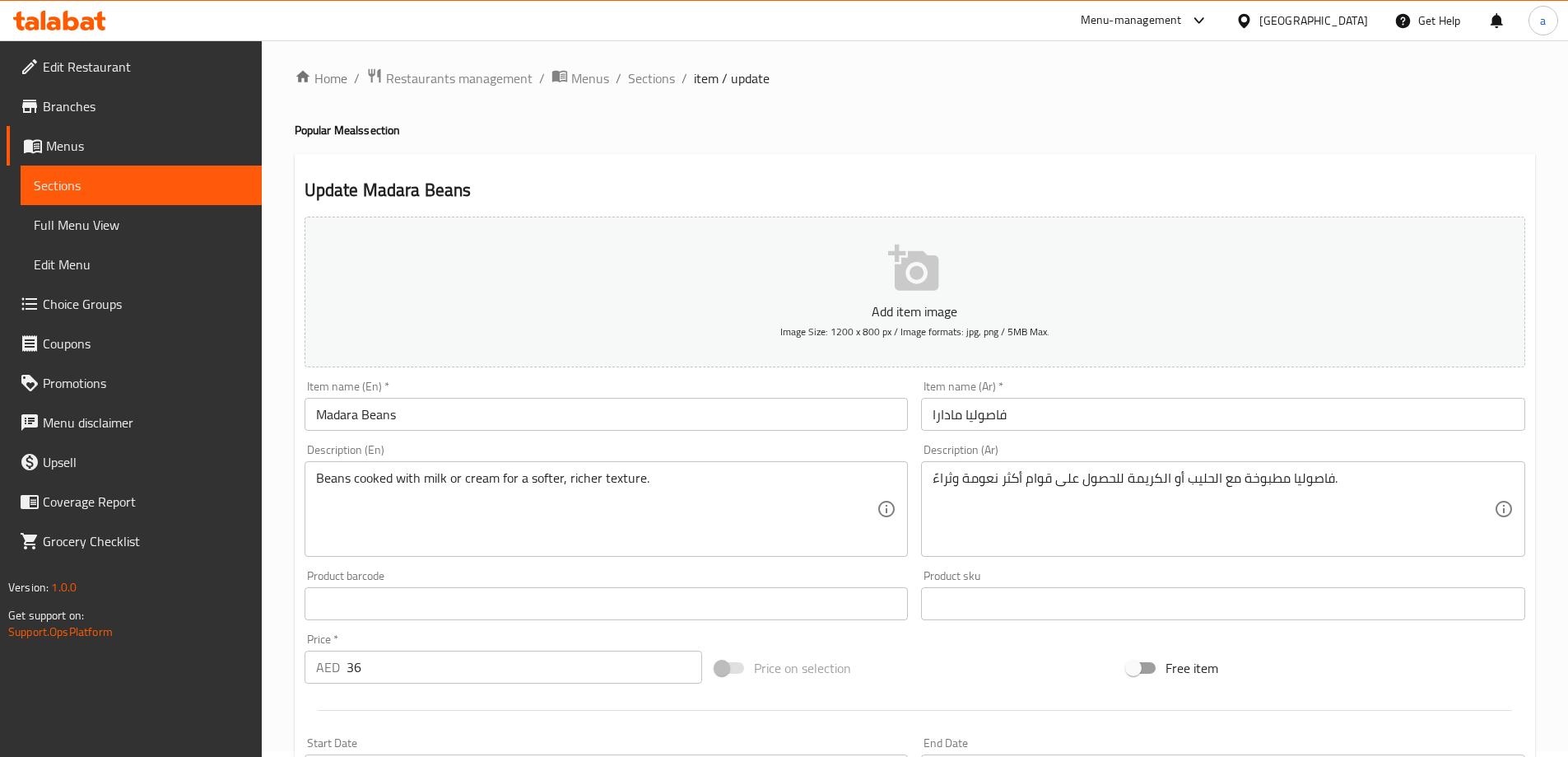
scroll to position [0, 0]
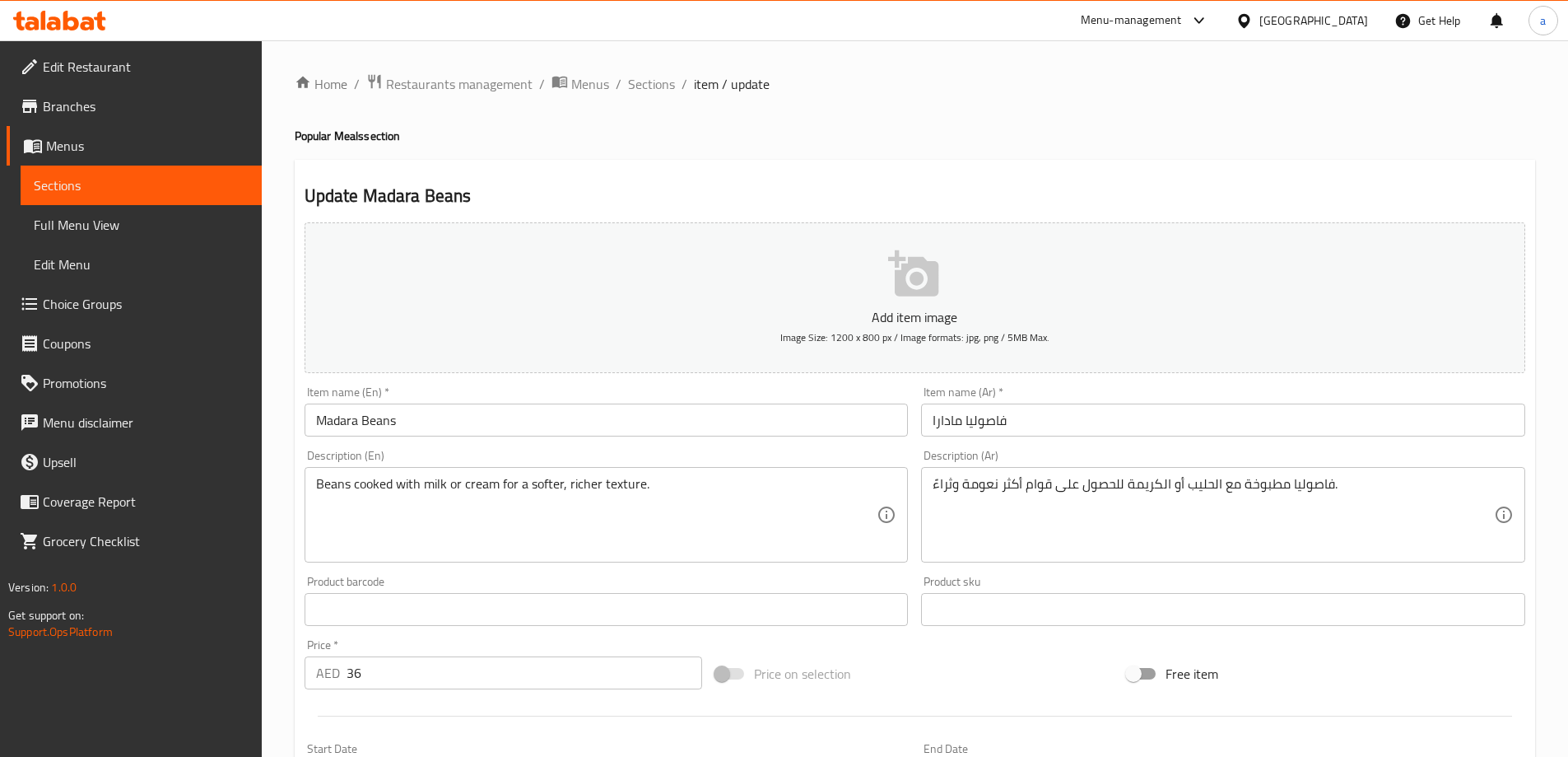
click at [247, 175] on span "Sections" at bounding box center [141, 185] width 215 height 19
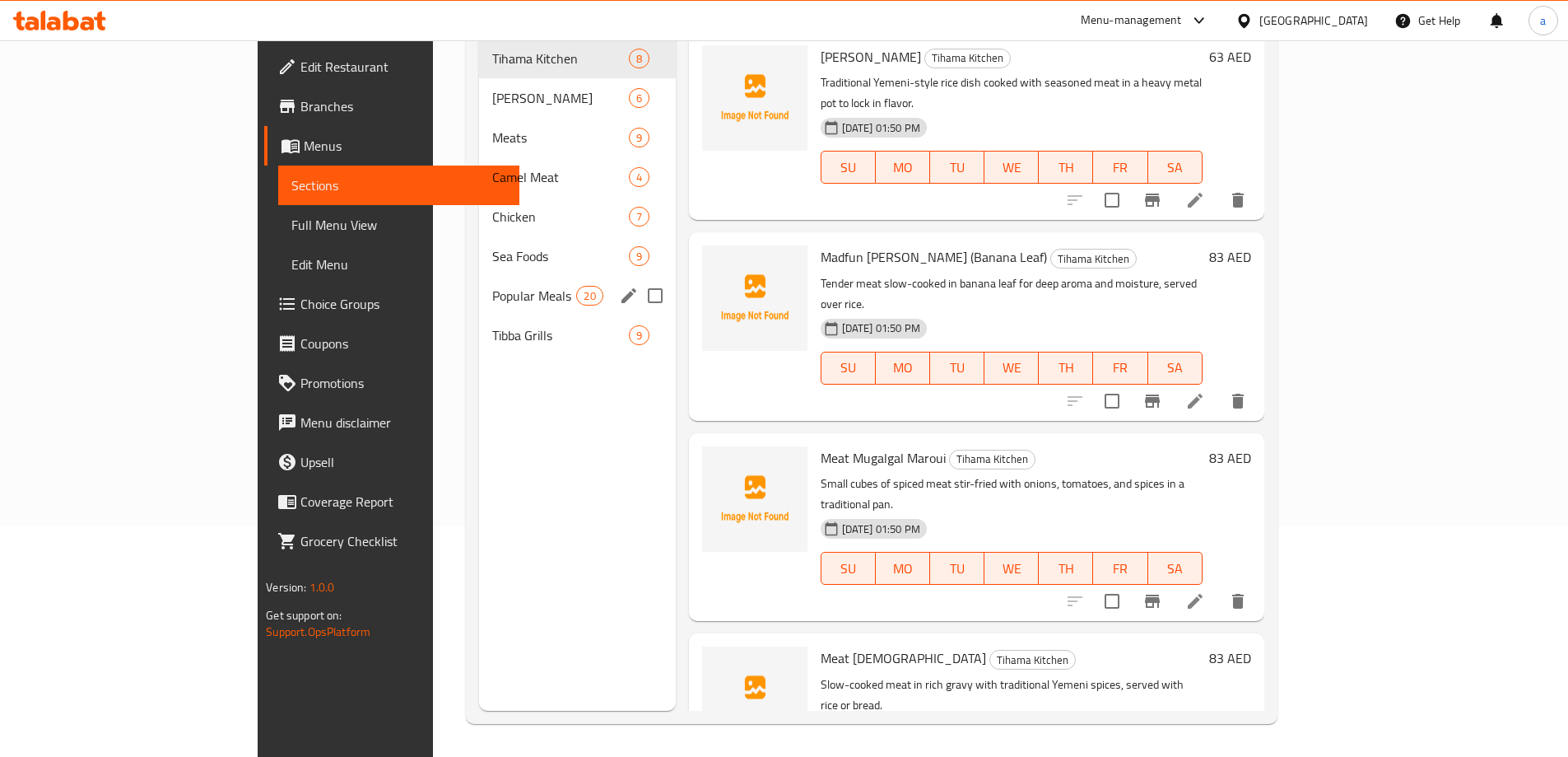
click at [479, 276] on div "Popular Meals 20" at bounding box center [577, 295] width 196 height 40
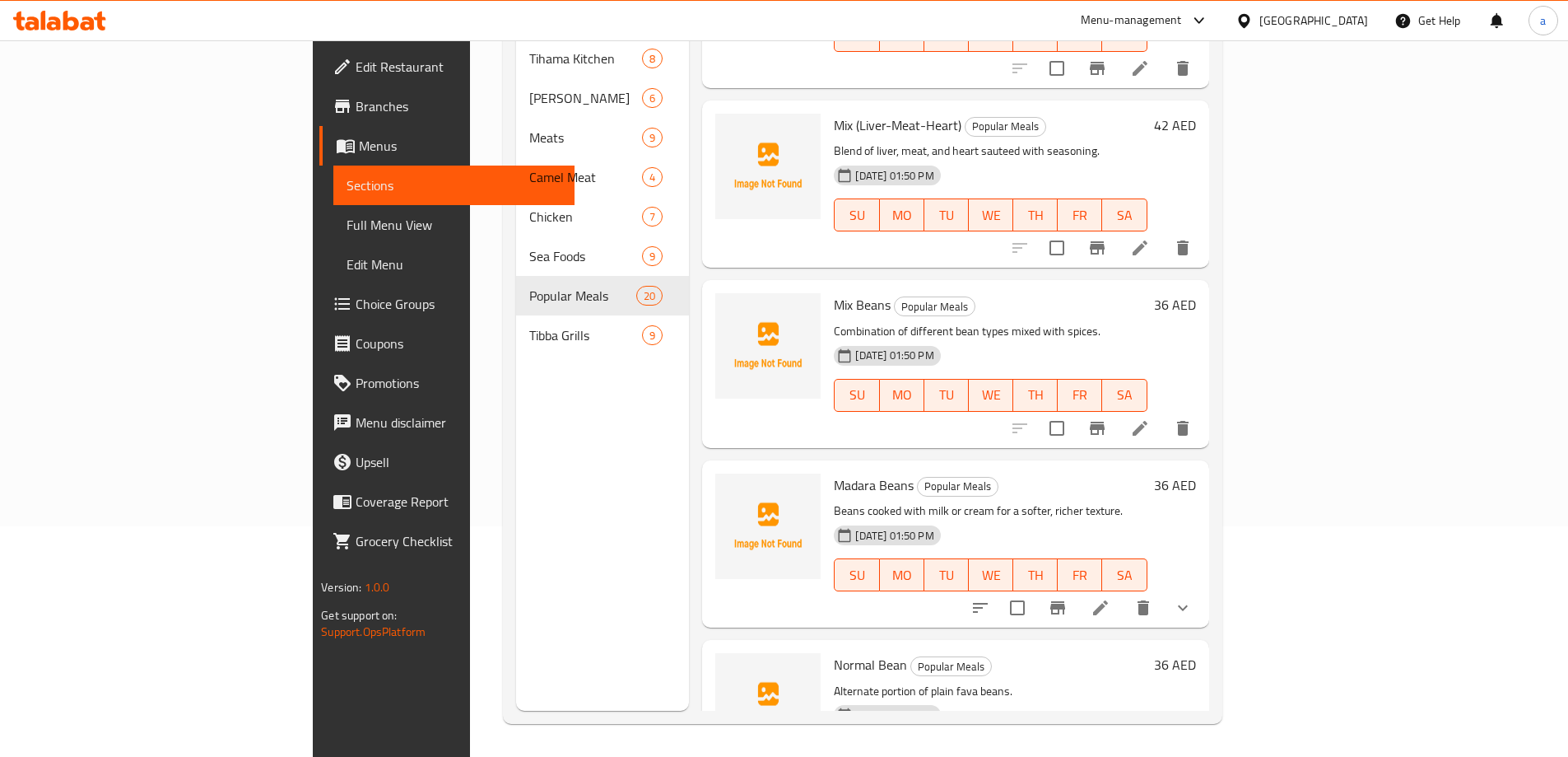
scroll to position [1729, 0]
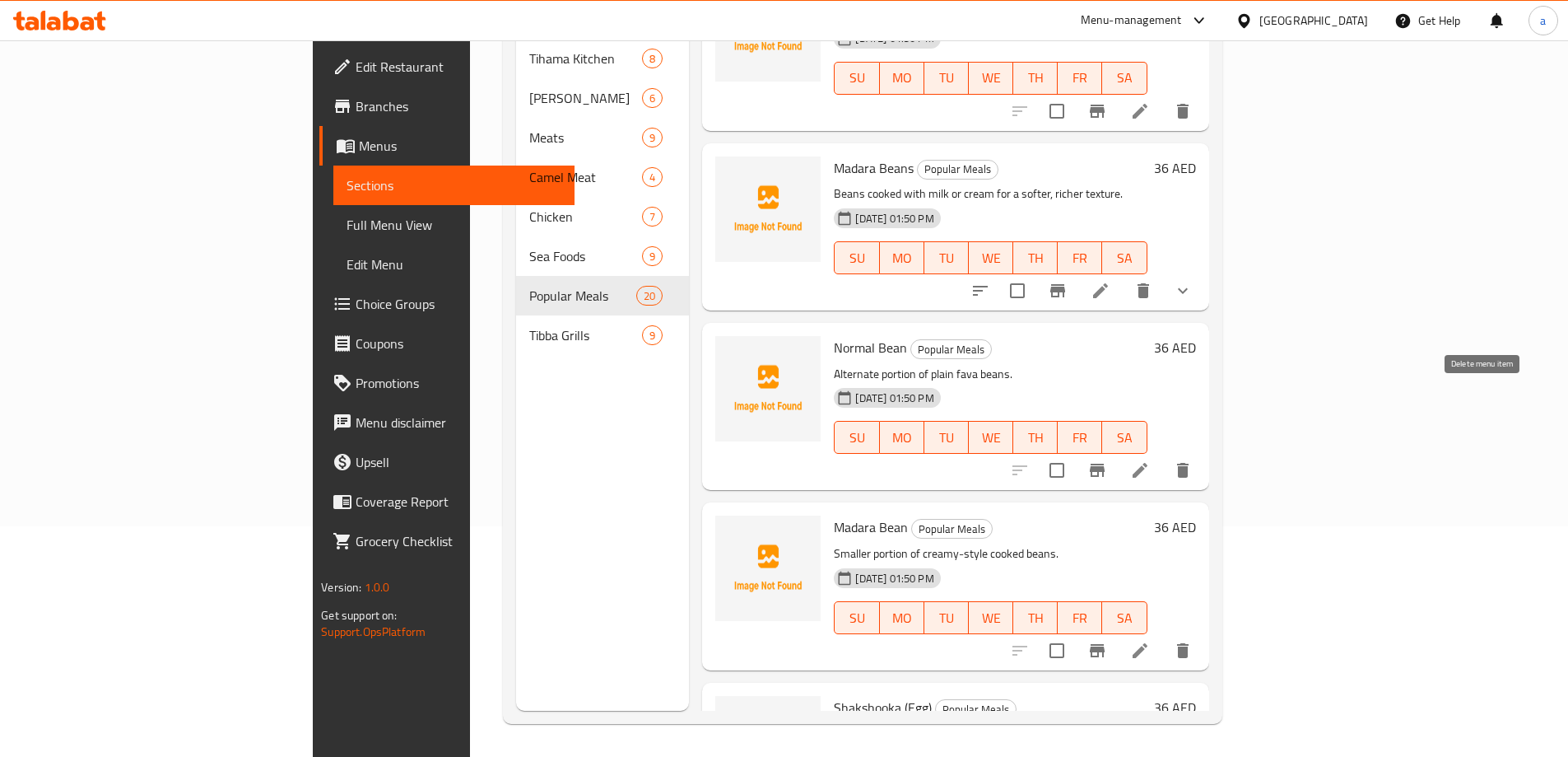
click at [1192, 460] on icon "delete" at bounding box center [1183, 469] width 19 height 19
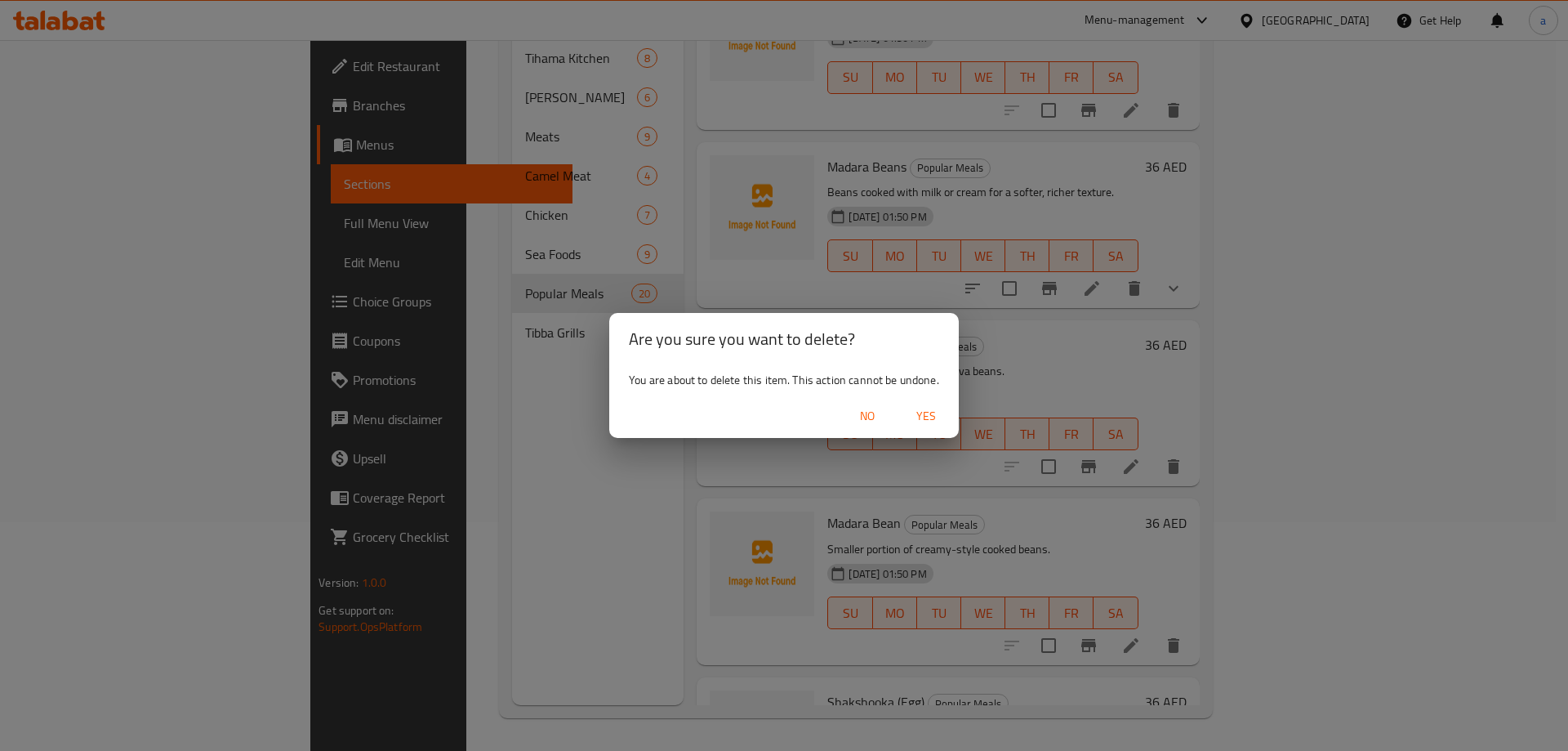
click at [933, 417] on span "Yes" at bounding box center [926, 416] width 39 height 20
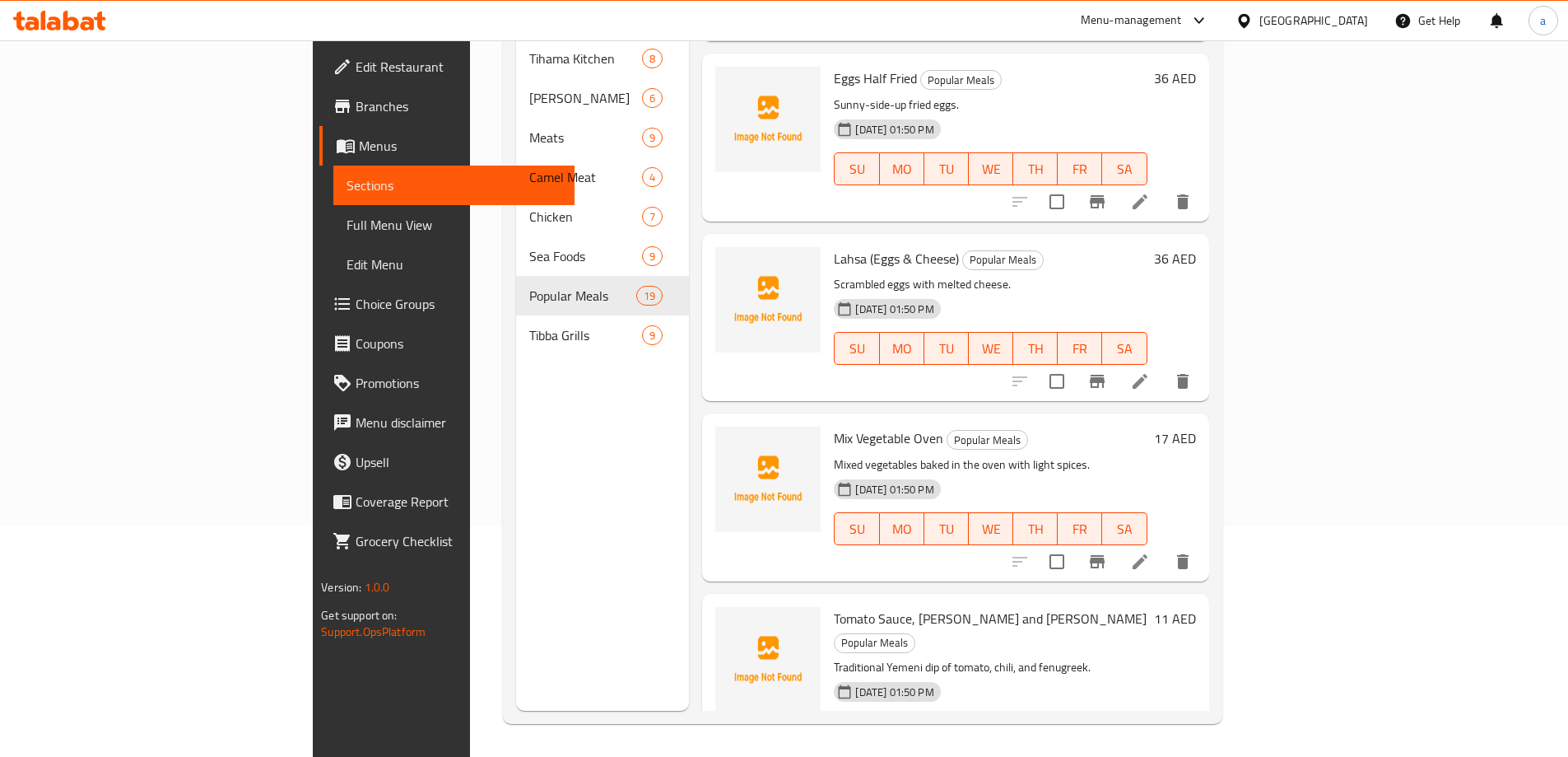
scroll to position [2703, 0]
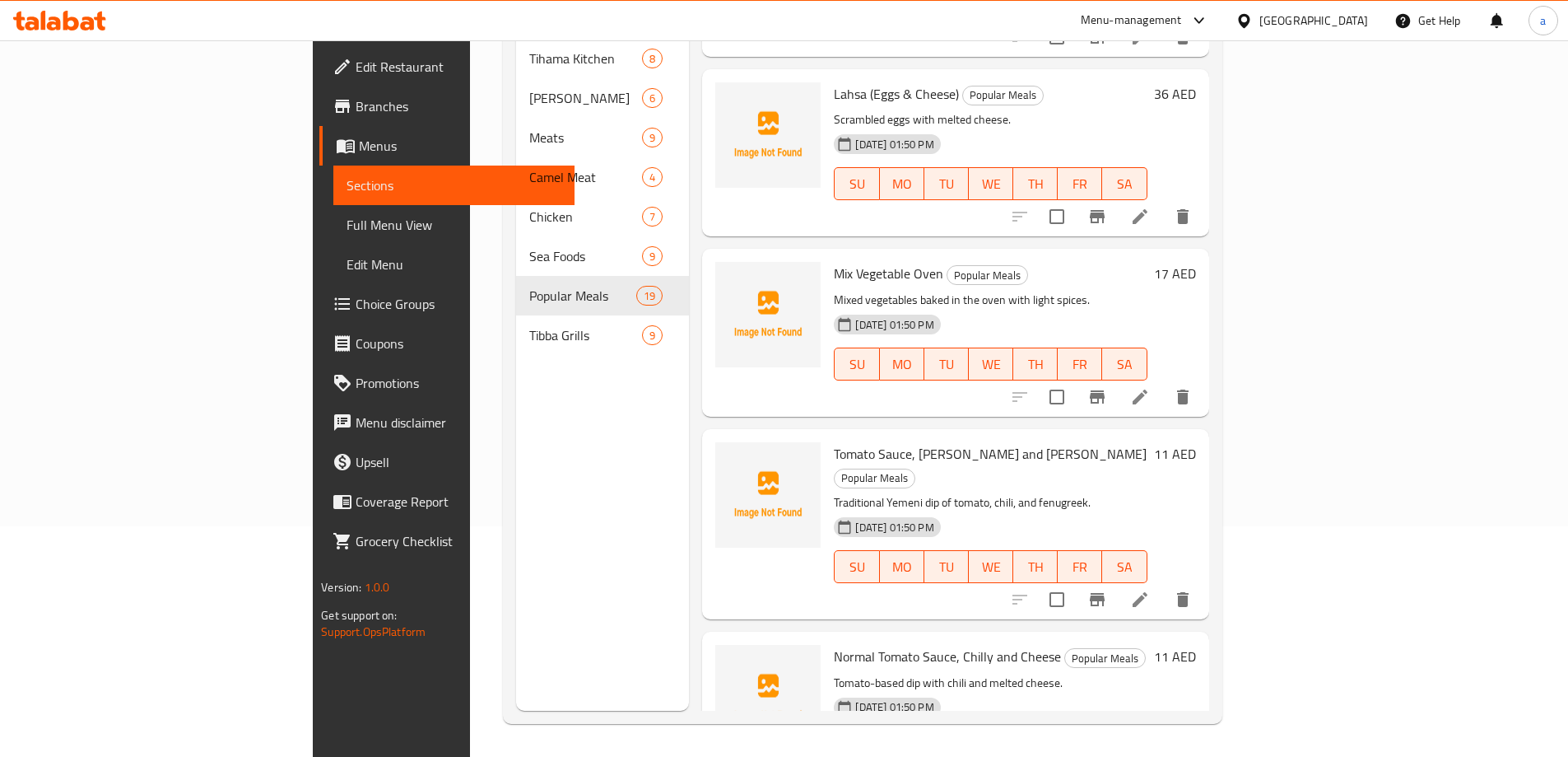
click at [516, 377] on div "Menu sections Tihama Kitchen 8 Fatat Tahamih 6 Meats 9 Camel Meat 4 Chicken 7 S…" at bounding box center [602, 332] width 173 height 757
click at [516, 522] on div "Menu sections Tihama Kitchen 8 Fatat Tahamih 6 Meats 9 Camel Meat 4 Chicken 7 S…" at bounding box center [602, 332] width 173 height 757
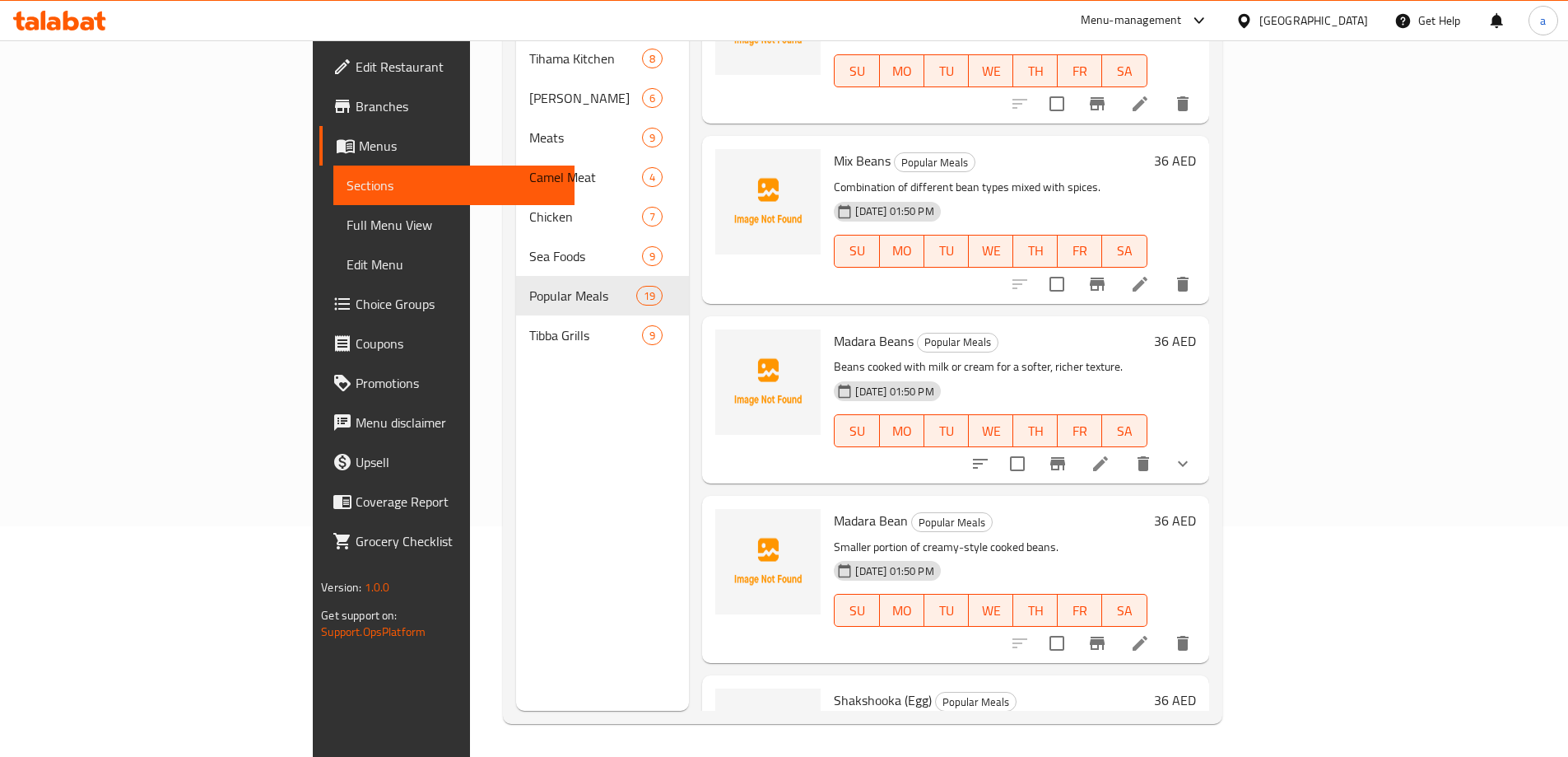
scroll to position [1550, 0]
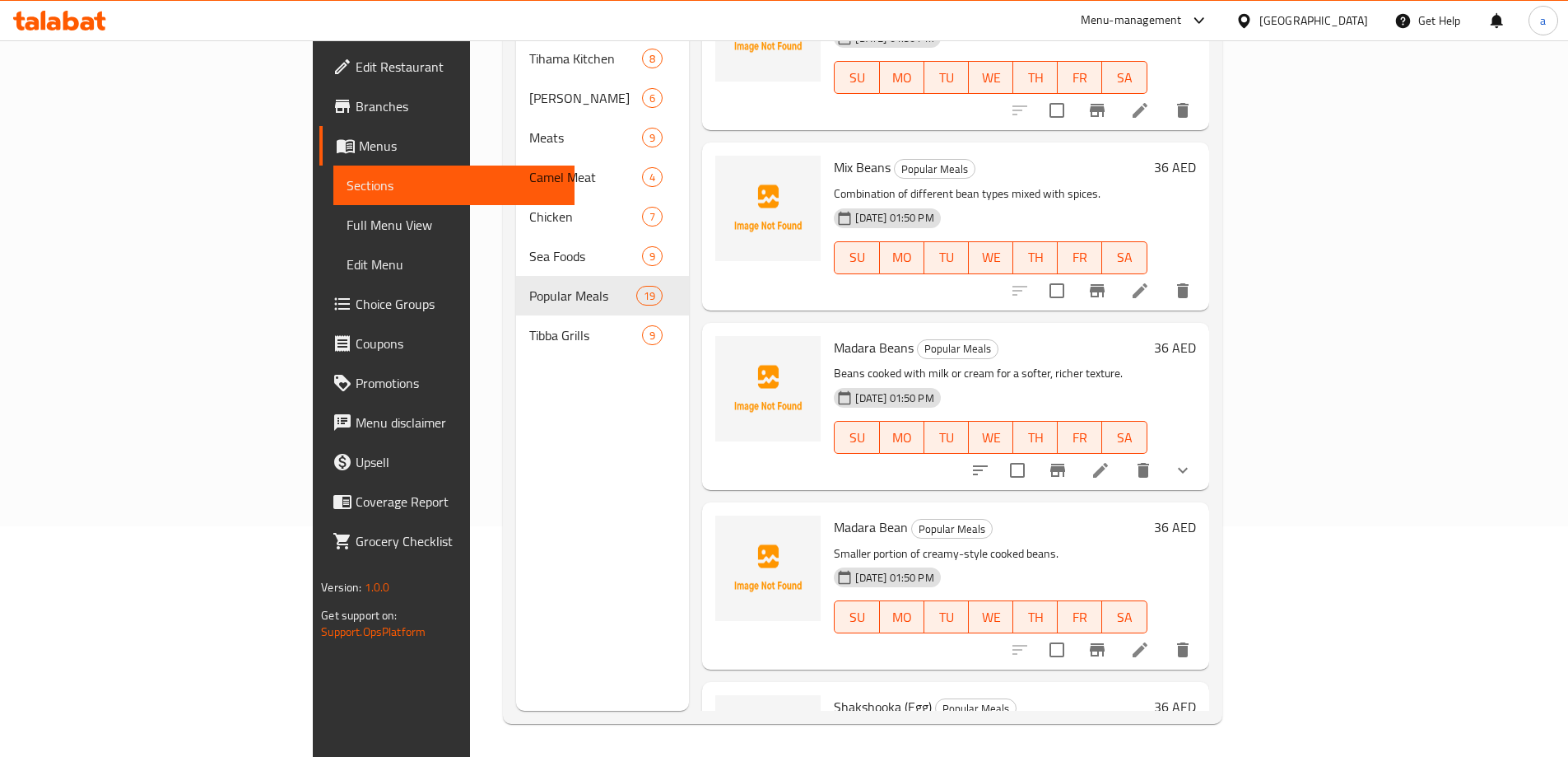
click at [1163, 635] on li at bounding box center [1140, 650] width 46 height 30
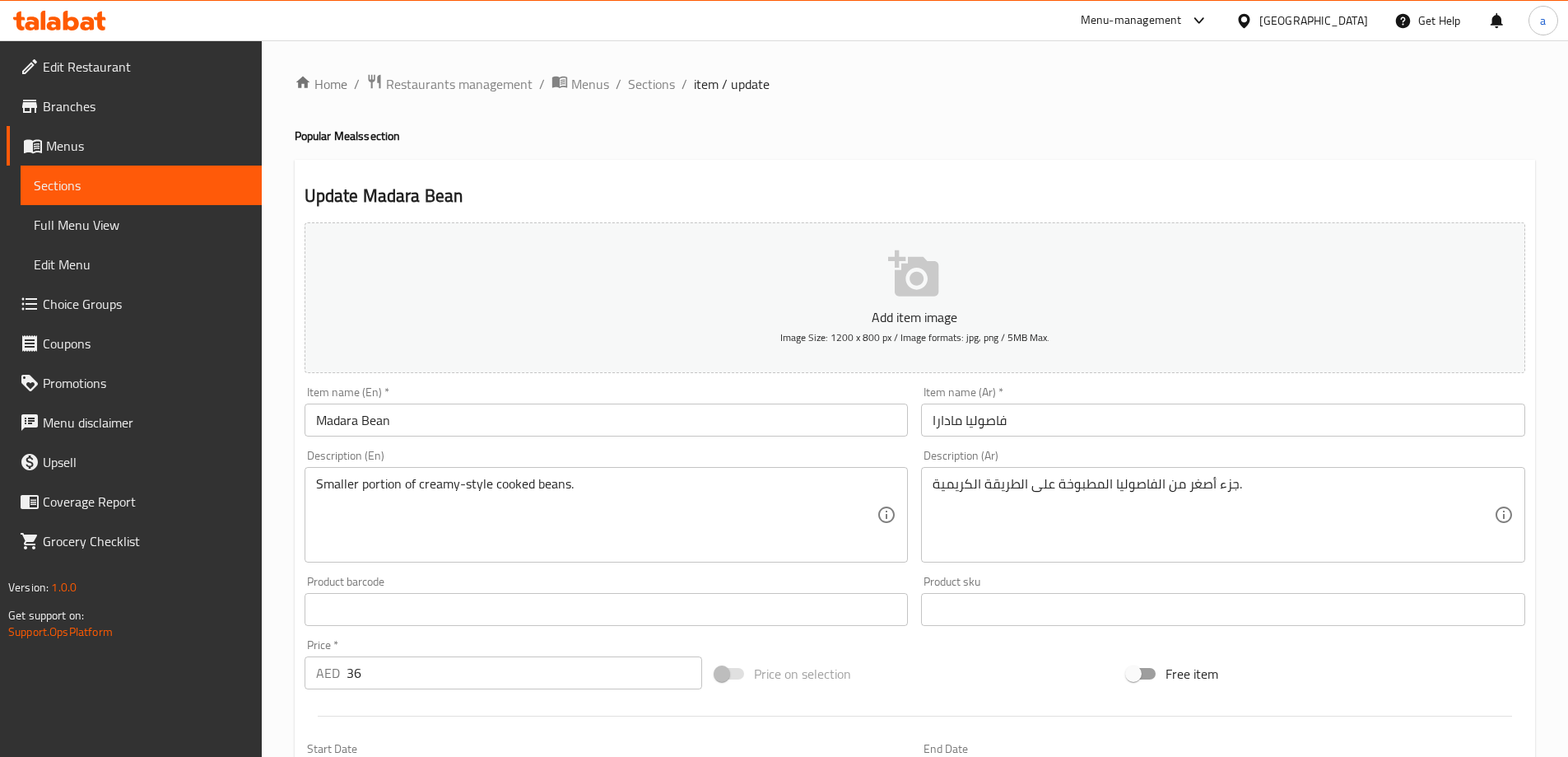
click at [467, 416] on input "Madara Bean" at bounding box center [607, 420] width 604 height 33
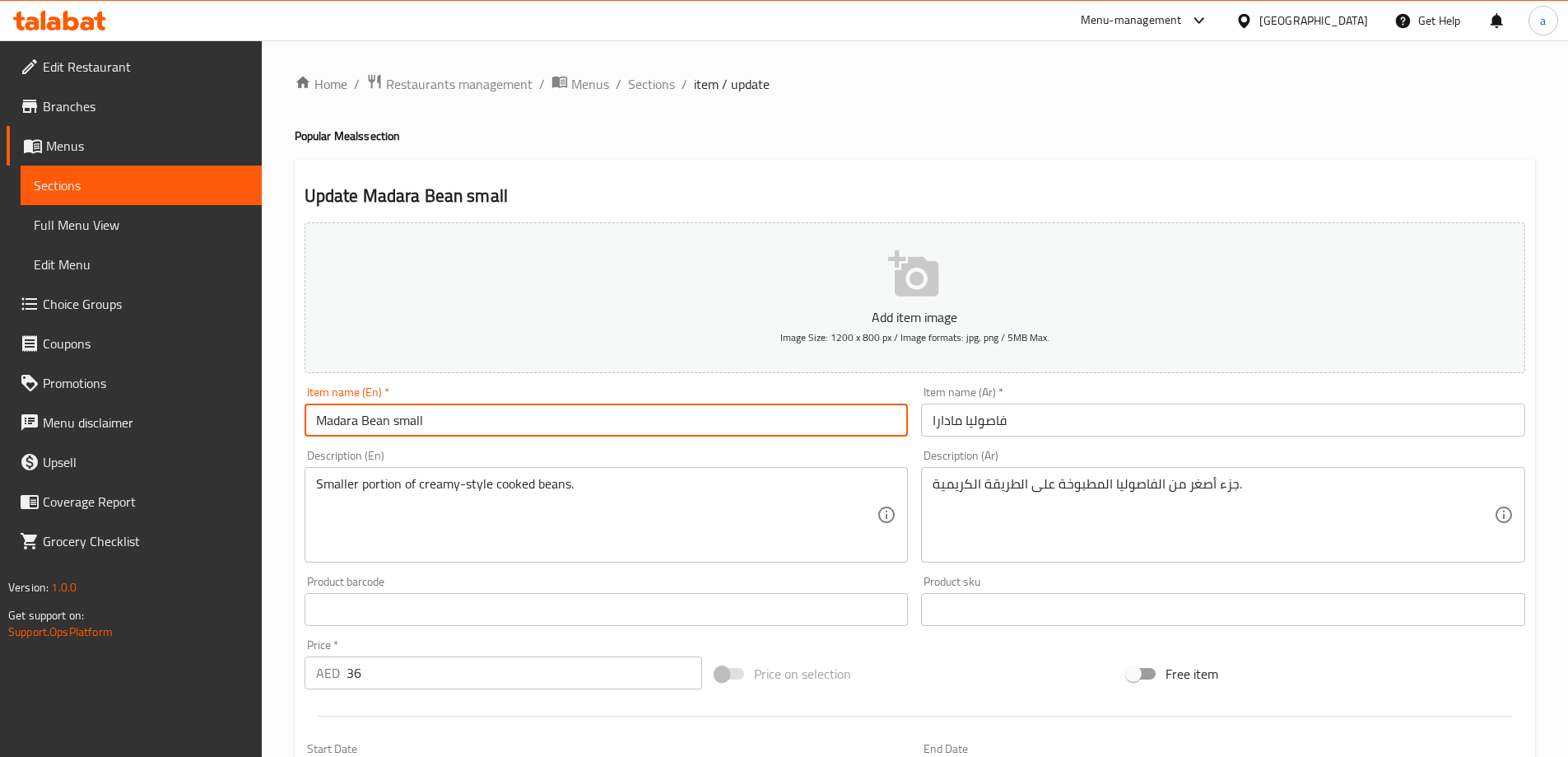
type input "Madara Bean small"
click at [1037, 421] on input "فاصوليا مادارا" at bounding box center [1223, 420] width 604 height 33
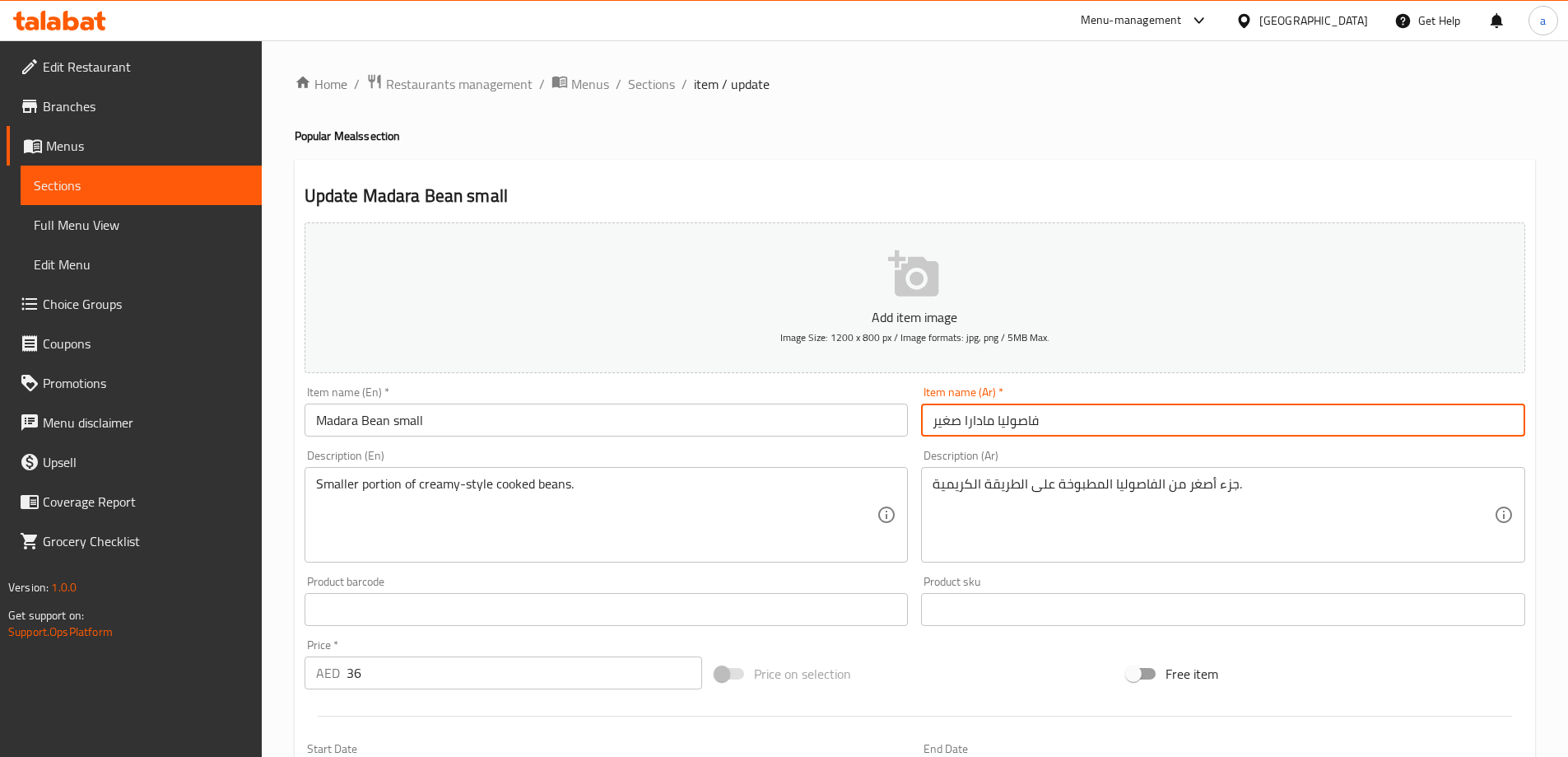
type input "فاصوليا مادارا صغير"
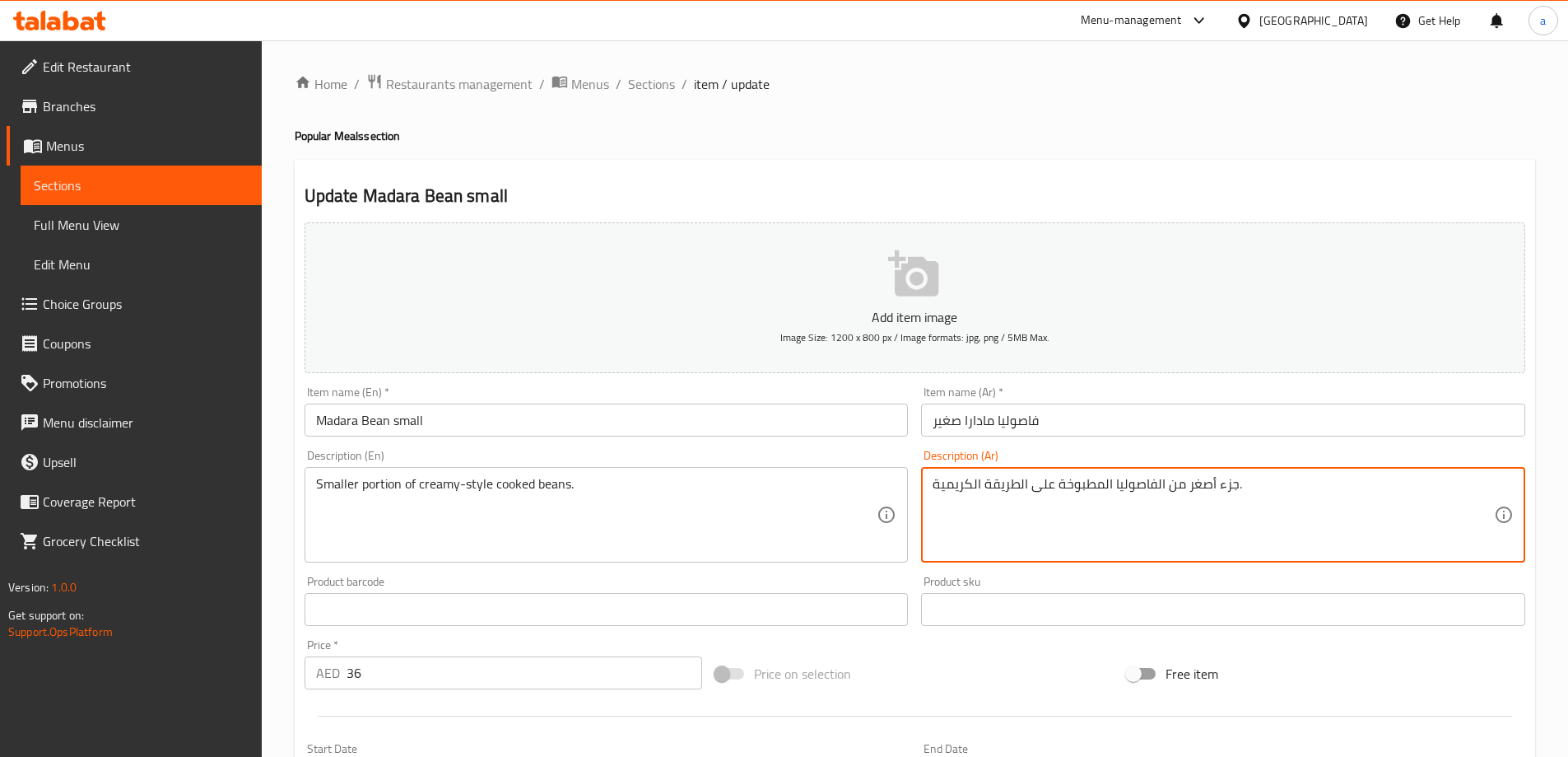
drag, startPoint x: 1218, startPoint y: 489, endPoint x: 1234, endPoint y: 488, distance: 16.0
click at [1234, 488] on textarea "جزء أصغر من الفاصوليا المطبوخة على الطريقة الكريمية." at bounding box center [1214, 515] width 561 height 78
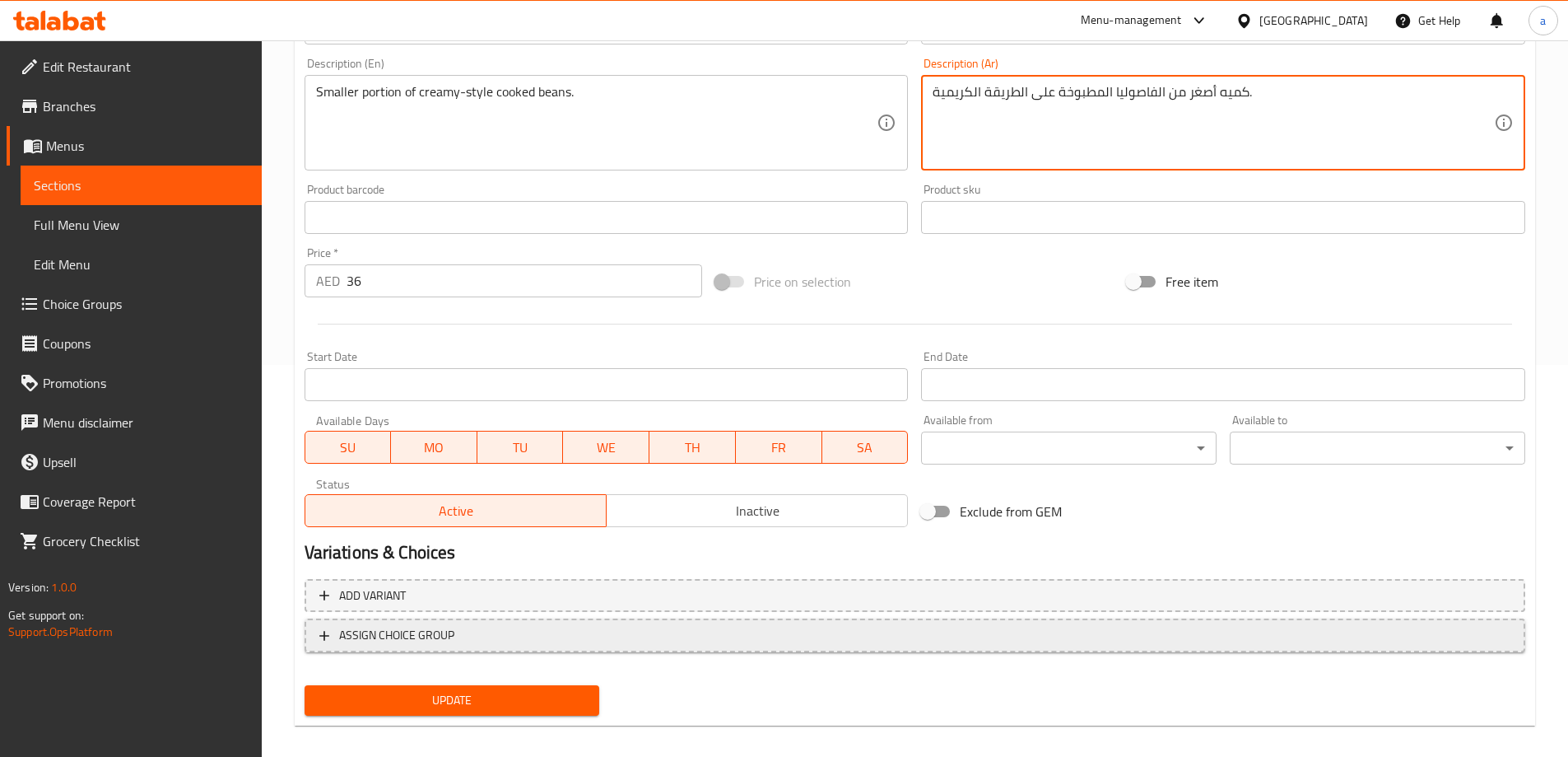
scroll to position [407, 0]
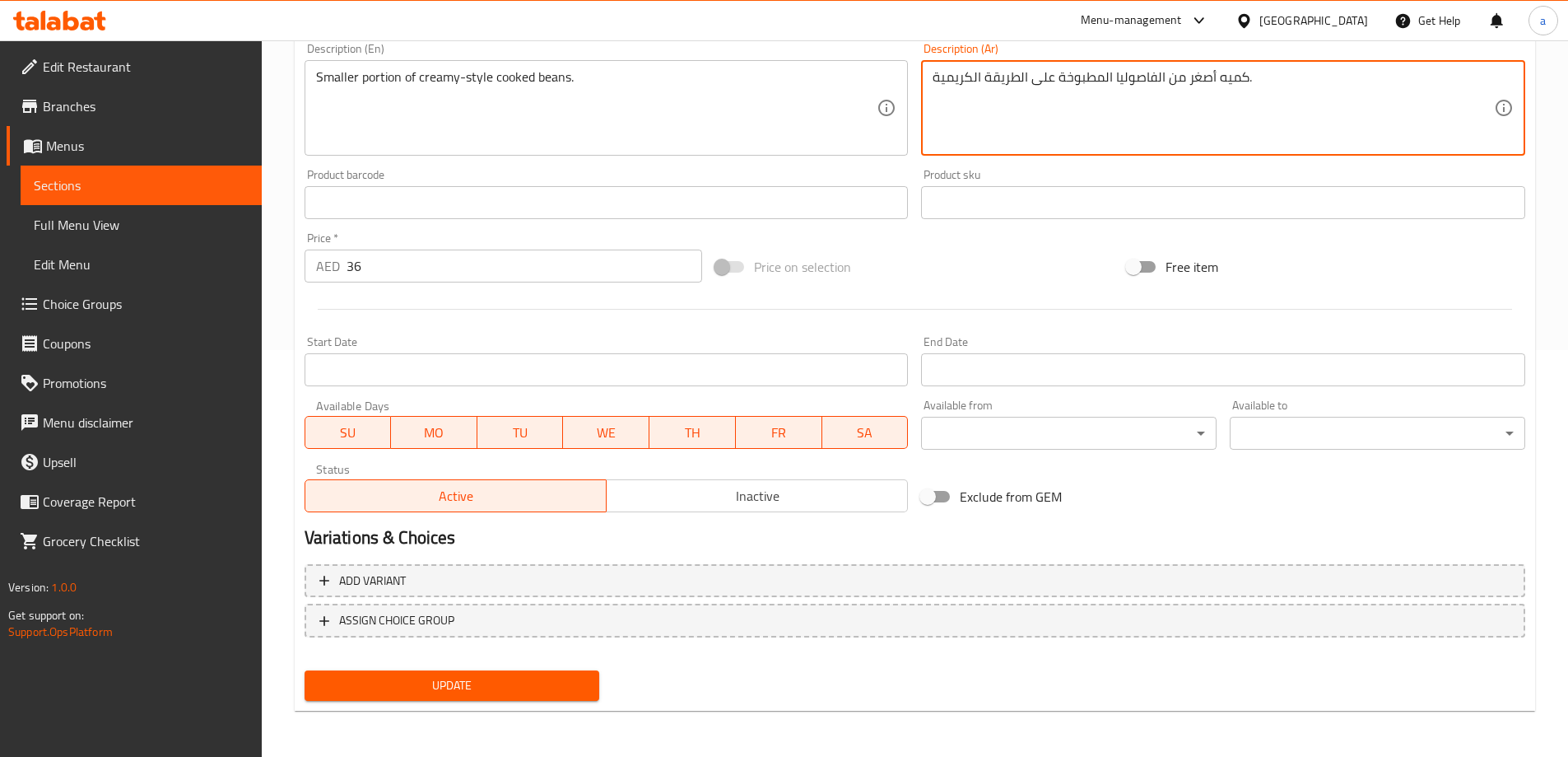
type textarea "كميه أصغر من الفاصوليا المطبوخة على الطريقة الكريمية."
click at [512, 679] on span "Update" at bounding box center [452, 684] width 269 height 20
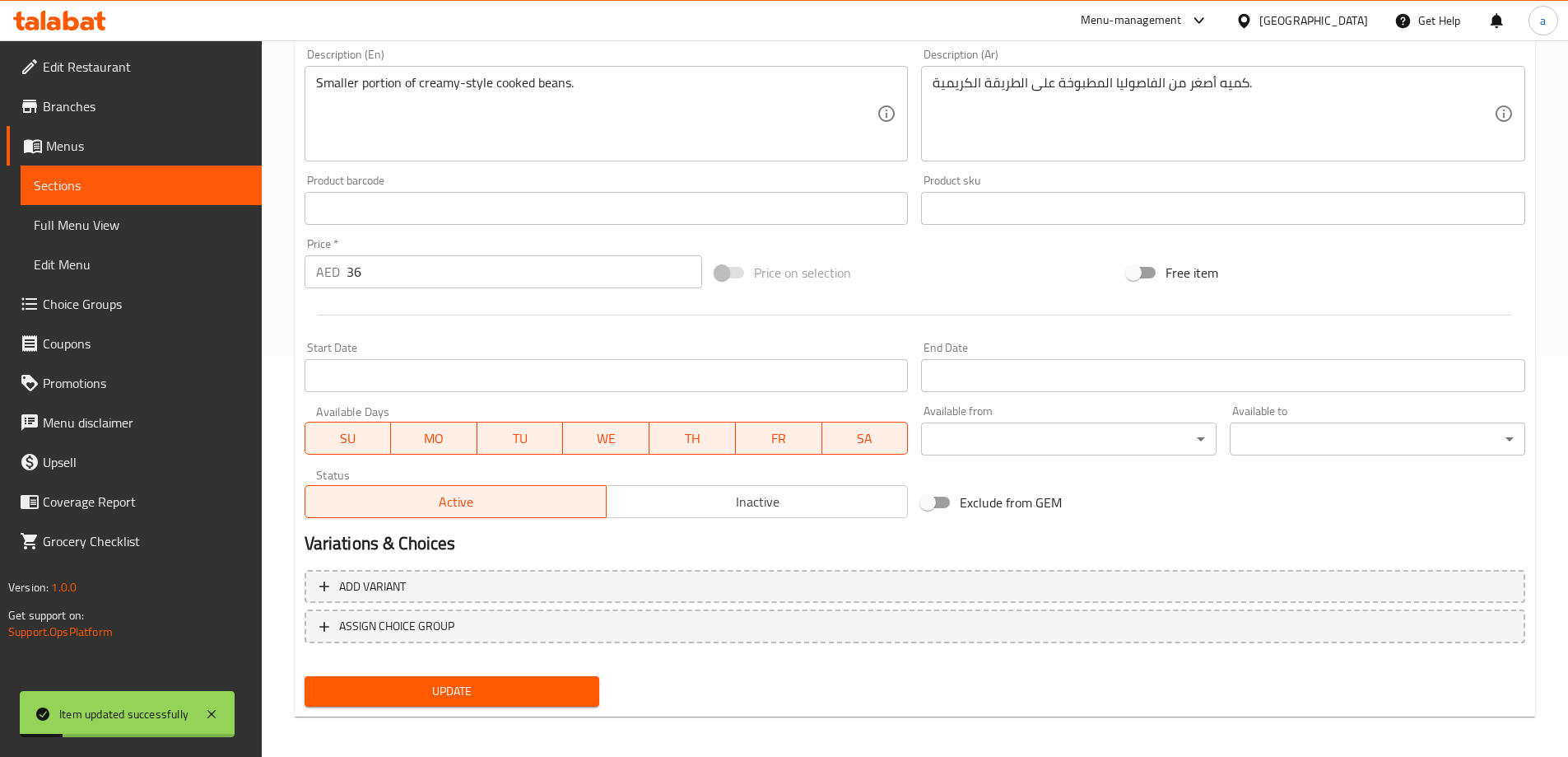
scroll to position [160, 0]
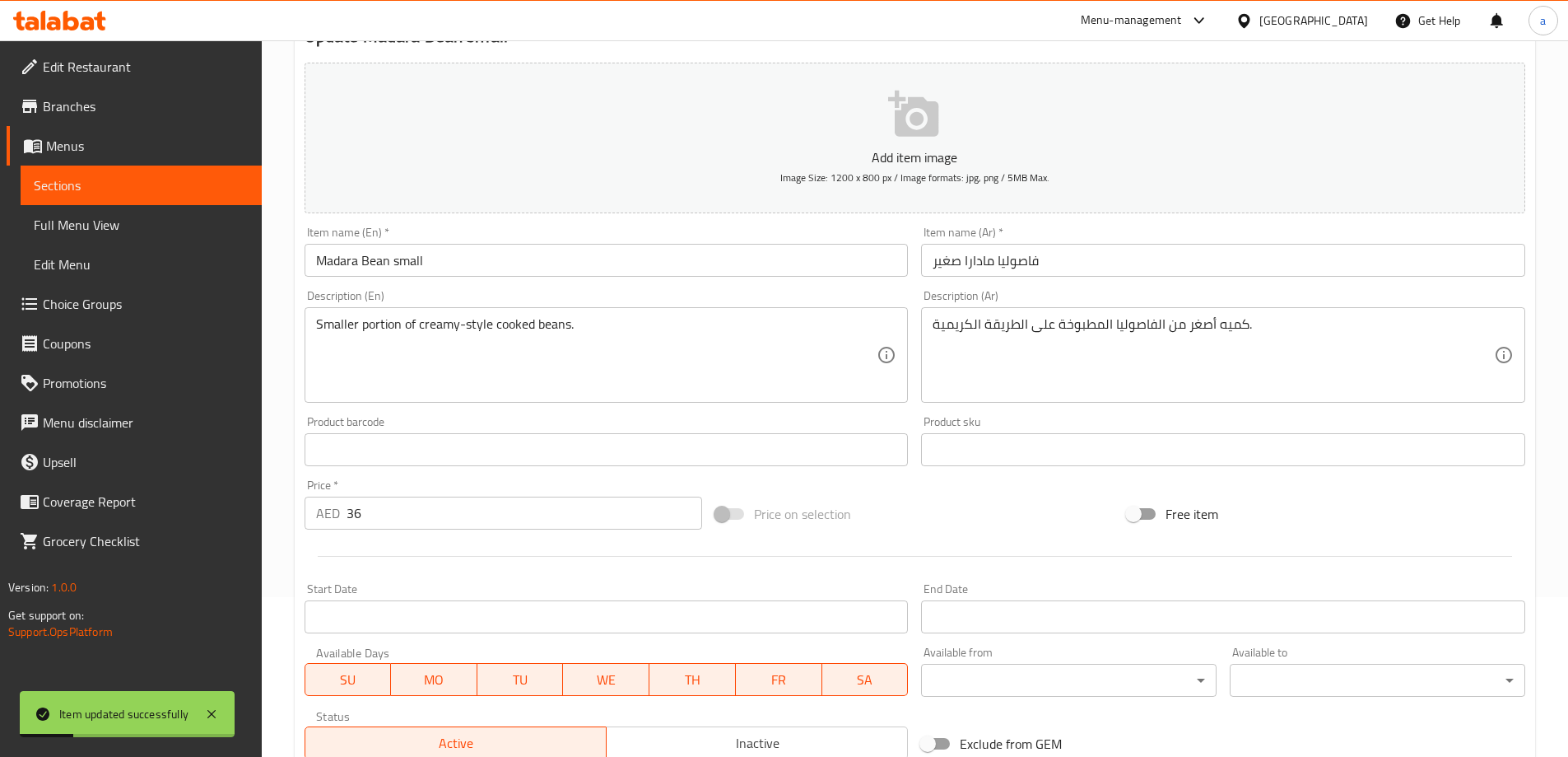
click at [173, 189] on span "Sections" at bounding box center [141, 185] width 215 height 19
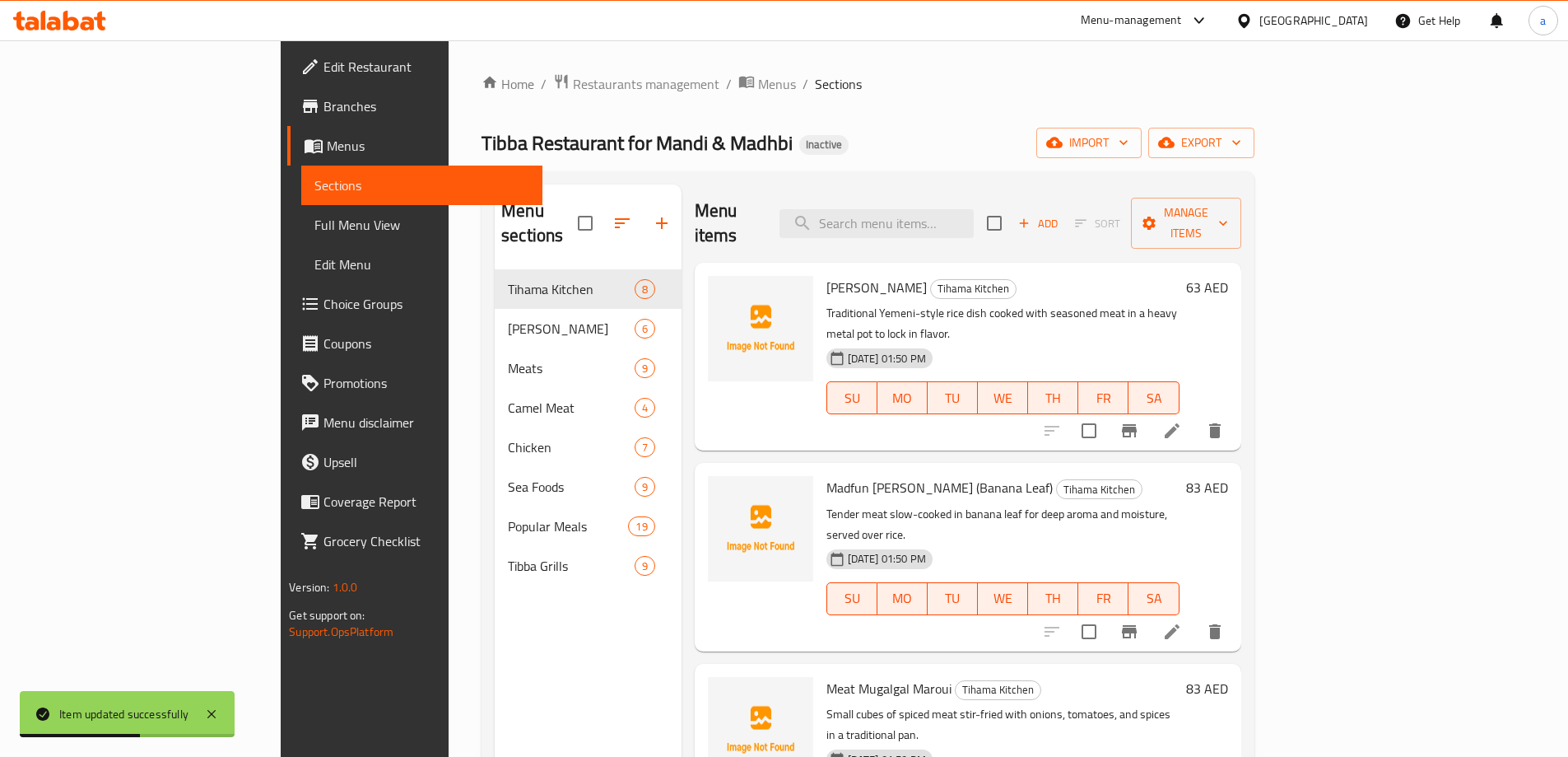
click at [301, 211] on link "Full Menu View" at bounding box center [421, 225] width 241 height 40
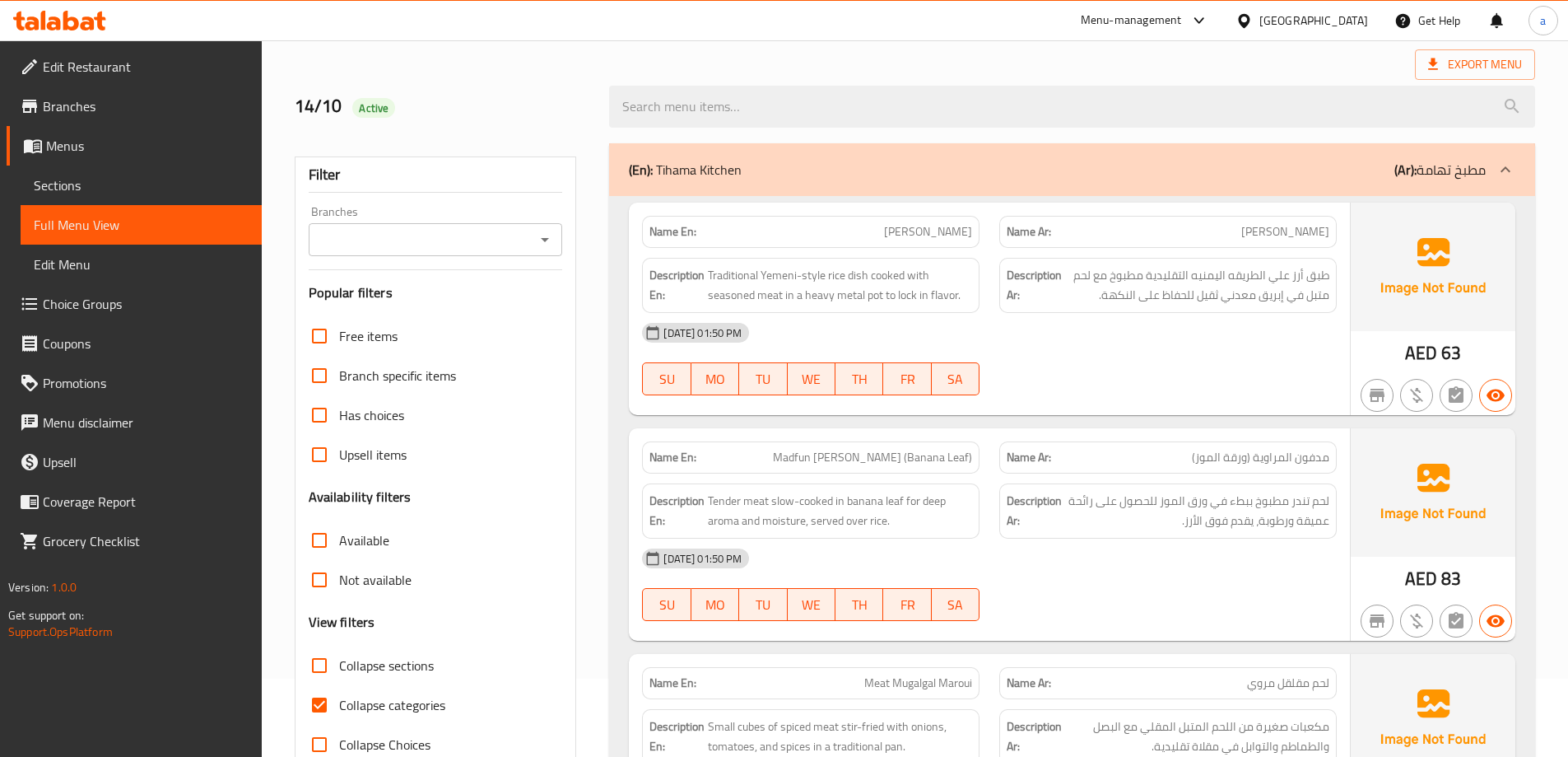
scroll to position [329, 0]
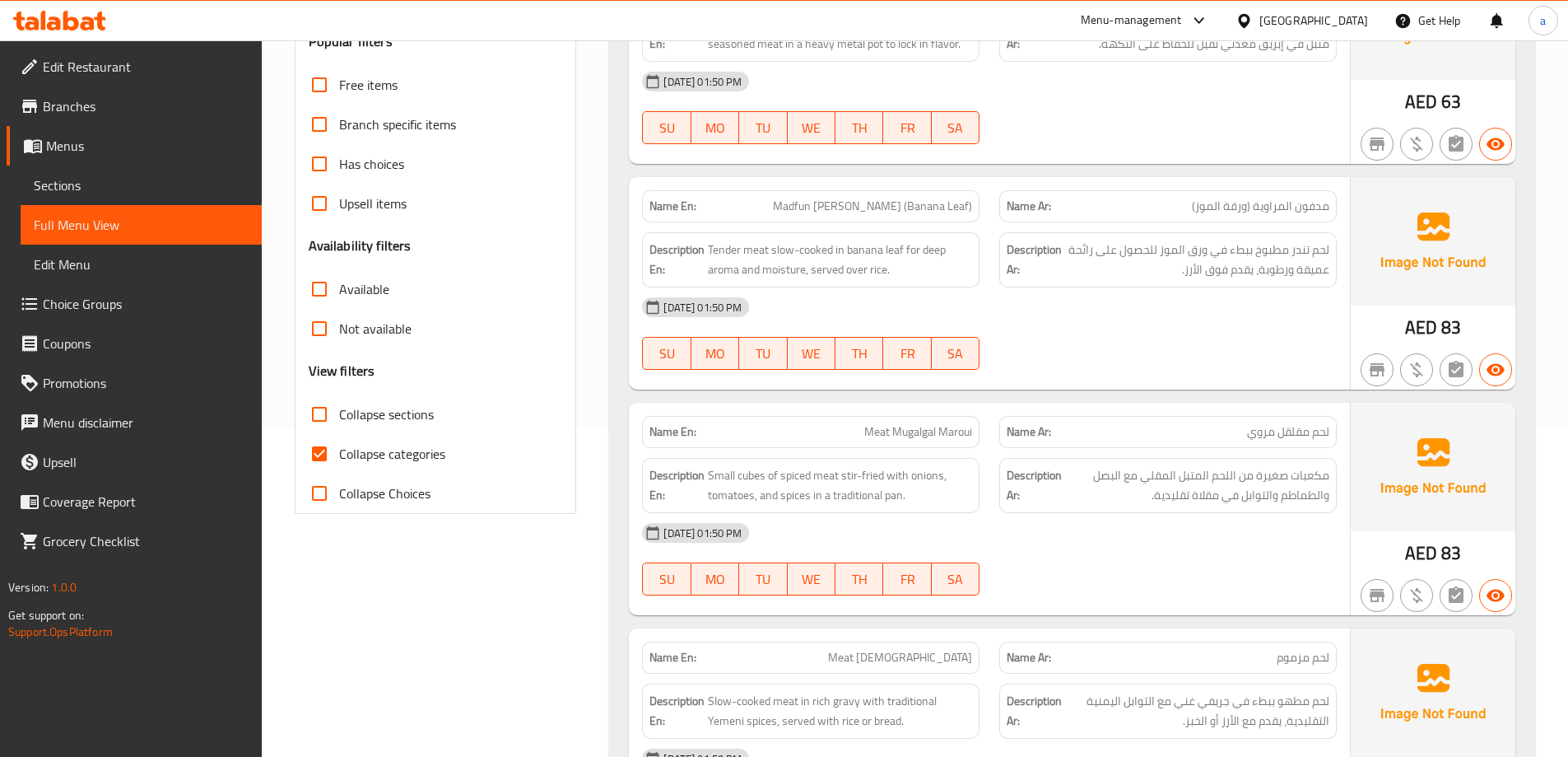
click at [322, 458] on input "Collapse categories" at bounding box center [319, 453] width 40 height 40
checkbox input "false"
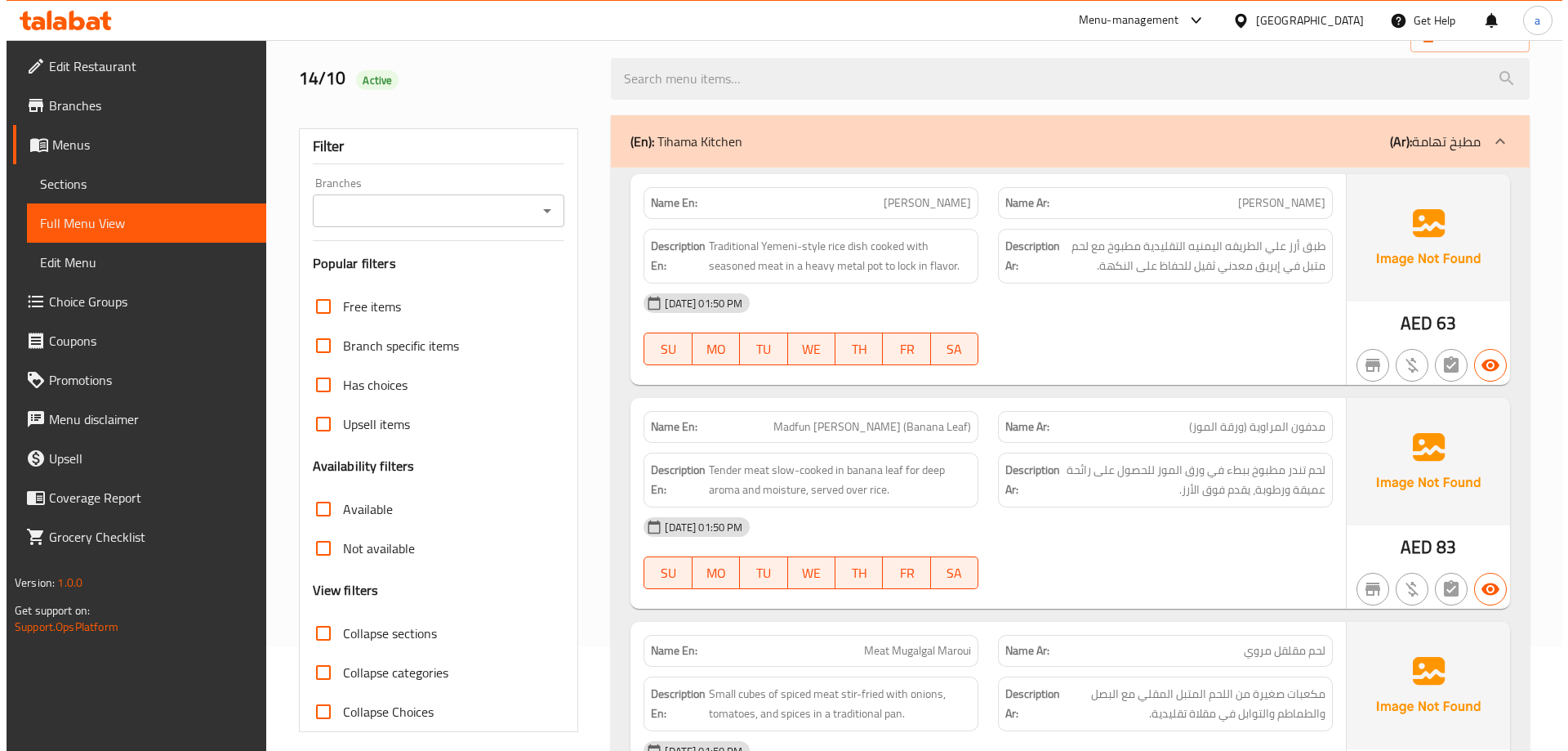
scroll to position [0, 0]
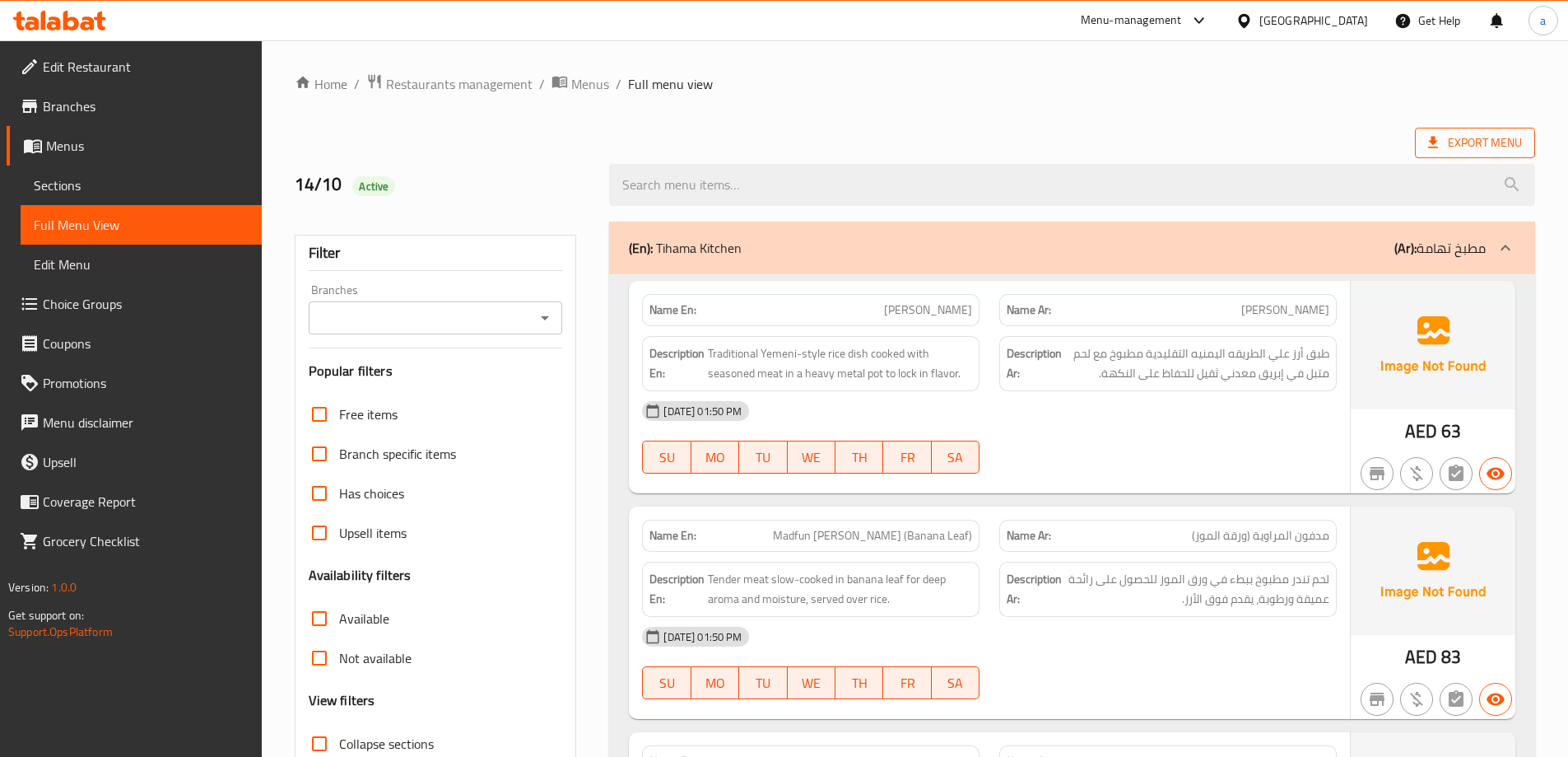
click at [1442, 143] on span "Export Menu" at bounding box center [1475, 142] width 94 height 20
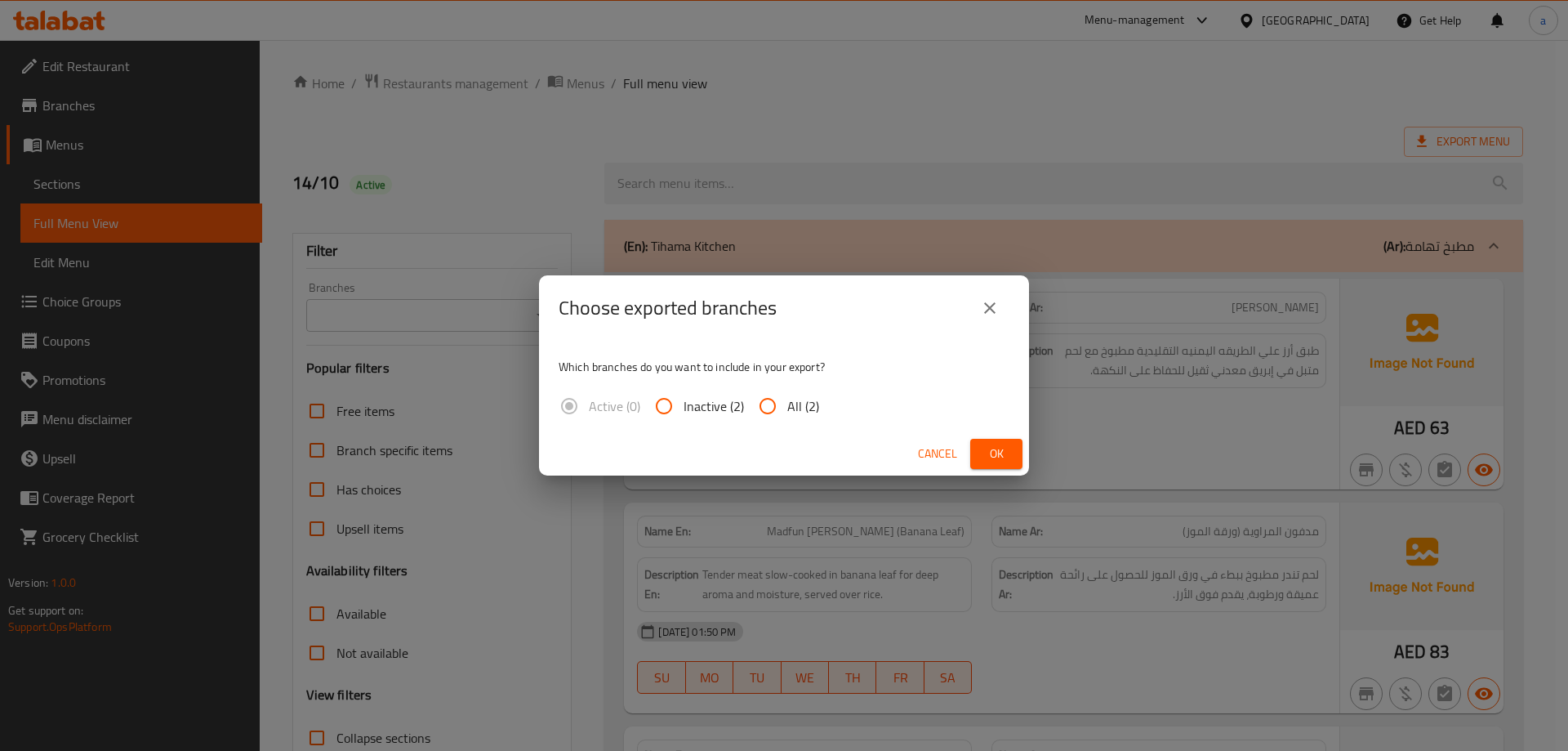
click at [762, 414] on input "All (2)" at bounding box center [767, 405] width 39 height 39
radio input "true"
click at [1014, 456] on button "Ok" at bounding box center [996, 453] width 52 height 30
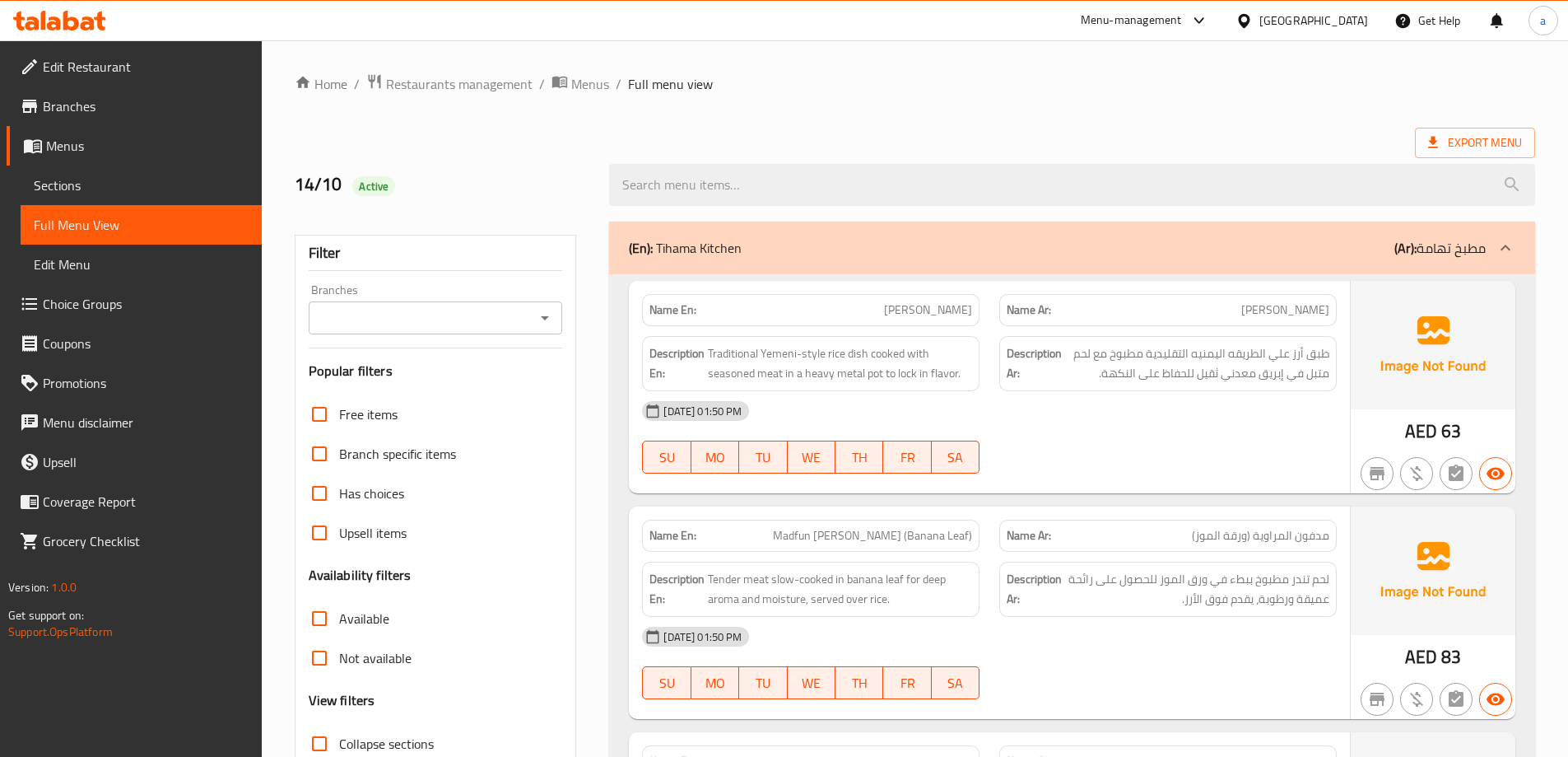
click at [597, 205] on div "14/10 Active" at bounding box center [442, 185] width 316 height 74
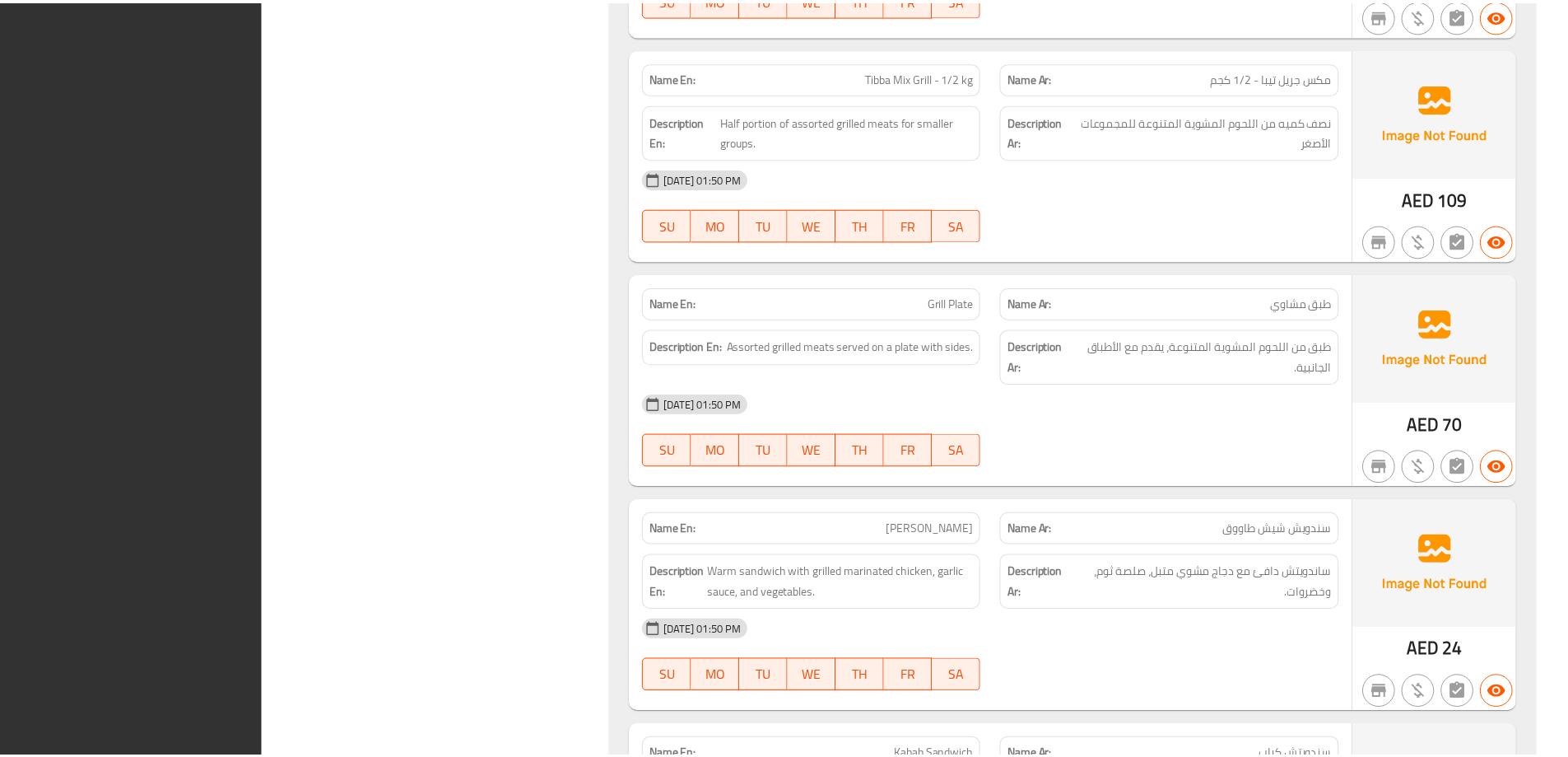
scroll to position [18235, 0]
